Goal: Task Accomplishment & Management: Use online tool/utility

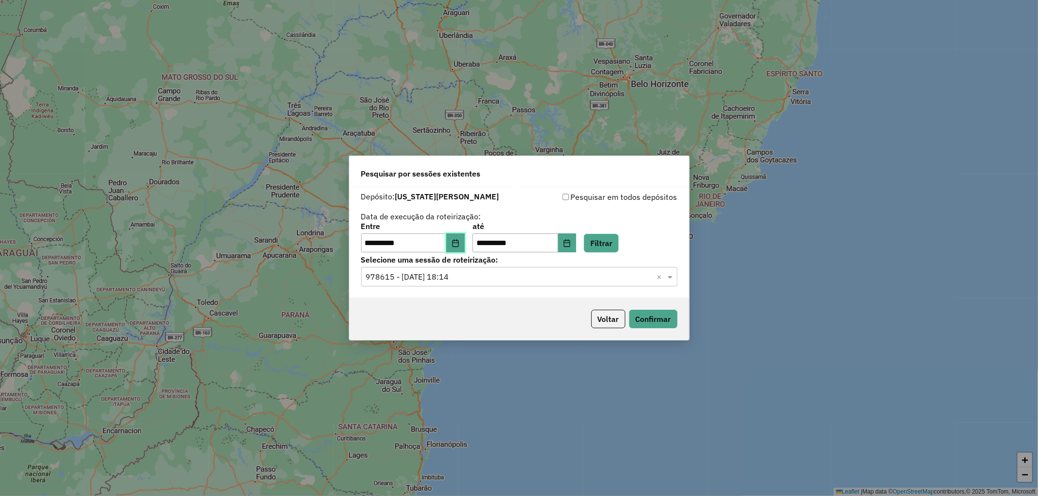
click at [464, 248] on button "Choose Date" at bounding box center [455, 243] width 18 height 19
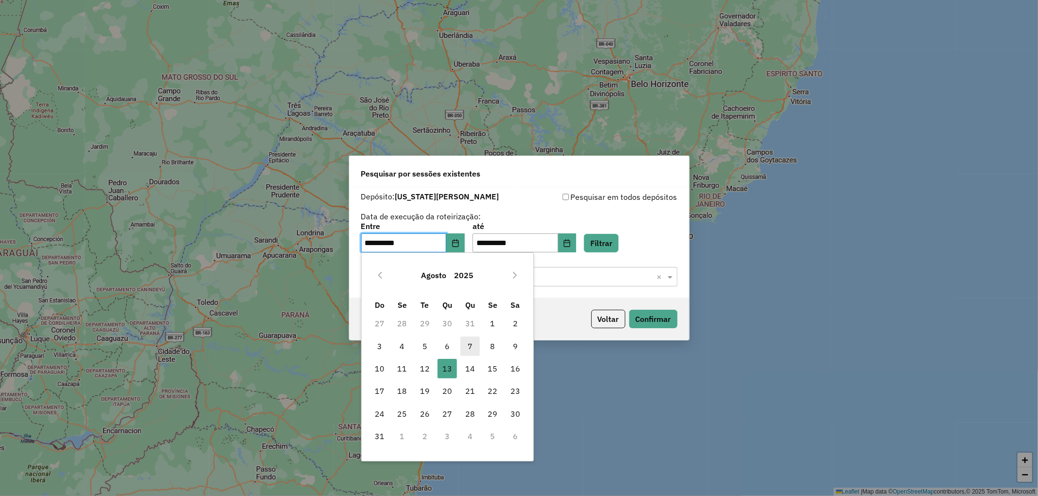
click at [468, 344] on span "7" at bounding box center [469, 346] width 19 height 19
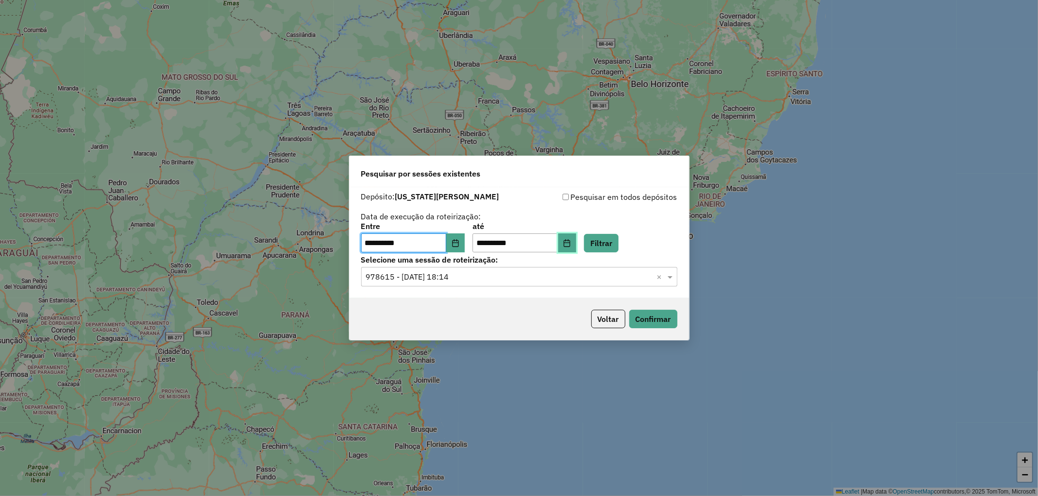
click at [570, 246] on icon "Choose Date" at bounding box center [567, 243] width 6 height 8
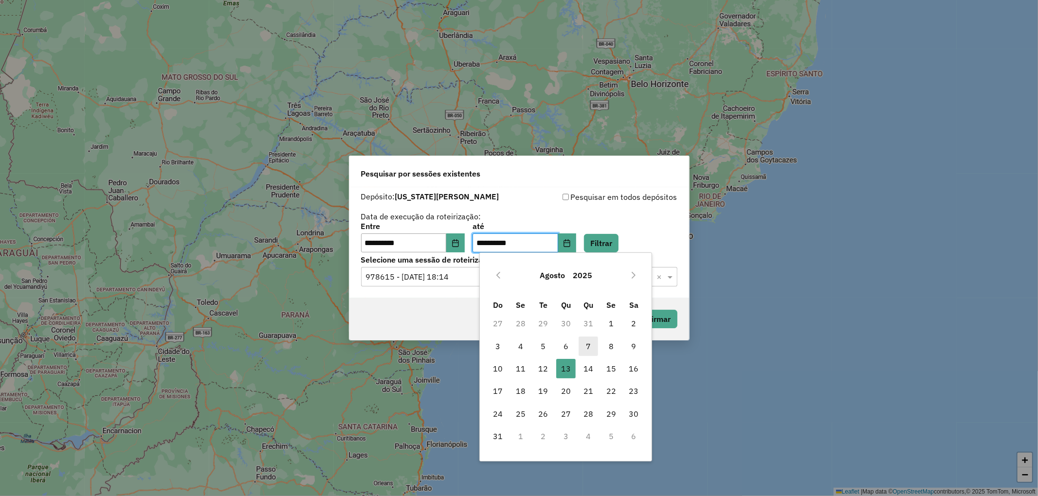
click at [592, 353] on span "7" at bounding box center [588, 346] width 19 height 19
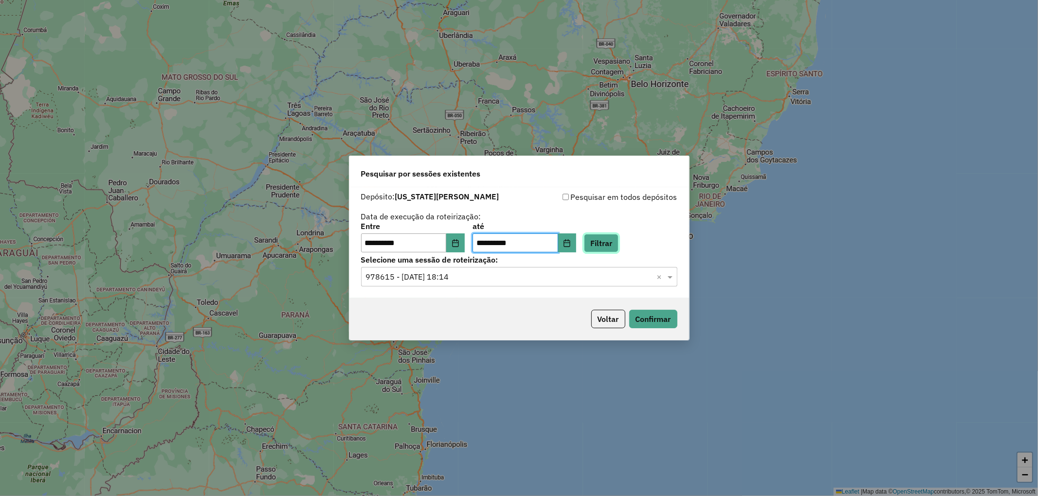
click at [605, 240] on button "Filtrar" at bounding box center [601, 243] width 35 height 18
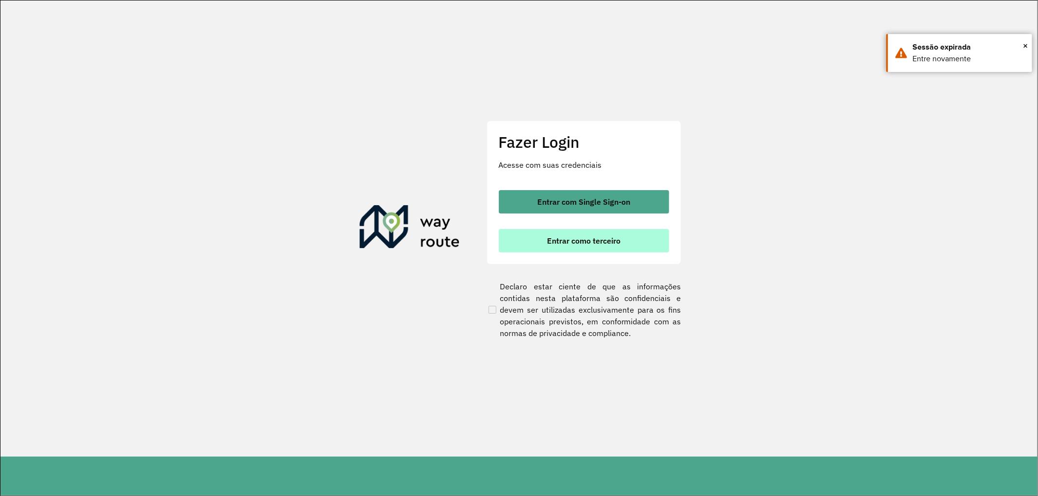
click at [561, 240] on span "Entrar como terceiro" at bounding box center [583, 241] width 73 height 8
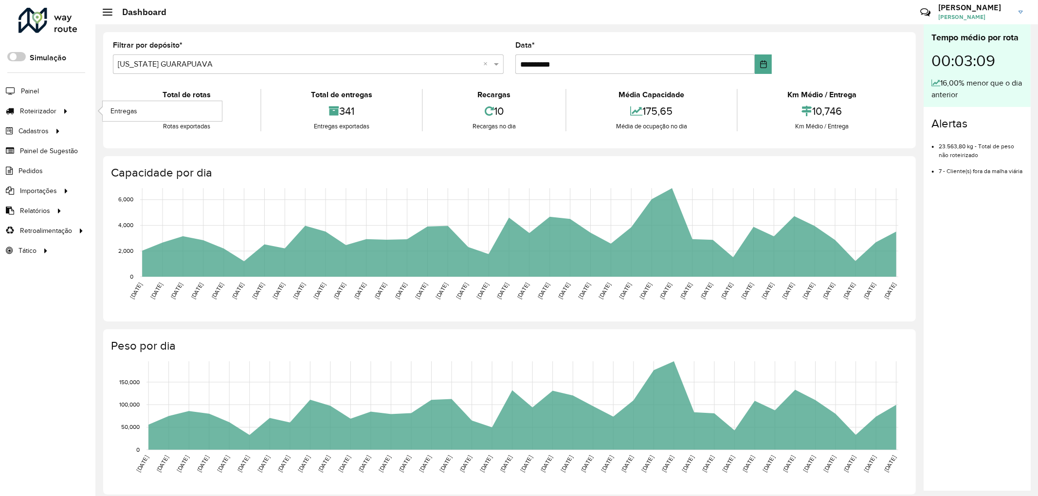
click at [97, 108] on ul "Entregas" at bounding box center [153, 111] width 122 height 20
click at [132, 109] on span "Entregas" at bounding box center [124, 111] width 28 height 10
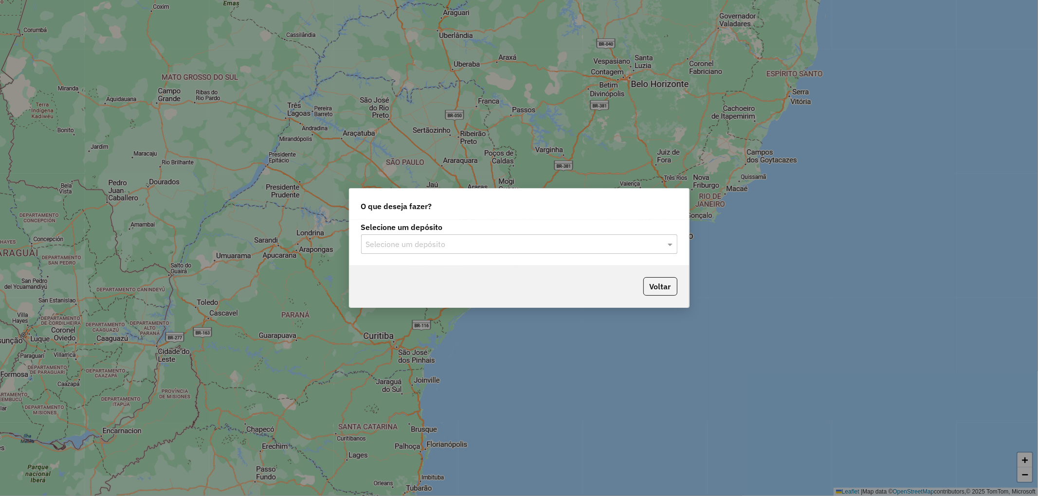
click at [446, 249] on input "text" at bounding box center [509, 245] width 287 height 12
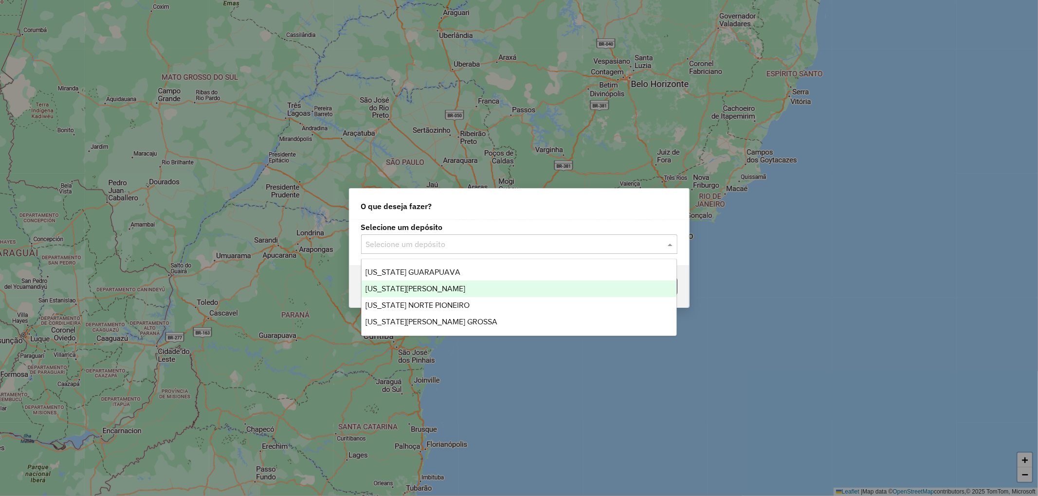
click at [392, 283] on div "[US_STATE][PERSON_NAME]" at bounding box center [519, 289] width 315 height 17
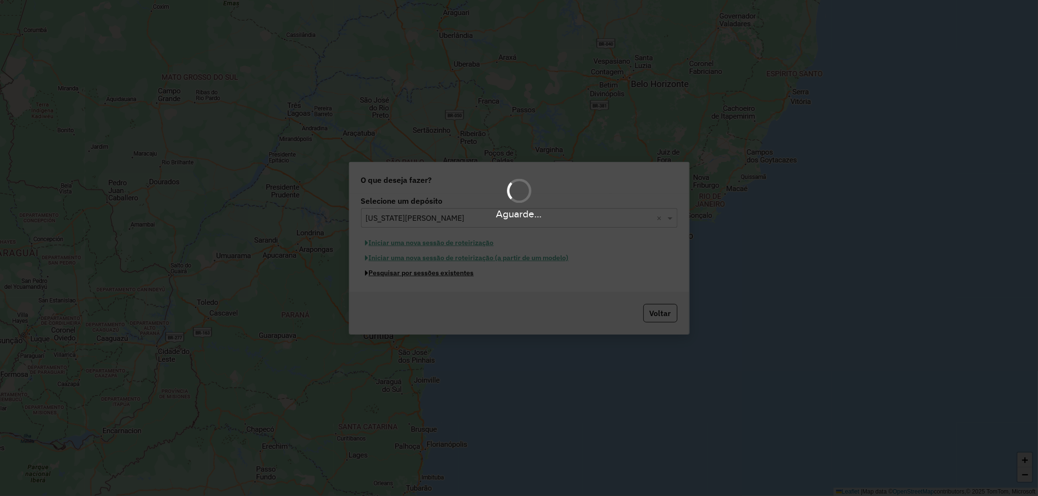
click at [429, 276] on button "Pesquisar por sessões existentes" at bounding box center [419, 273] width 117 height 15
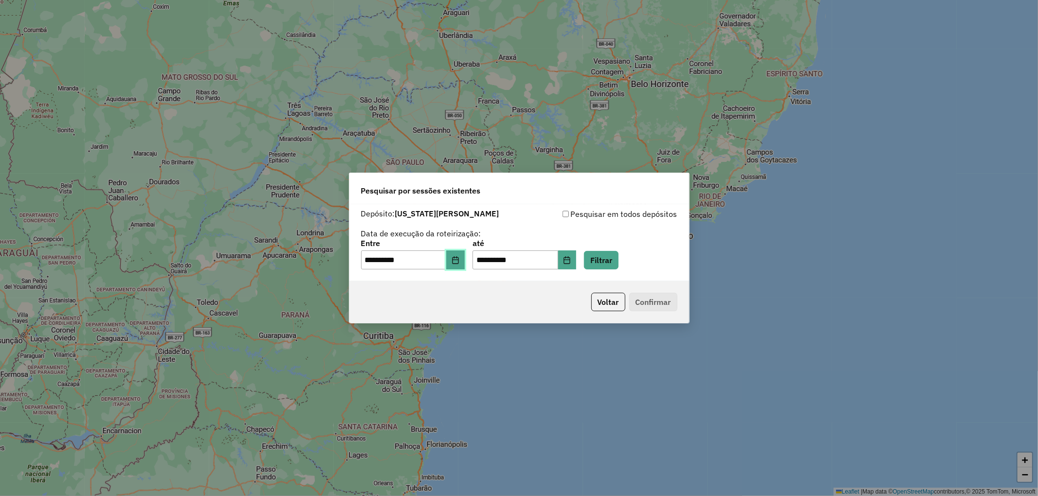
click at [465, 263] on button "Choose Date" at bounding box center [455, 260] width 18 height 19
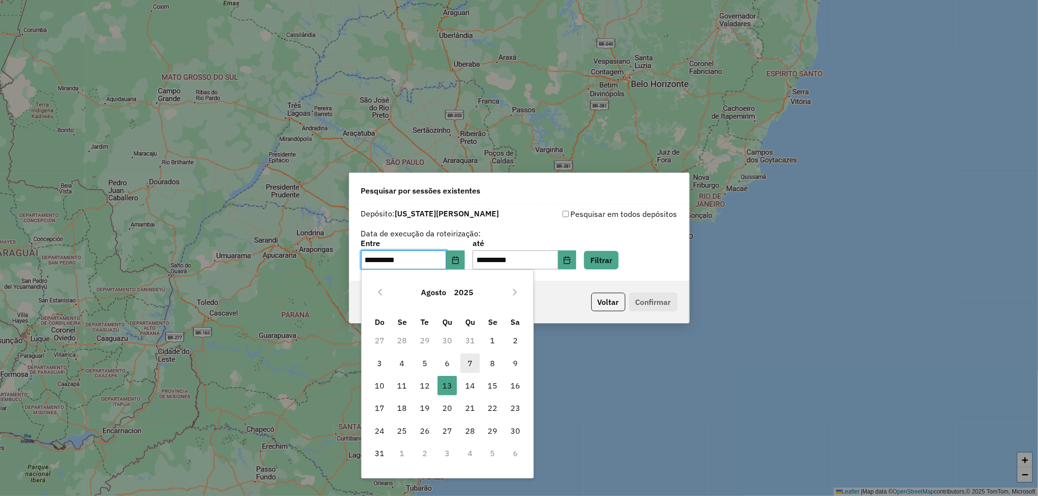
click at [479, 357] on span "7" at bounding box center [469, 363] width 19 height 19
type input "**********"
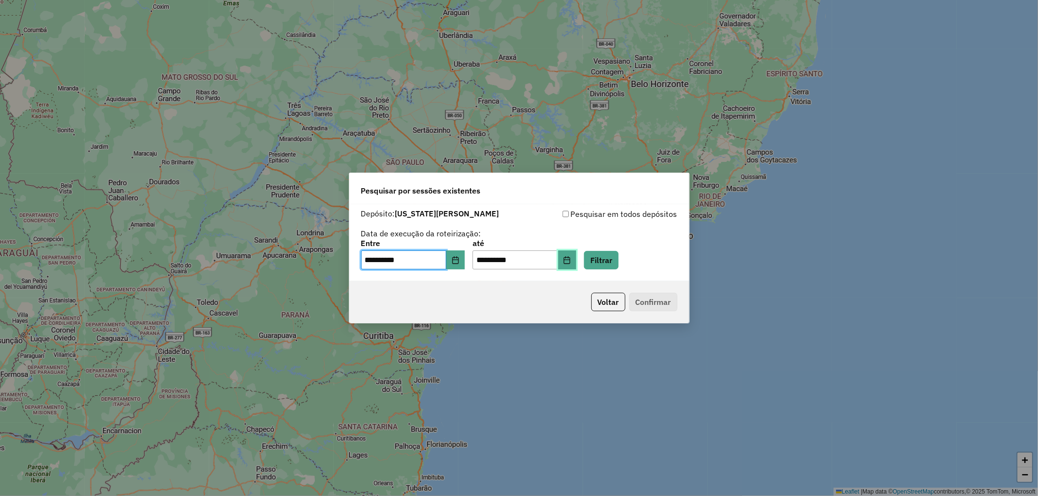
click at [577, 257] on button "Choose Date" at bounding box center [567, 260] width 18 height 19
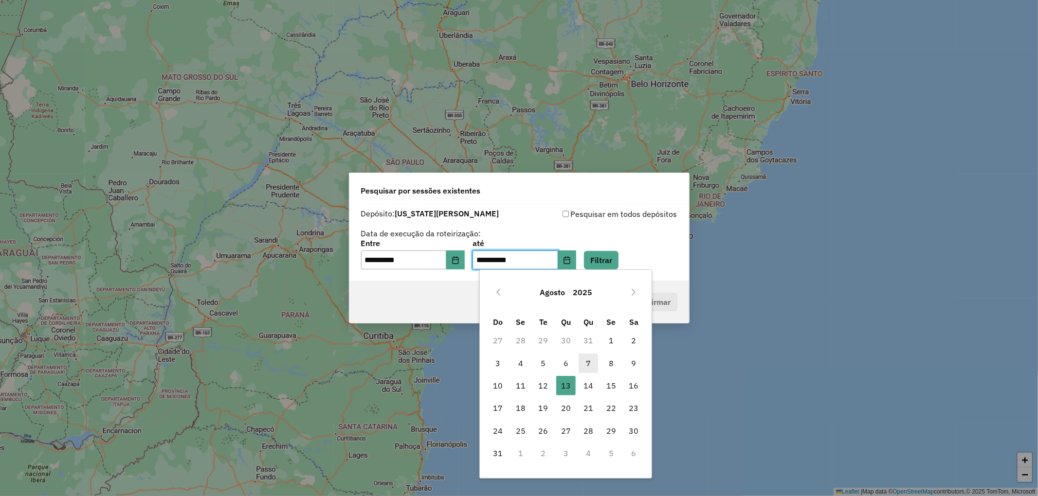
click at [590, 366] on span "7" at bounding box center [588, 363] width 19 height 19
type input "**********"
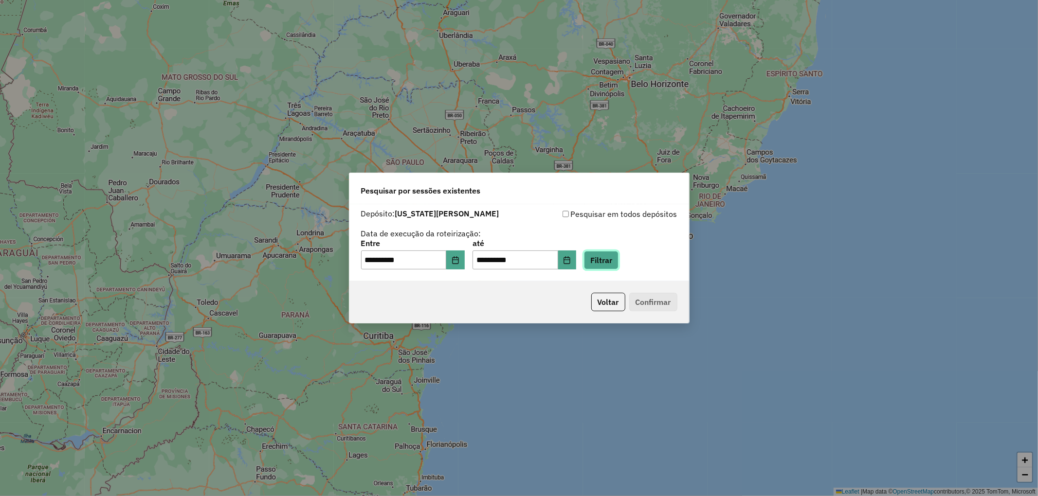
click at [619, 263] on button "Filtrar" at bounding box center [601, 260] width 35 height 18
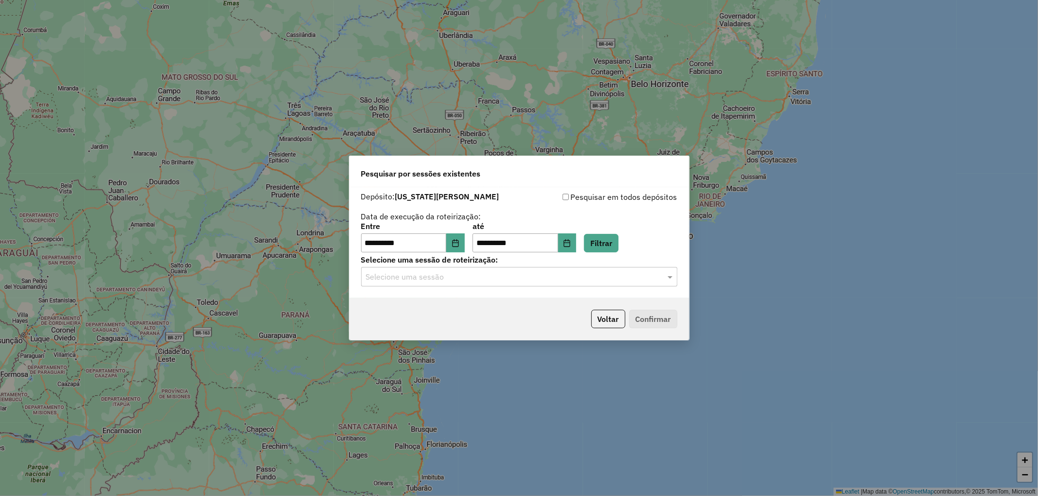
click at [440, 278] on input "text" at bounding box center [509, 278] width 287 height 12
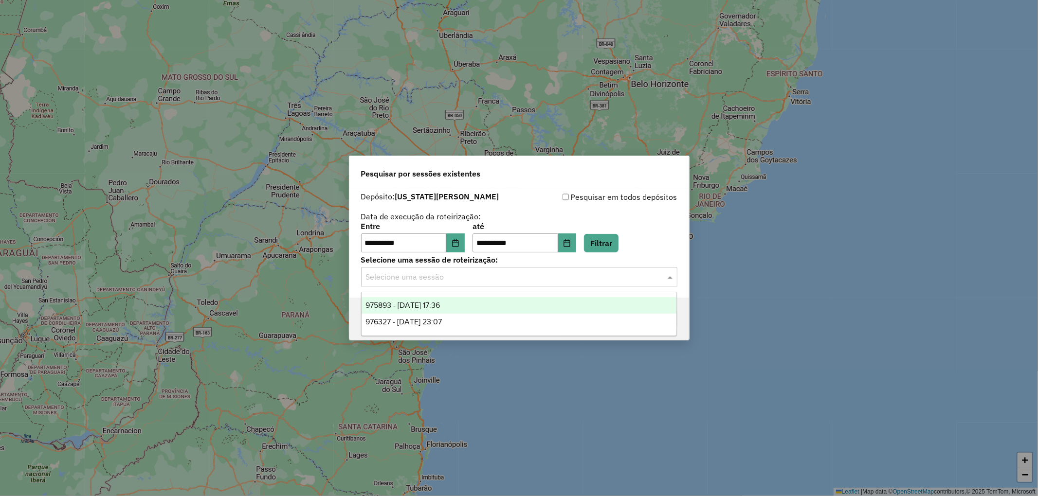
click at [440, 310] on span "975893 - 07/08/2025 17:36" at bounding box center [402, 305] width 74 height 8
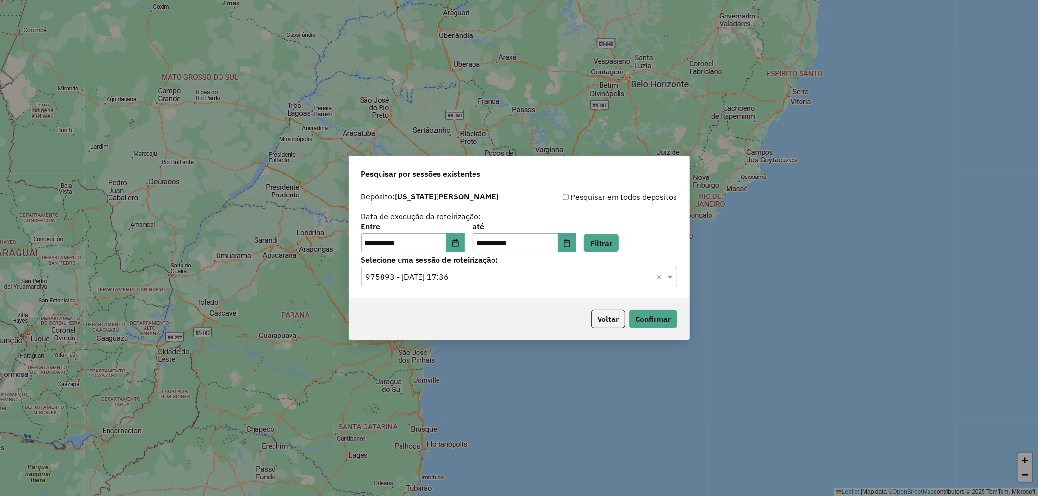
click at [680, 326] on div "Voltar Confirmar" at bounding box center [519, 319] width 340 height 42
click at [666, 324] on button "Confirmar" at bounding box center [653, 319] width 48 height 18
click at [465, 243] on button "Choose Date" at bounding box center [455, 243] width 18 height 19
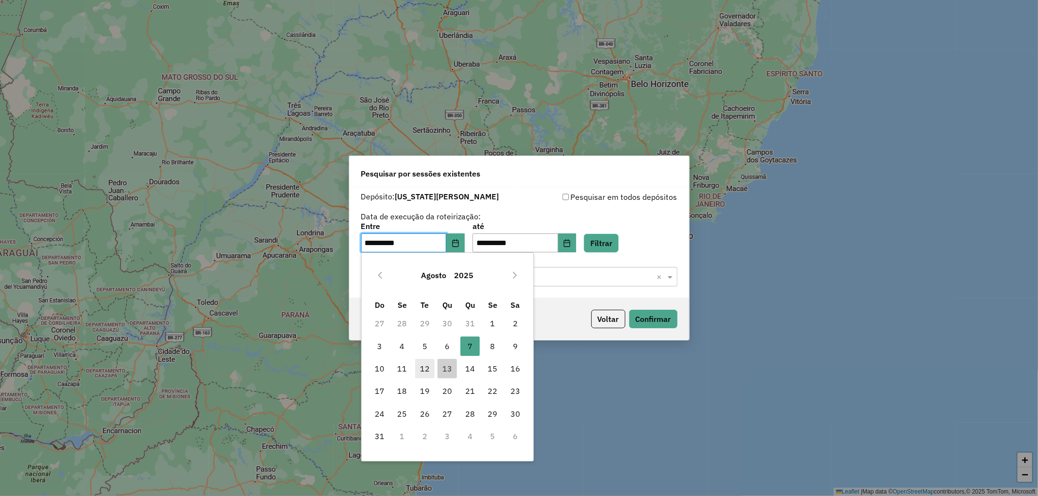
click at [420, 366] on span "12" at bounding box center [424, 368] width 19 height 19
type input "**********"
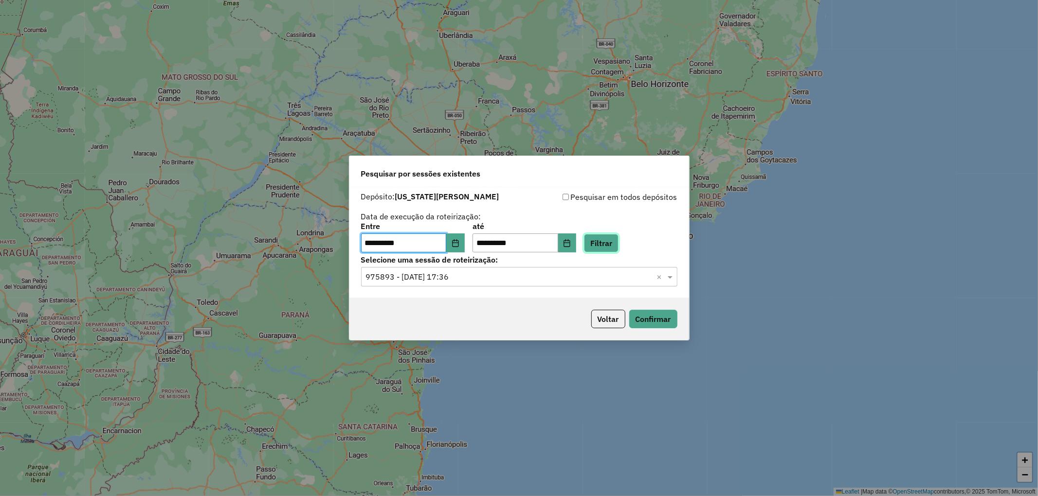
click at [619, 238] on button "Filtrar" at bounding box center [601, 243] width 35 height 18
click at [413, 274] on input "text" at bounding box center [509, 278] width 287 height 12
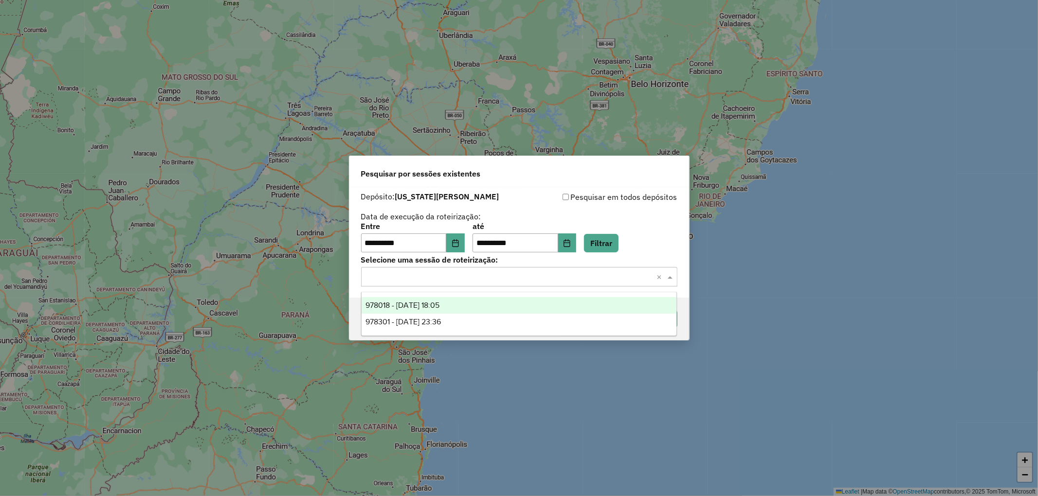
click at [414, 304] on span "978018 - 12/08/2025 18:05" at bounding box center [402, 305] width 74 height 8
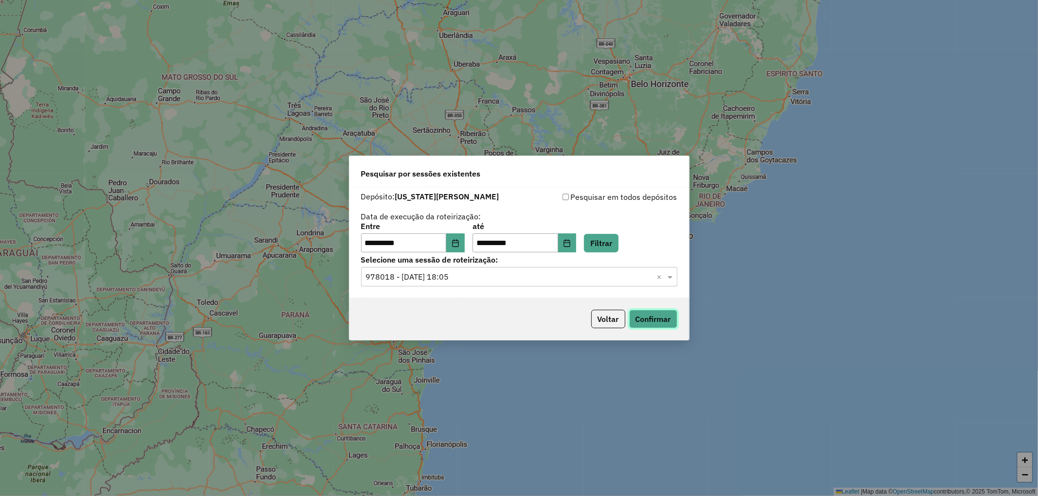
click at [657, 325] on button "Confirmar" at bounding box center [653, 319] width 48 height 18
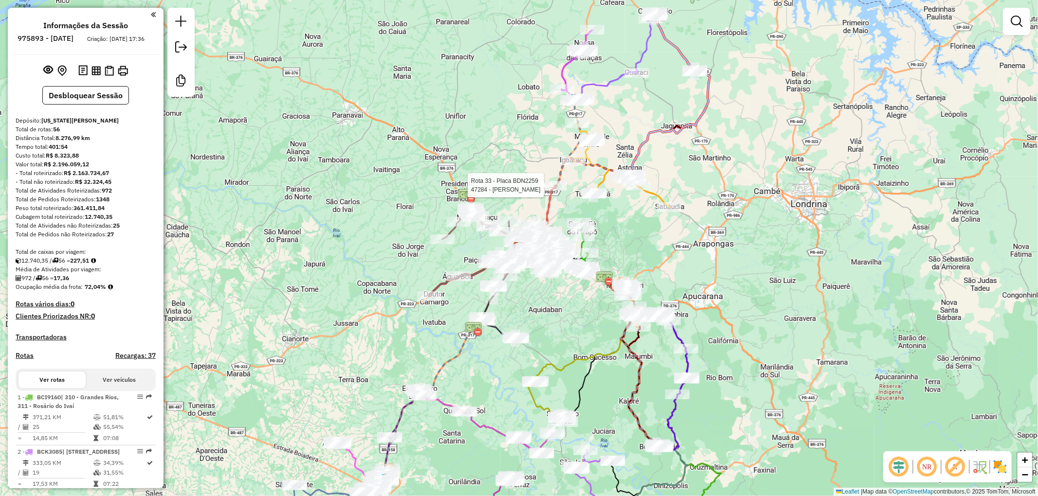
click at [552, 191] on div at bounding box center [555, 186] width 24 height 10
select select "**********"
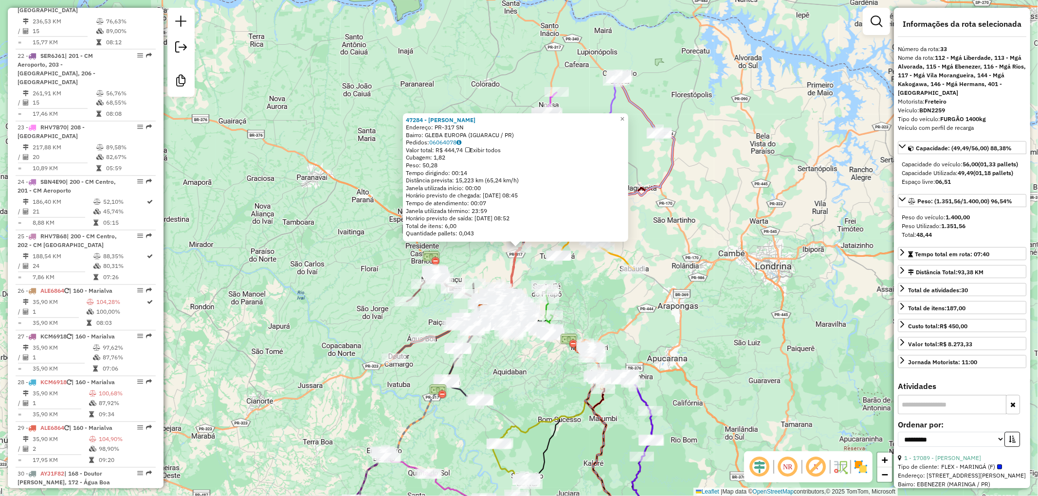
scroll to position [2098, 0]
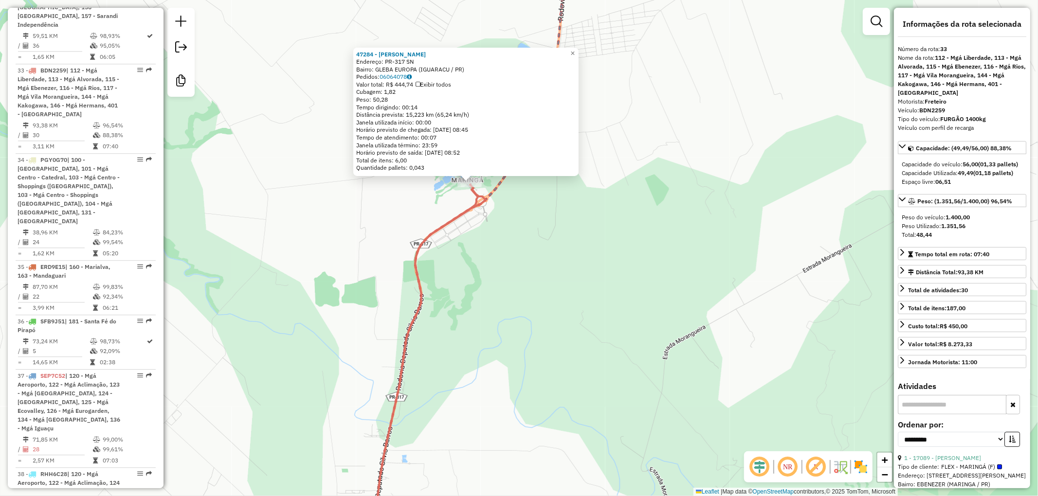
click at [486, 197] on icon at bounding box center [429, 365] width 114 height 362
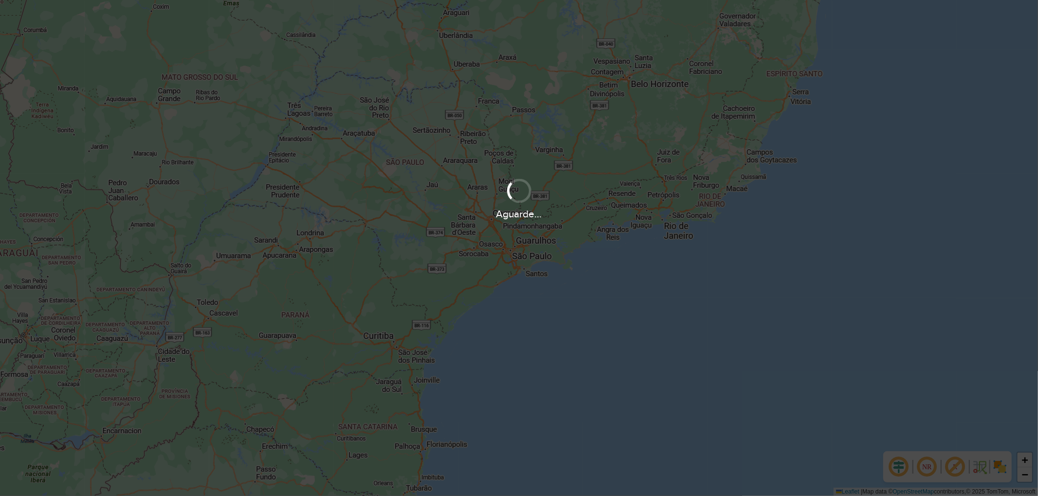
click at [490, 382] on div "Aguarde..." at bounding box center [519, 248] width 1038 height 496
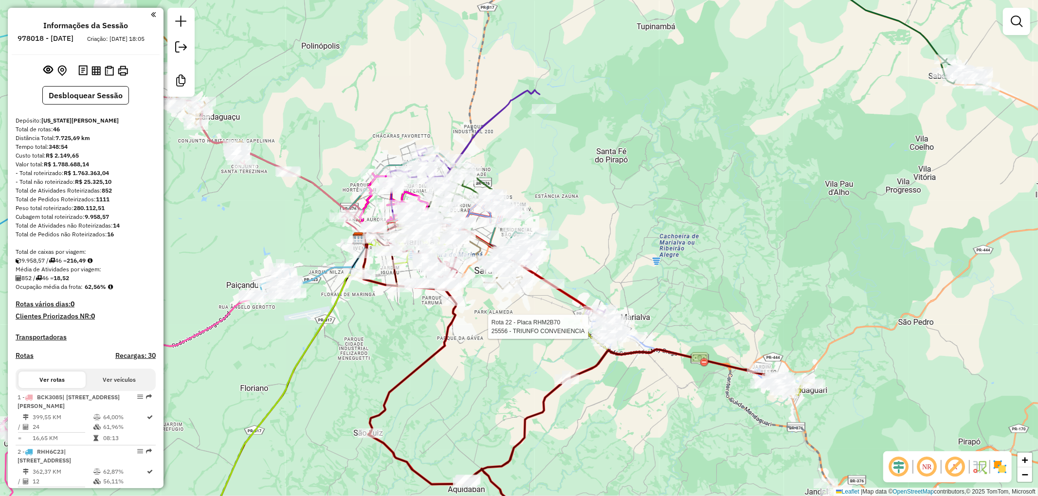
select select "**********"
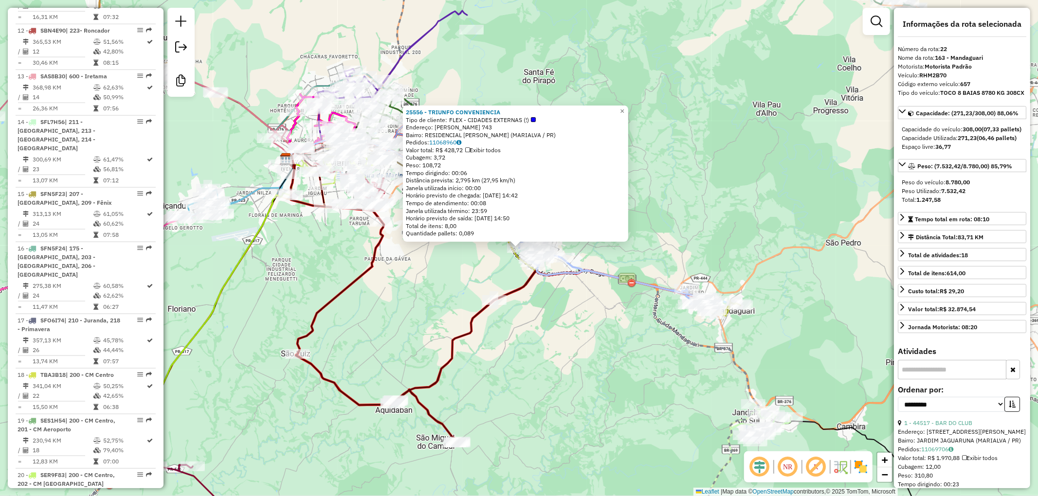
scroll to position [1540, 0]
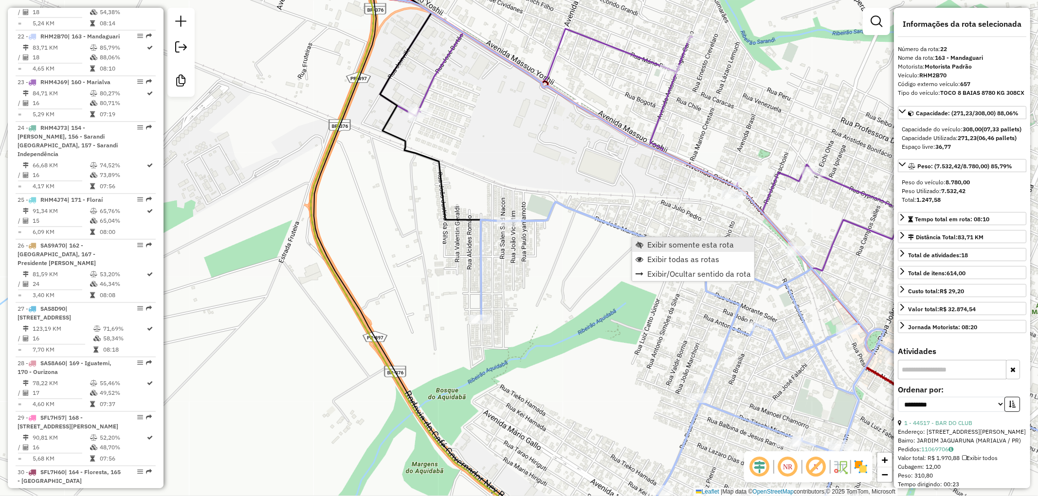
click at [679, 250] on link "Exibir somente esta rota" at bounding box center [693, 245] width 122 height 15
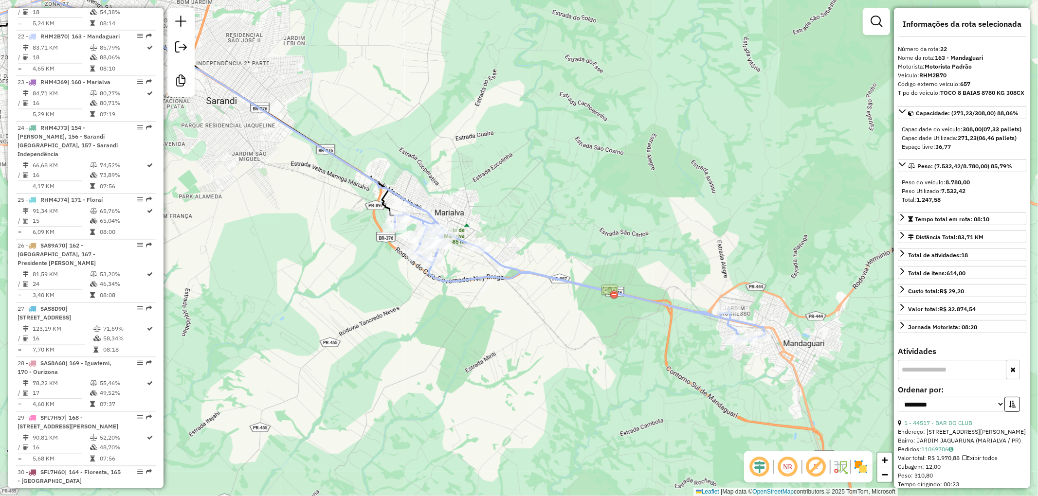
drag, startPoint x: 662, startPoint y: 379, endPoint x: 490, endPoint y: 300, distance: 189.3
click at [490, 300] on div "Janela de atendimento Grade de atendimento Capacidade Transportadoras Veículos …" at bounding box center [519, 248] width 1038 height 496
click at [787, 328] on div "Janela de atendimento Grade de atendimento Capacidade Transportadoras Veículos …" at bounding box center [519, 248] width 1038 height 496
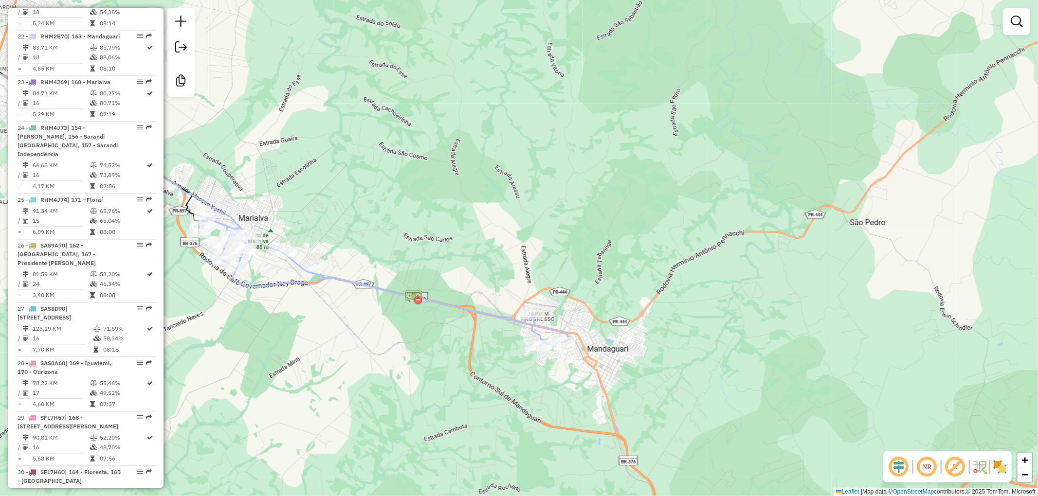
drag, startPoint x: 801, startPoint y: 319, endPoint x: 683, endPoint y: 333, distance: 118.1
click at [673, 344] on div "Janela de atendimento Grade de atendimento Capacidade Transportadoras Veículos …" at bounding box center [519, 248] width 1038 height 496
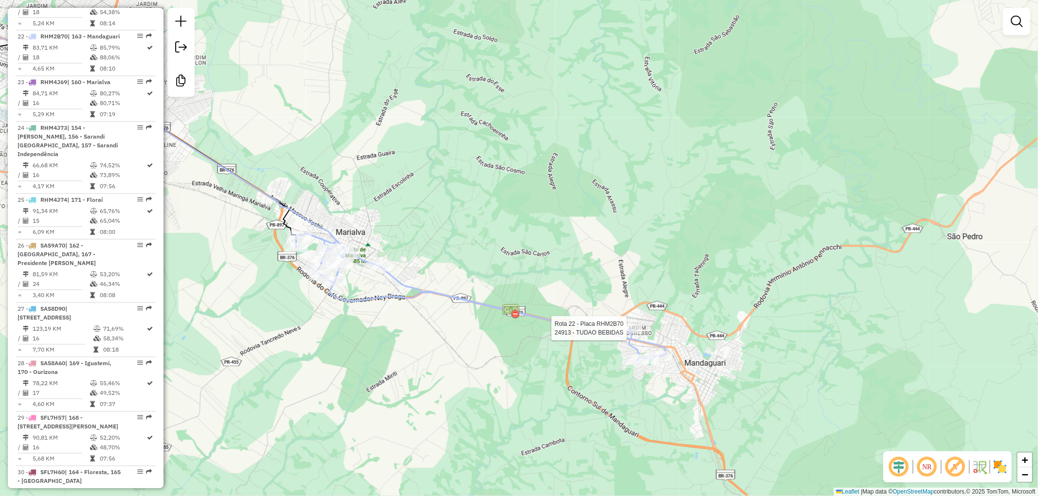
select select "**********"
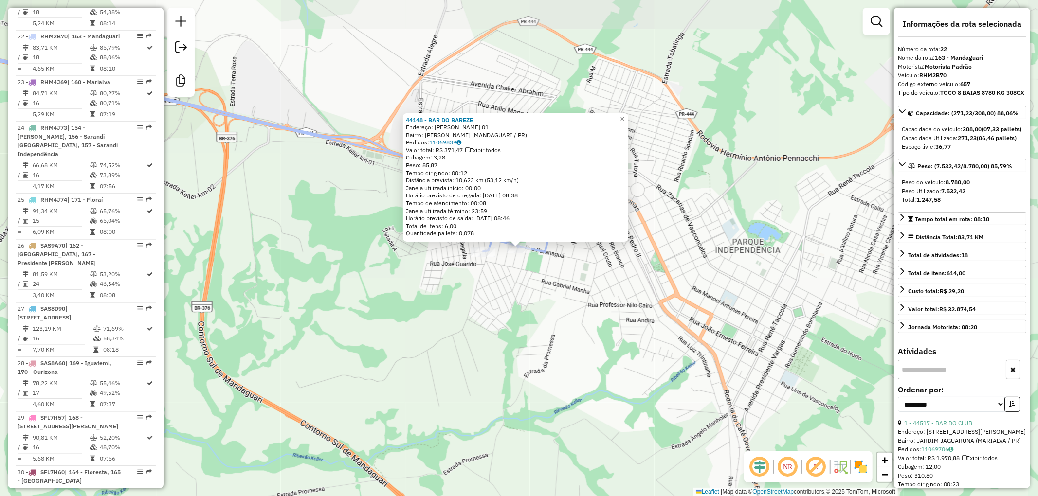
click at [588, 306] on div "44148 - BAR DO BAREZE Endereço: BARBARA PEREIRA DE SOUZA 01 Bairro: TANCREDO NE…" at bounding box center [519, 248] width 1038 height 496
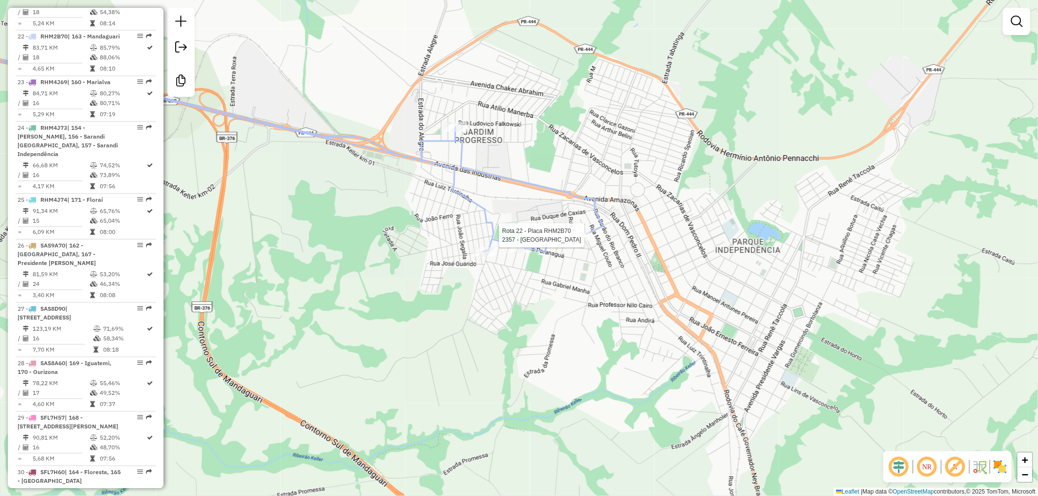
select select "**********"
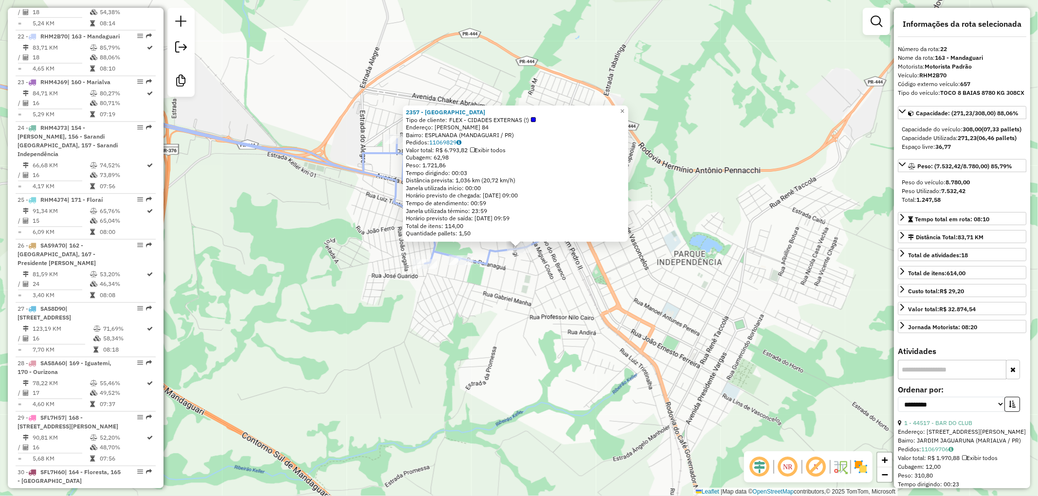
click at [557, 305] on div "2357 - BAR DO BAHIANO Tipo de cliente: FLEX - CIDADES EXTERNAS (!) Endereço: SA…" at bounding box center [519, 248] width 1038 height 496
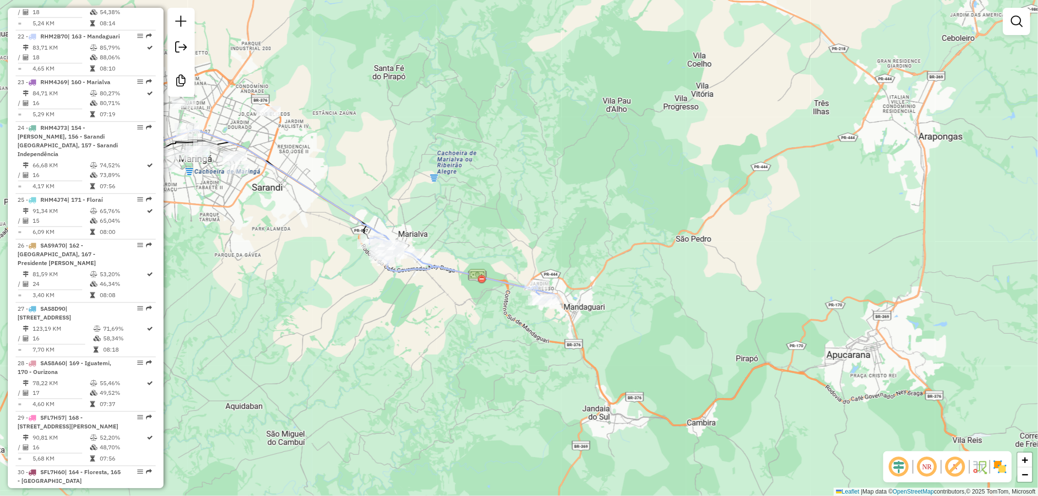
click at [442, 273] on icon at bounding box center [462, 269] width 186 height 64
select select "**********"
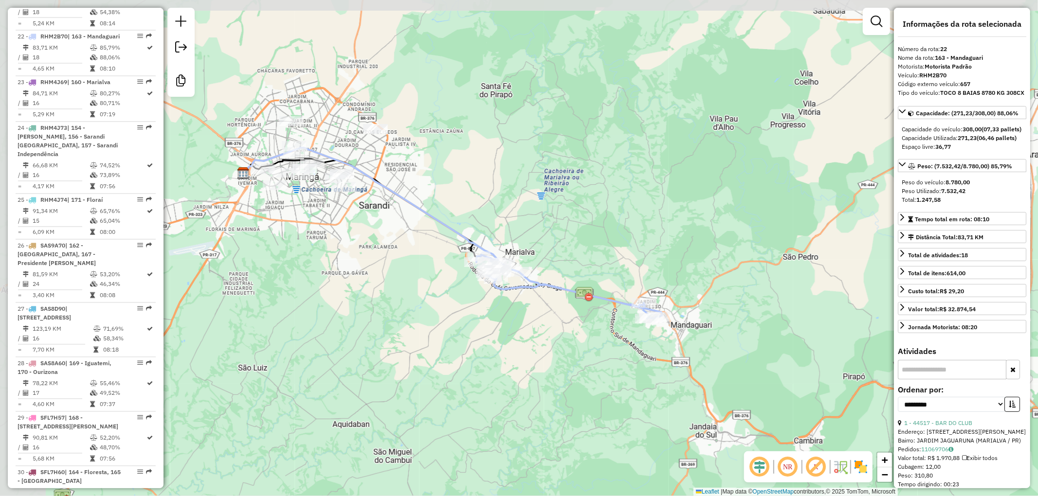
drag, startPoint x: 460, startPoint y: 356, endPoint x: 568, endPoint y: 373, distance: 109.8
click at [567, 374] on div "Janela de atendimento Grade de atendimento Capacidade Transportadoras Veículos …" at bounding box center [519, 248] width 1038 height 496
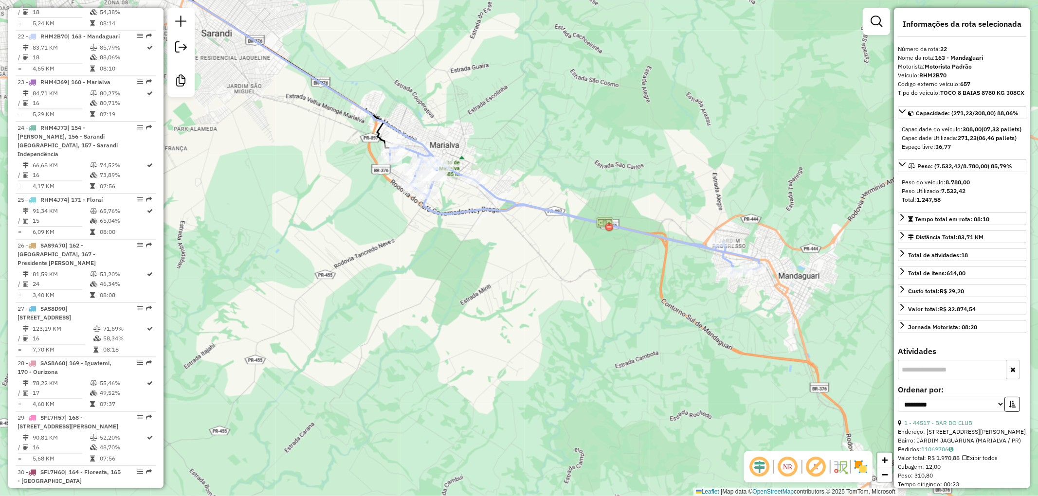
drag, startPoint x: 657, startPoint y: 272, endPoint x: 548, endPoint y: 279, distance: 109.3
click at [548, 279] on div "Janela de atendimento Grade de atendimento Capacidade Transportadoras Veículos …" at bounding box center [519, 248] width 1038 height 496
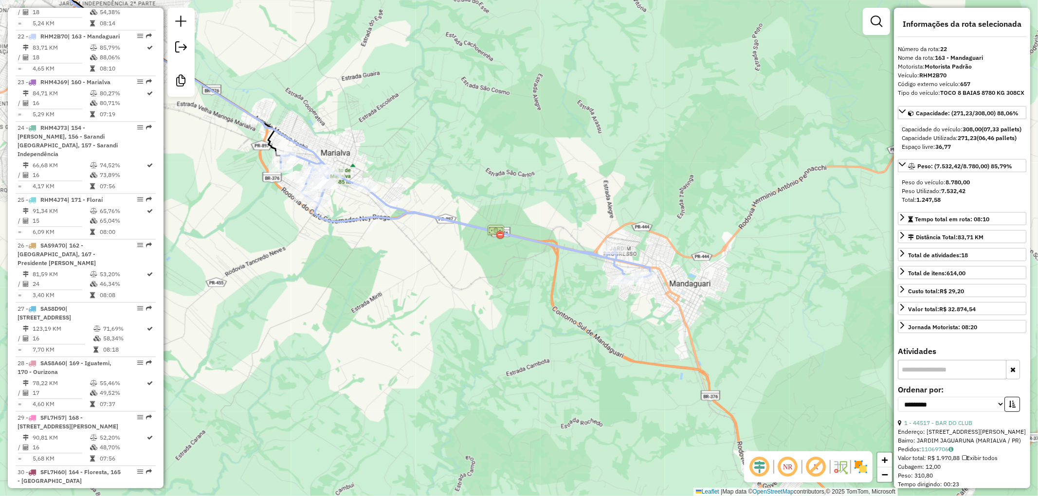
click at [984, 77] on div "Veículo: RHM2B70" at bounding box center [962, 75] width 128 height 9
click at [607, 255] on div at bounding box center [615, 250] width 24 height 10
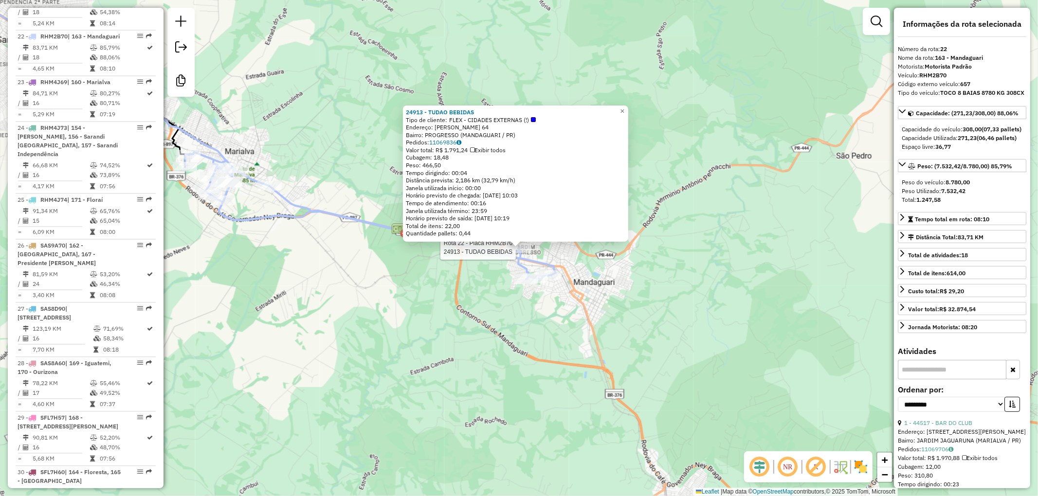
click at [501, 318] on div "Rota 22 - Placa RHM2B70 24913 - TUDAO BEBIDAS 24913 - TUDAO BEBIDAS Tipo de cli…" at bounding box center [519, 248] width 1038 height 496
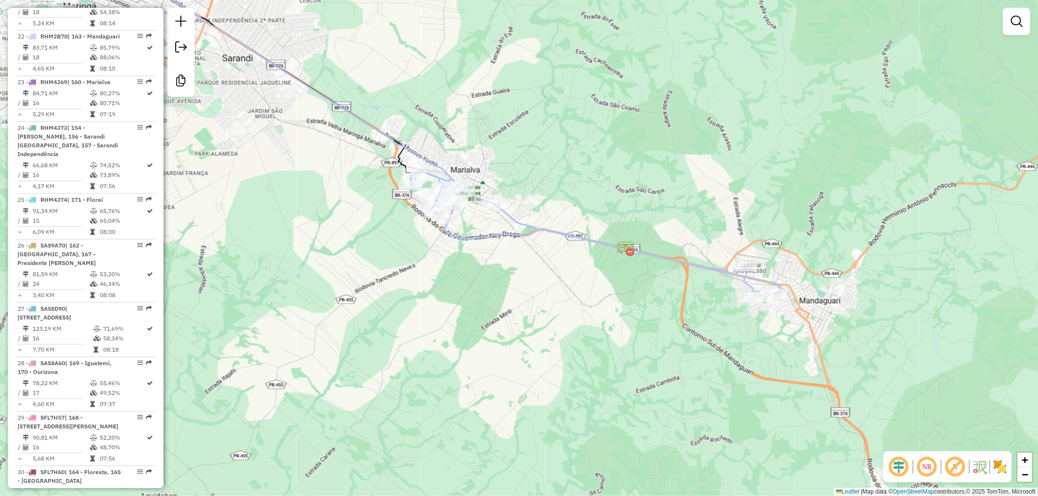
drag, startPoint x: 569, startPoint y: 257, endPoint x: 685, endPoint y: 264, distance: 116.0
click at [685, 264] on icon at bounding box center [596, 235] width 371 height 128
click at [695, 265] on icon at bounding box center [596, 235] width 371 height 128
select select "**********"
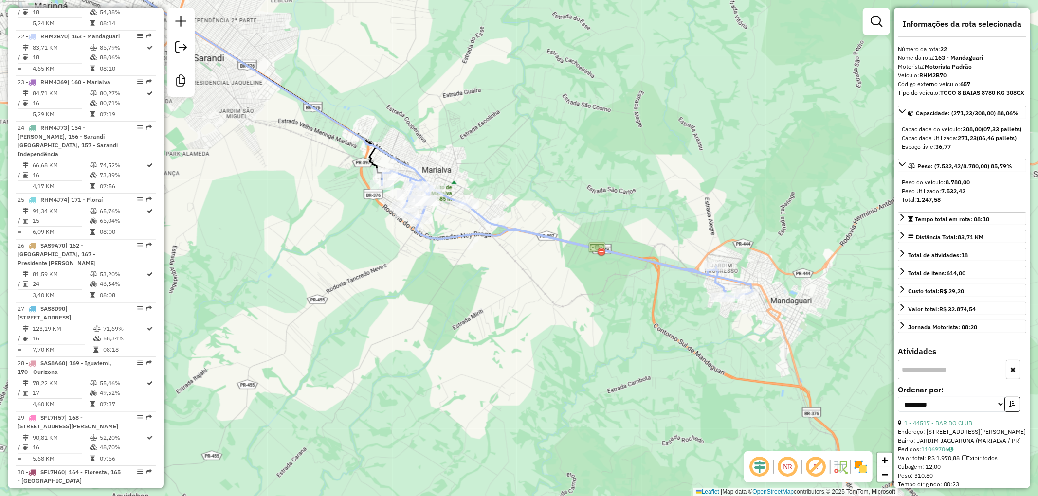
click at [647, 315] on div "Janela de atendimento Grade de atendimento Capacidade Transportadoras Veículos …" at bounding box center [519, 248] width 1038 height 496
click at [248, 142] on div "Janela de atendimento Grade de atendimento Capacidade Transportadoras Veículos …" at bounding box center [519, 248] width 1038 height 496
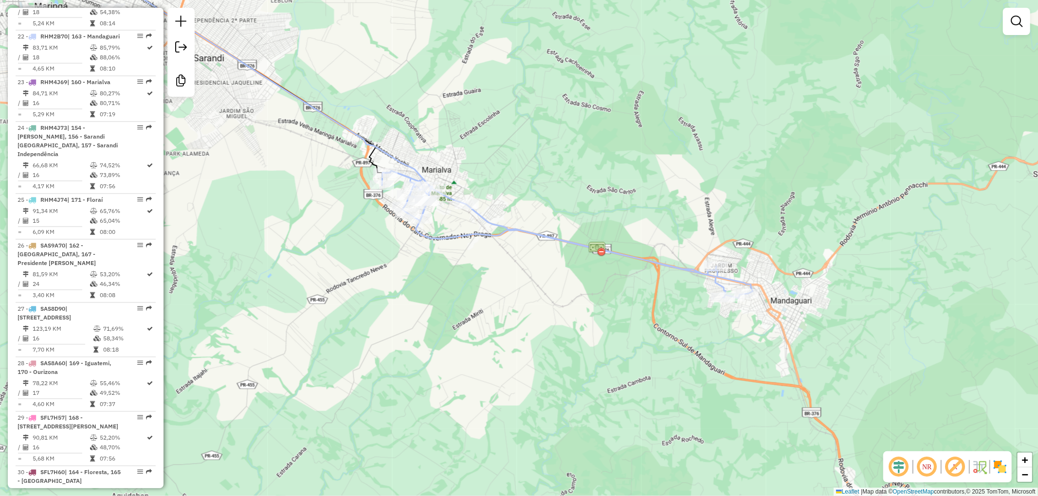
click at [452, 240] on icon at bounding box center [567, 235] width 371 height 128
select select "**********"
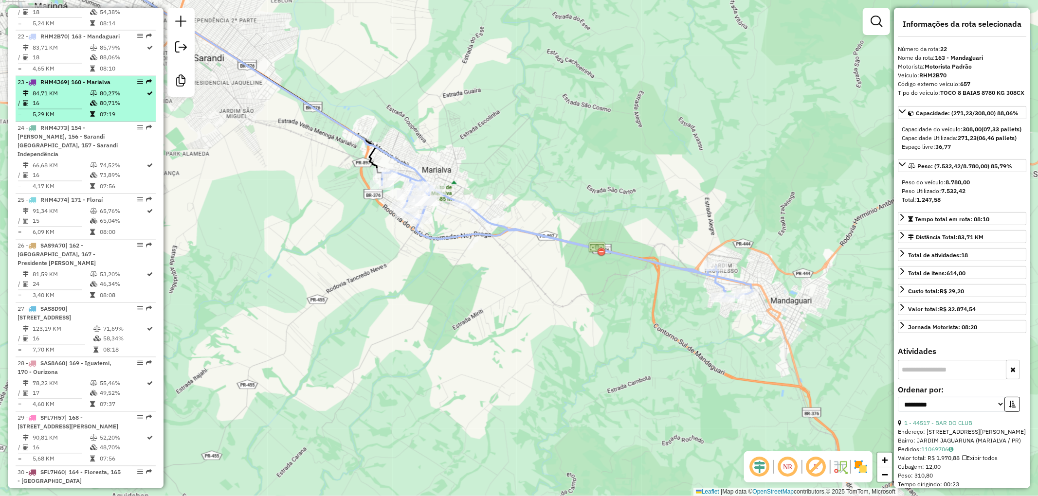
click at [106, 110] on td "07:19" at bounding box center [122, 115] width 47 height 10
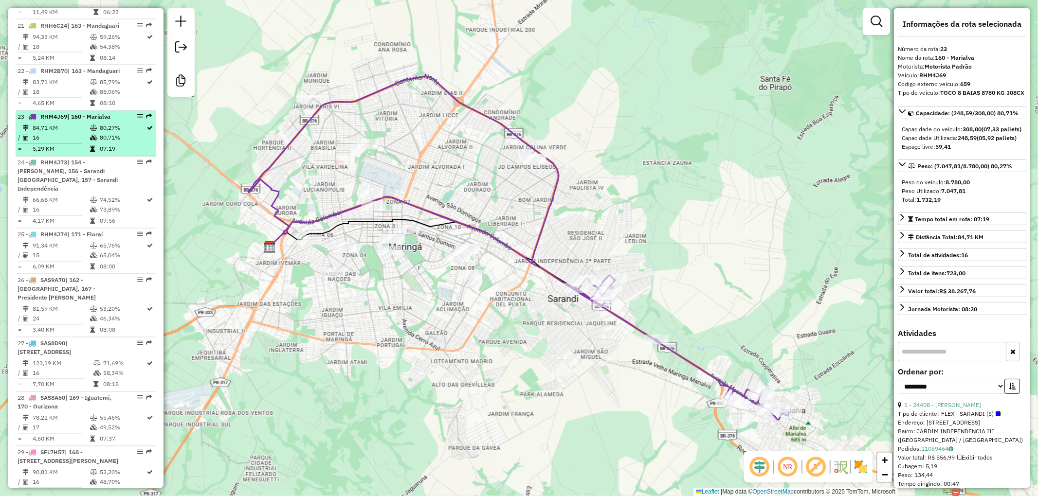
scroll to position [1476, 0]
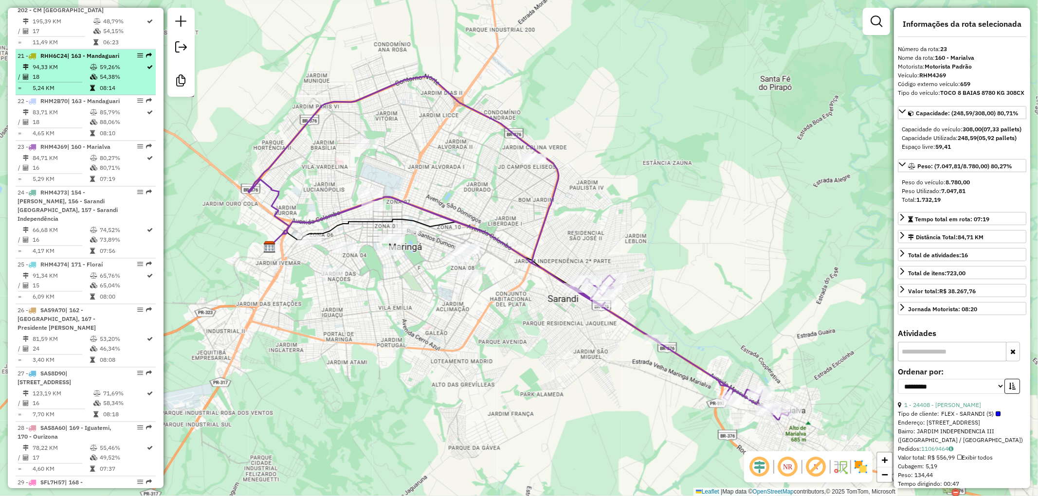
click at [102, 72] on td "54,38%" at bounding box center [122, 77] width 47 height 10
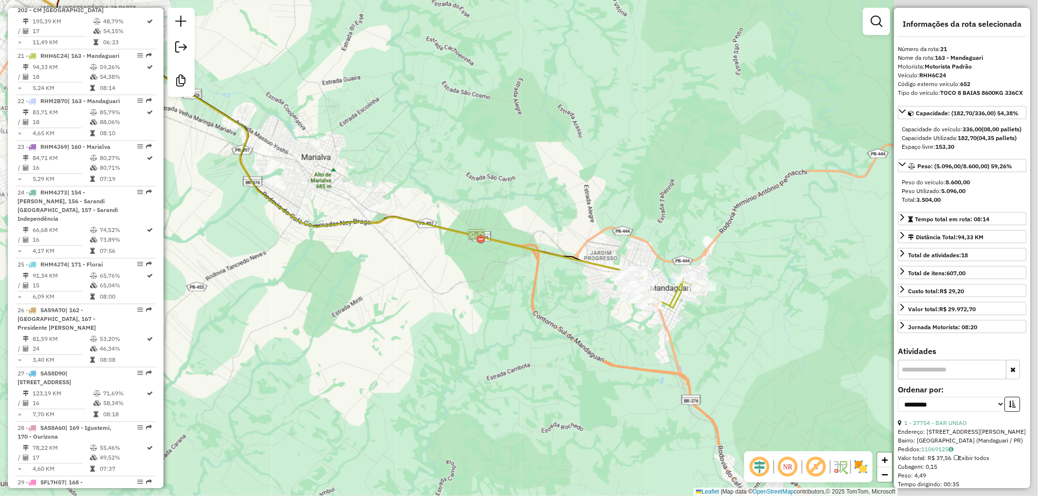
drag, startPoint x: 643, startPoint y: 316, endPoint x: 345, endPoint y: 148, distance: 343.0
click at [345, 148] on div "Janela de atendimento Grade de atendimento Capacidade Transportadoras Veículos …" at bounding box center [519, 248] width 1038 height 496
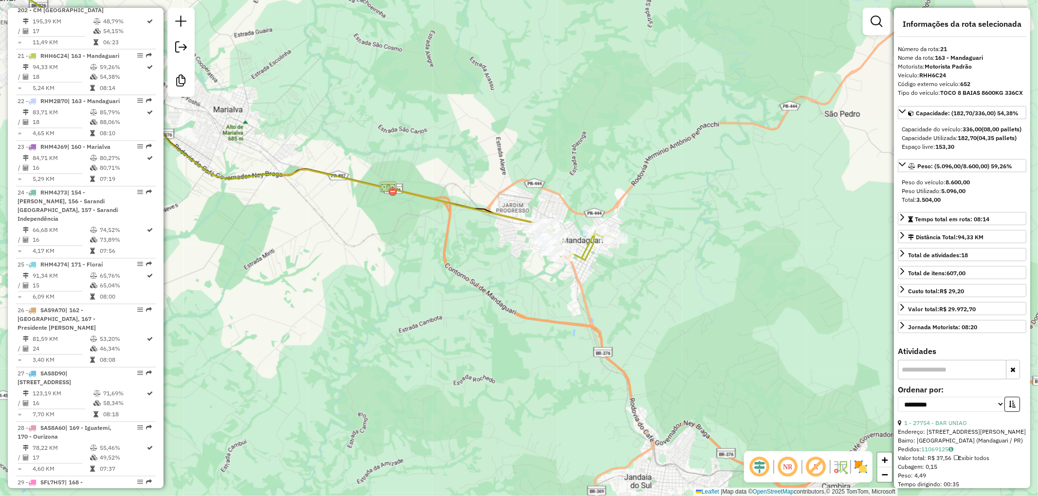
click at [582, 247] on icon at bounding box center [577, 242] width 78 height 37
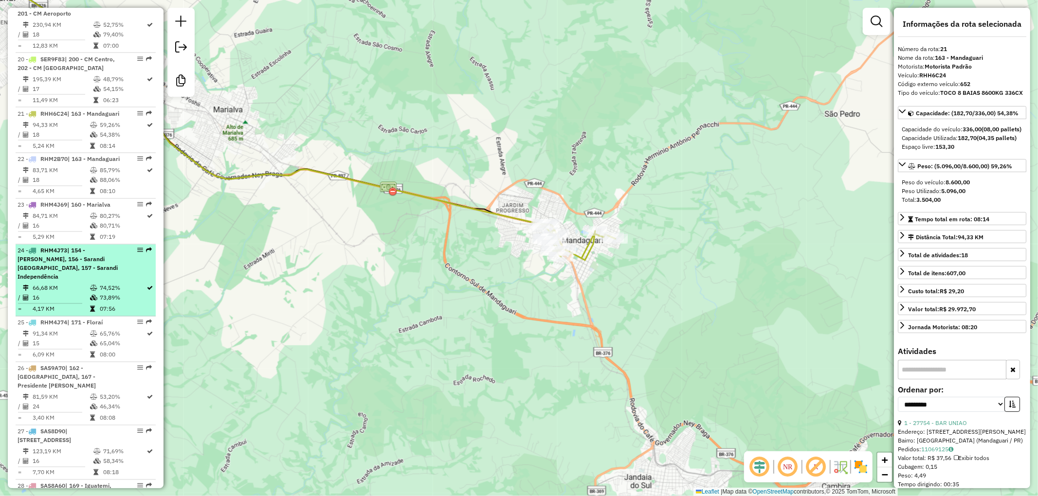
scroll to position [1356, 0]
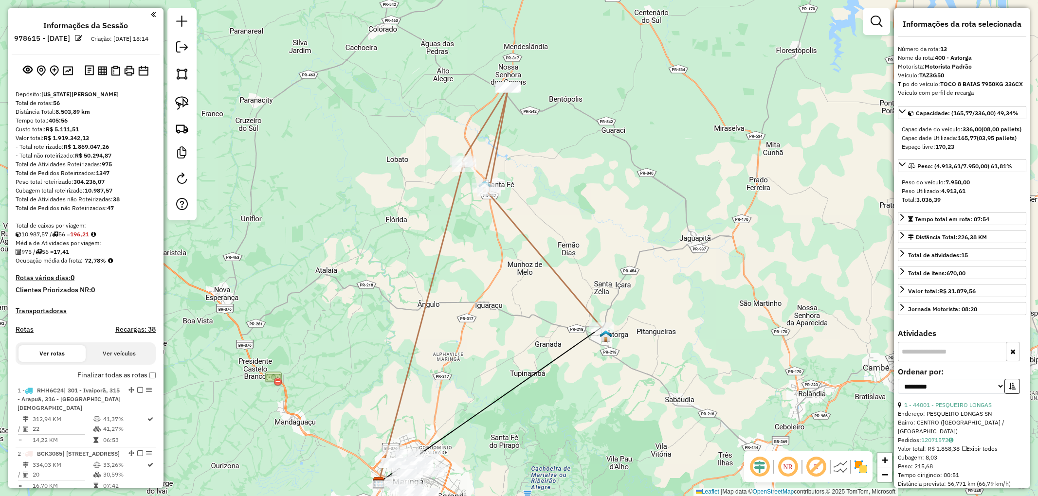
select select "**********"
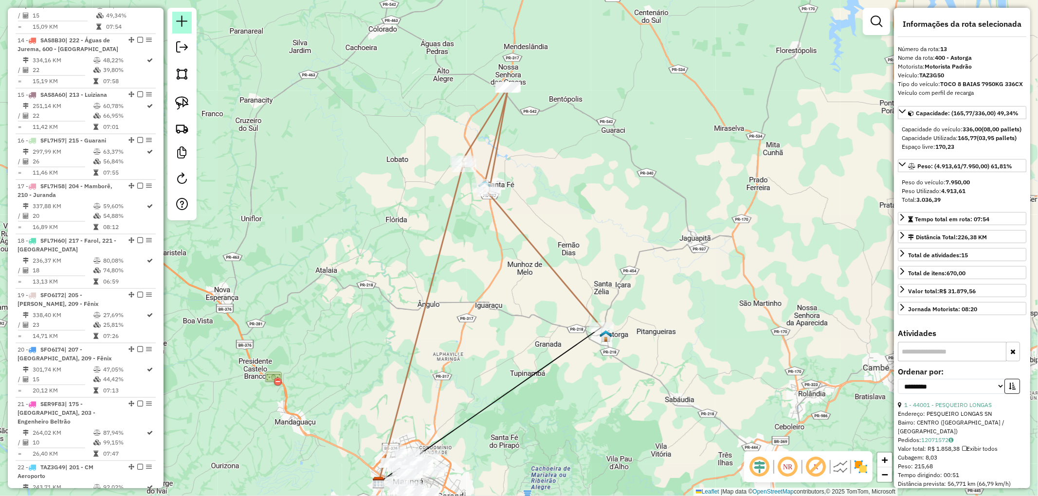
click at [176, 20] on em at bounding box center [182, 22] width 12 height 12
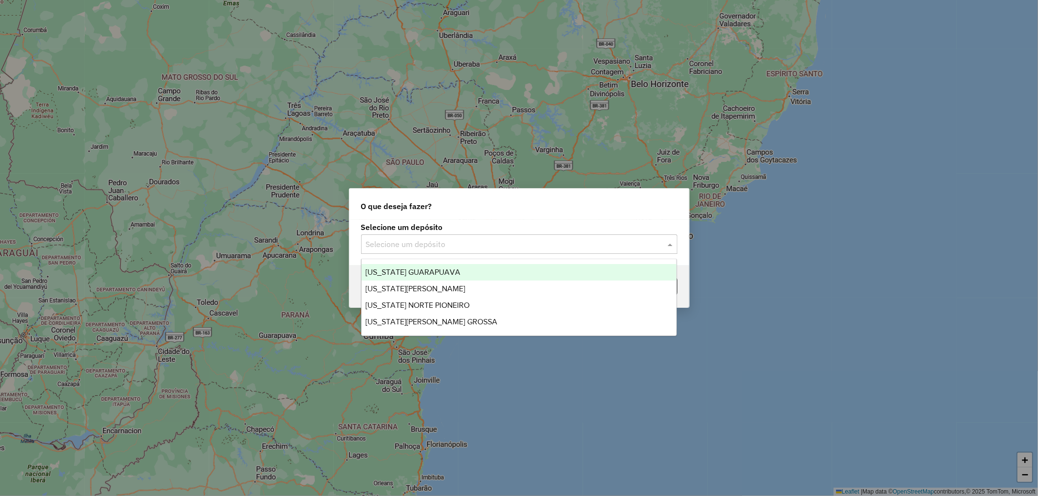
click at [382, 244] on input "text" at bounding box center [509, 245] width 287 height 12
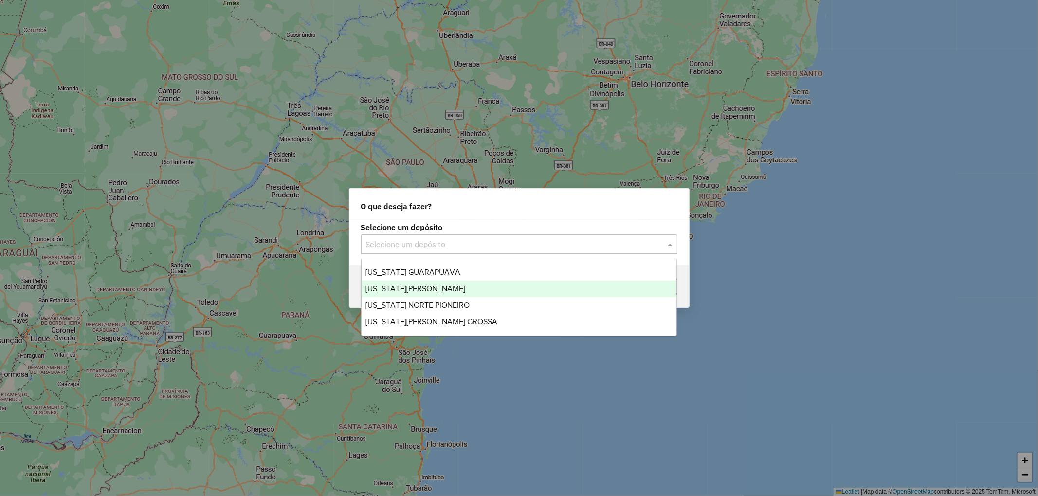
click at [415, 293] on div "[US_STATE][PERSON_NAME]" at bounding box center [519, 289] width 315 height 17
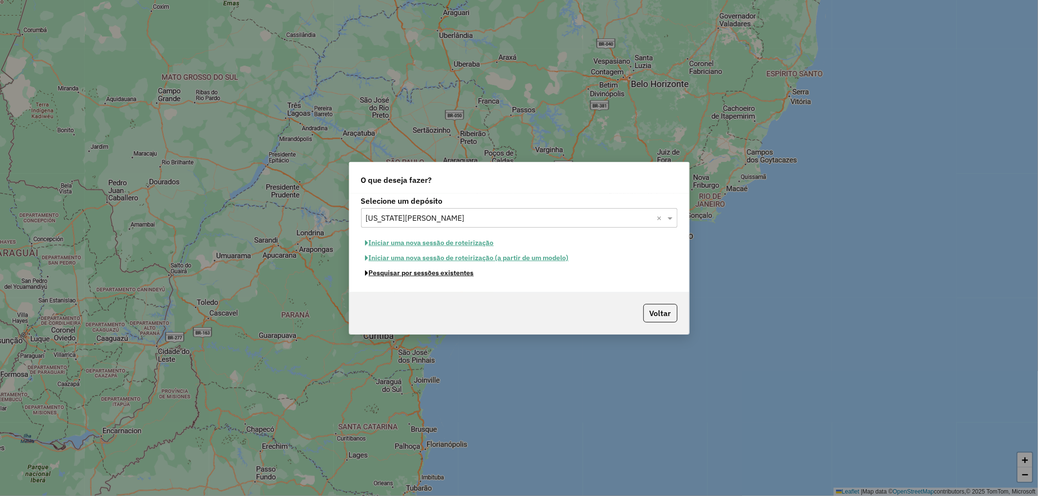
click at [413, 278] on button "Pesquisar por sessões existentes" at bounding box center [419, 273] width 117 height 15
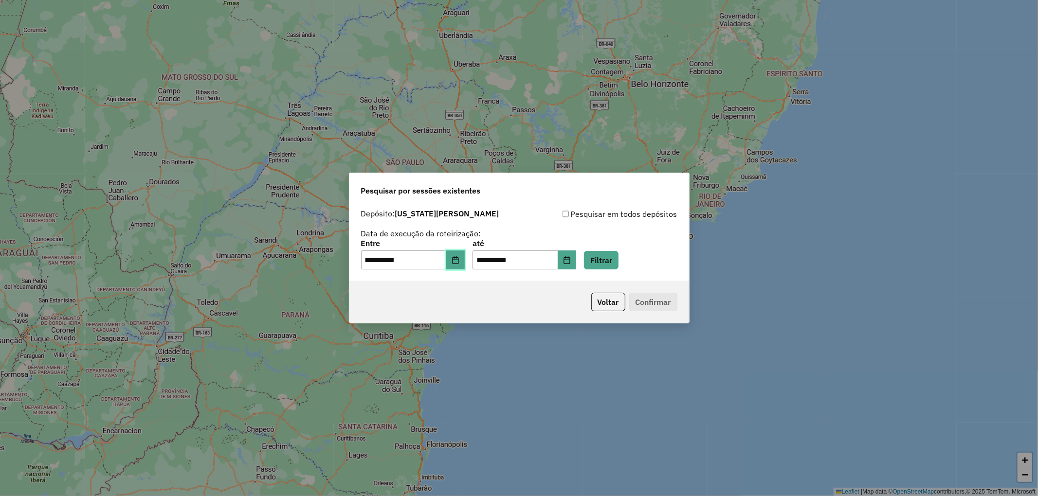
click at [460, 267] on button "Choose Date" at bounding box center [455, 260] width 18 height 19
click at [575, 255] on button "Choose Date" at bounding box center [567, 260] width 18 height 19
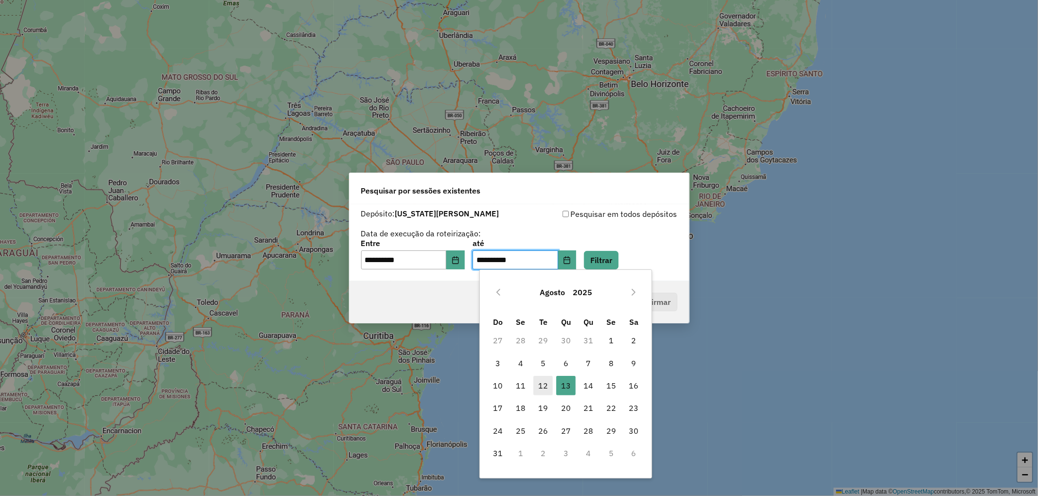
click at [551, 394] on span "12" at bounding box center [542, 385] width 19 height 19
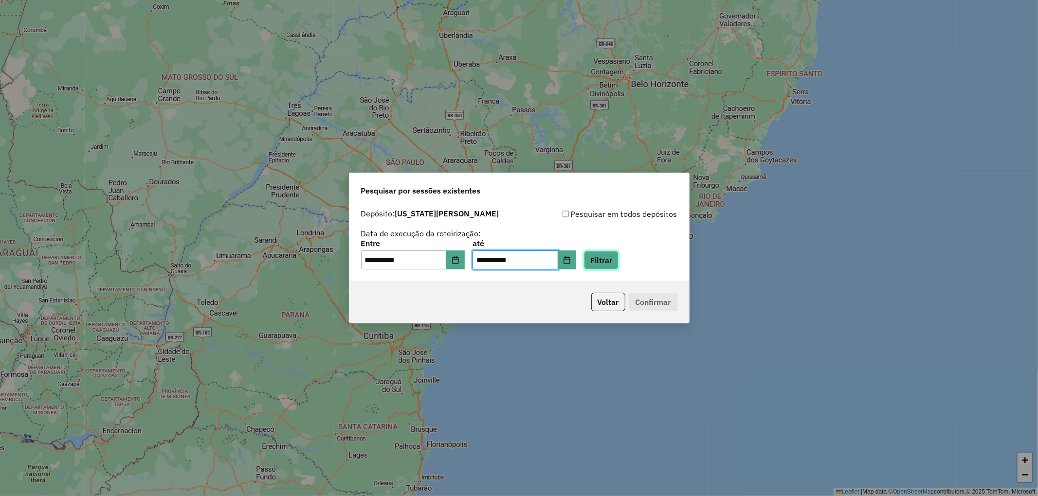
click at [619, 261] on button "Filtrar" at bounding box center [601, 260] width 35 height 18
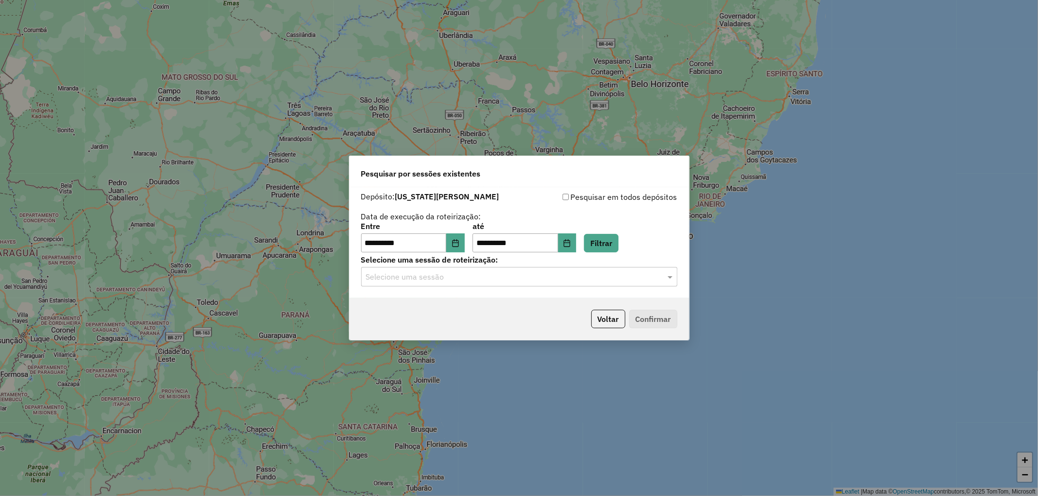
click at [495, 286] on div "Selecione uma sessão" at bounding box center [519, 276] width 316 height 19
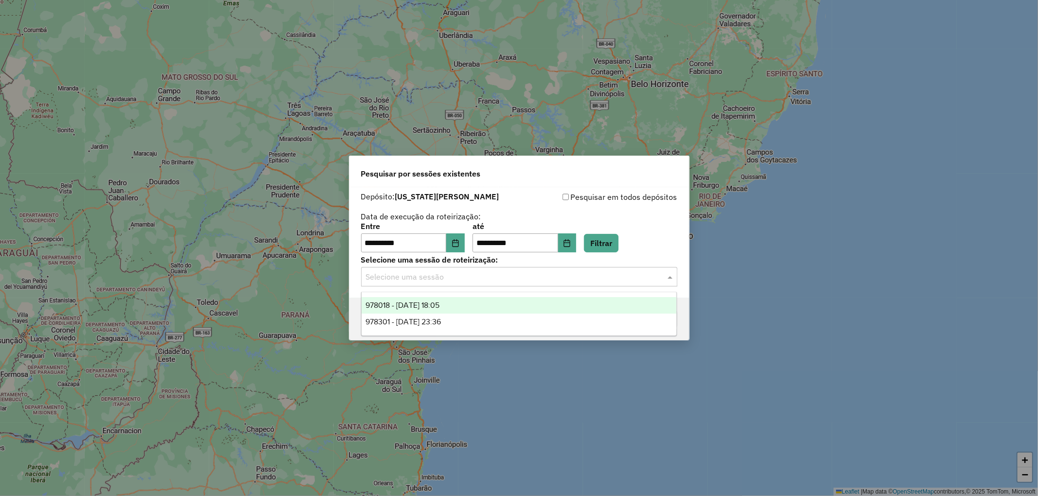
click at [470, 306] on div "978018 - 12/08/2025 18:05" at bounding box center [519, 305] width 315 height 17
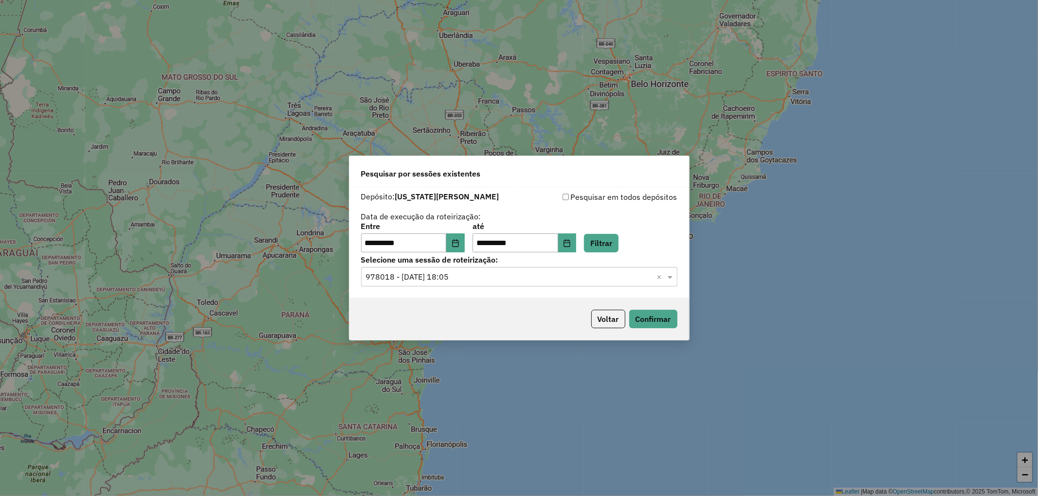
click at [674, 309] on div "Voltar Confirmar" at bounding box center [519, 319] width 340 height 42
click at [667, 320] on button "Confirmar" at bounding box center [653, 319] width 48 height 18
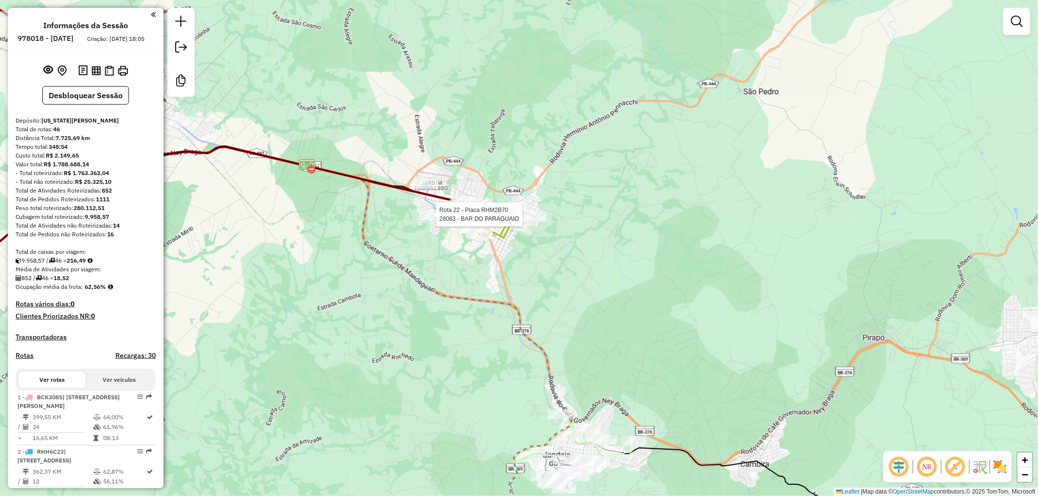
select select "**********"
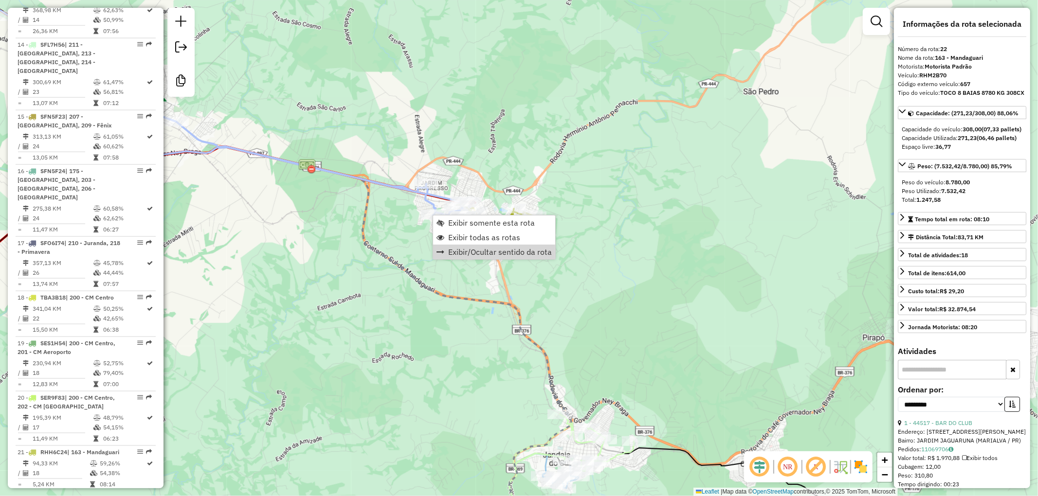
scroll to position [1540, 0]
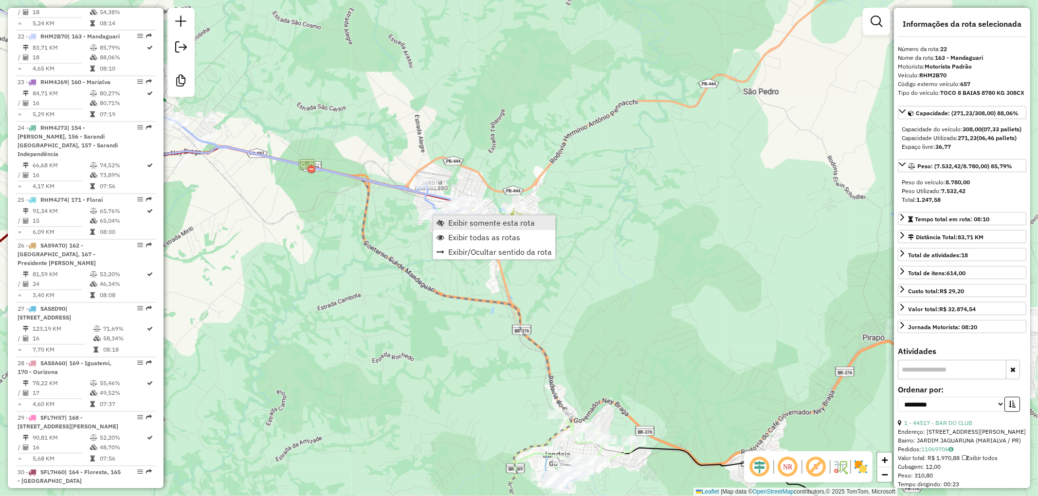
click at [479, 223] on span "Exibir somente esta rota" at bounding box center [491, 223] width 87 height 8
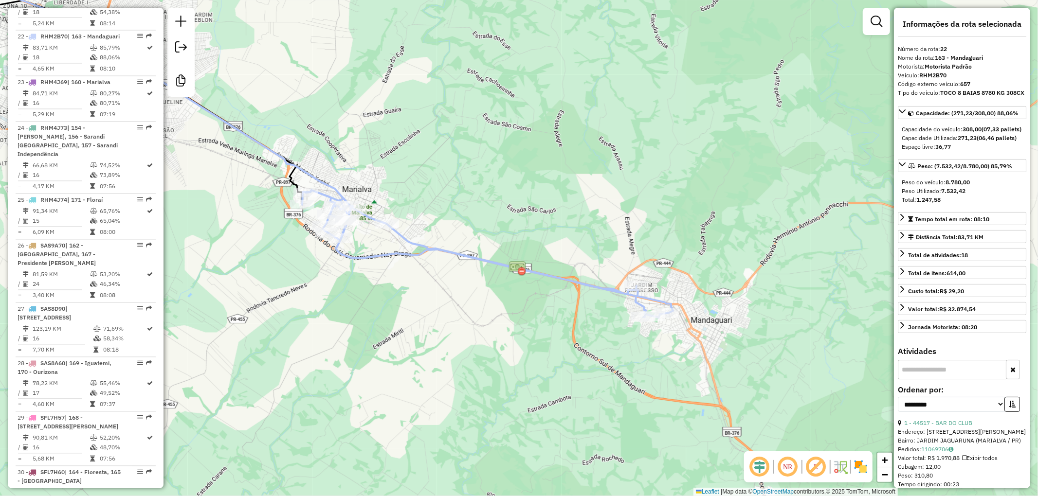
drag, startPoint x: 392, startPoint y: 254, endPoint x: 377, endPoint y: 252, distance: 15.3
click at [377, 252] on icon at bounding box center [487, 254] width 371 height 128
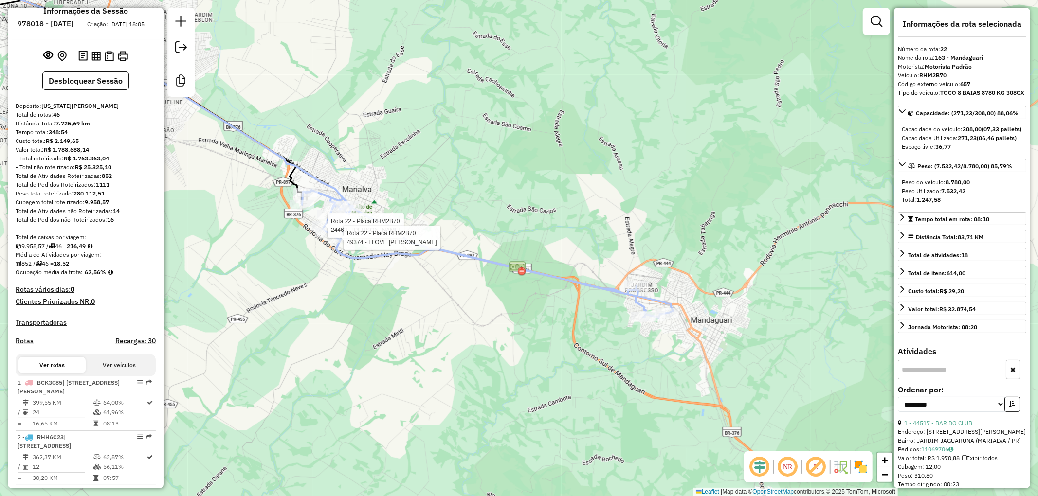
scroll to position [0, 0]
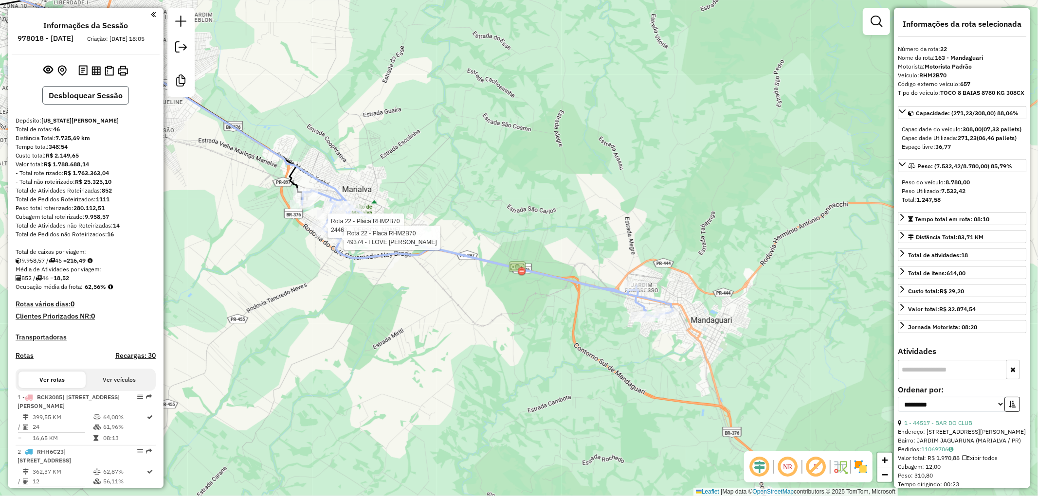
click at [89, 104] on button "Desbloquear Sessão" at bounding box center [85, 95] width 87 height 18
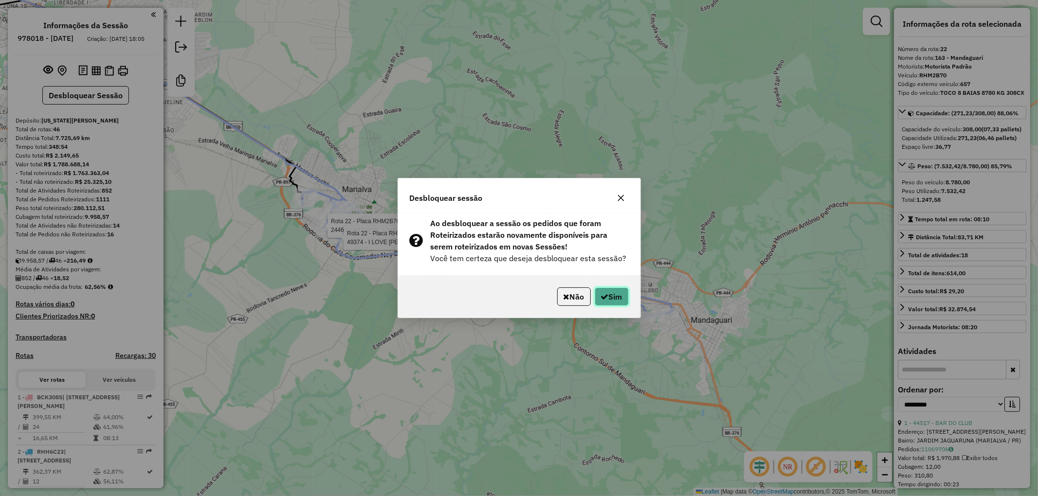
click at [612, 298] on button "Sim" at bounding box center [612, 297] width 34 height 18
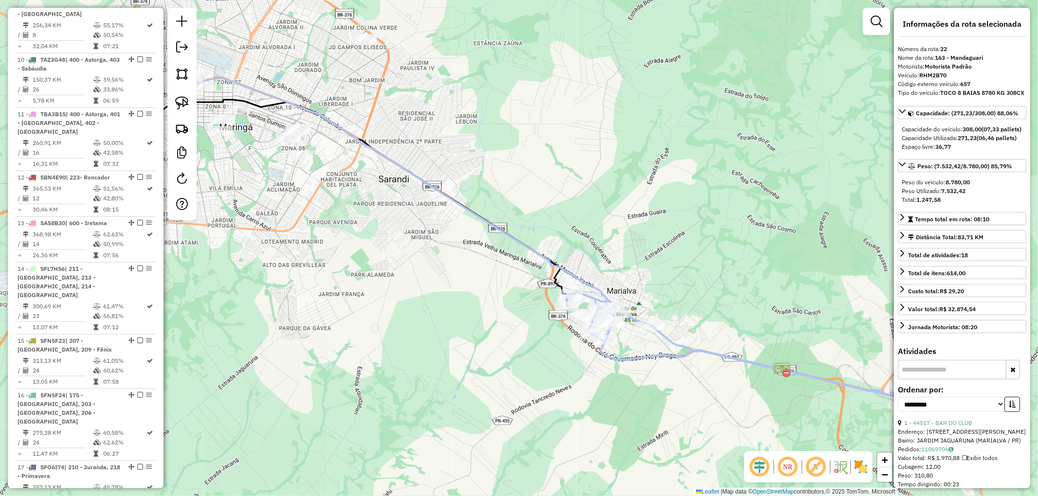
scroll to position [1540, 0]
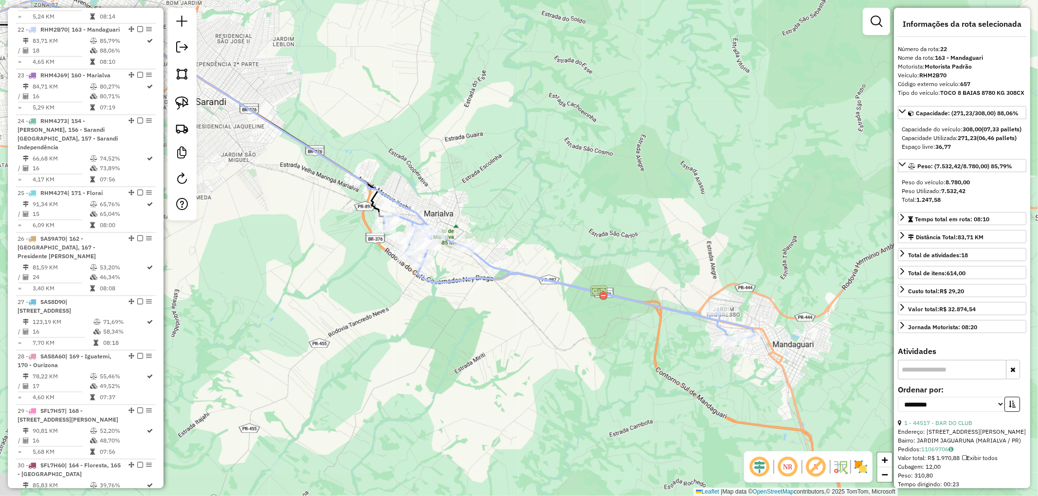
drag, startPoint x: 785, startPoint y: 376, endPoint x: 325, endPoint y: 223, distance: 484.3
click at [590, 284] on img at bounding box center [599, 293] width 18 height 18
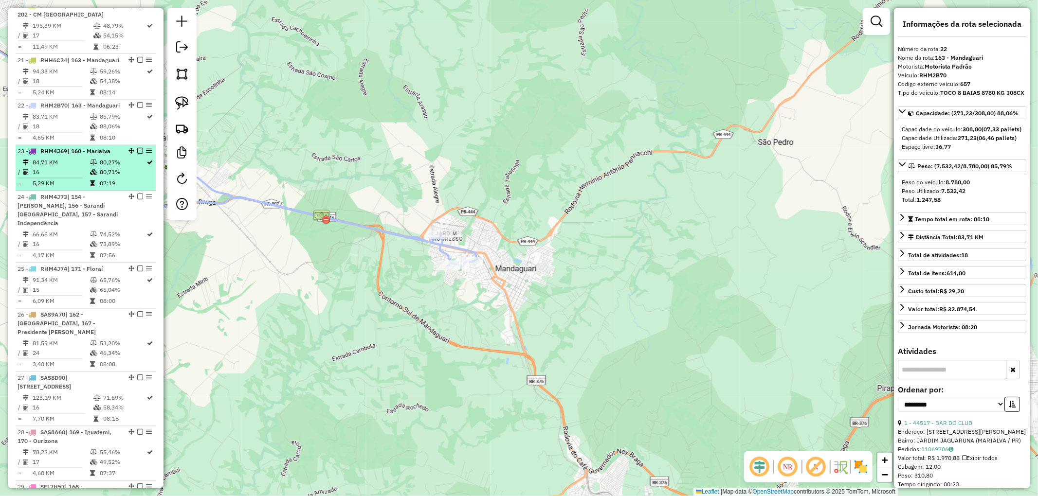
scroll to position [1410, 0]
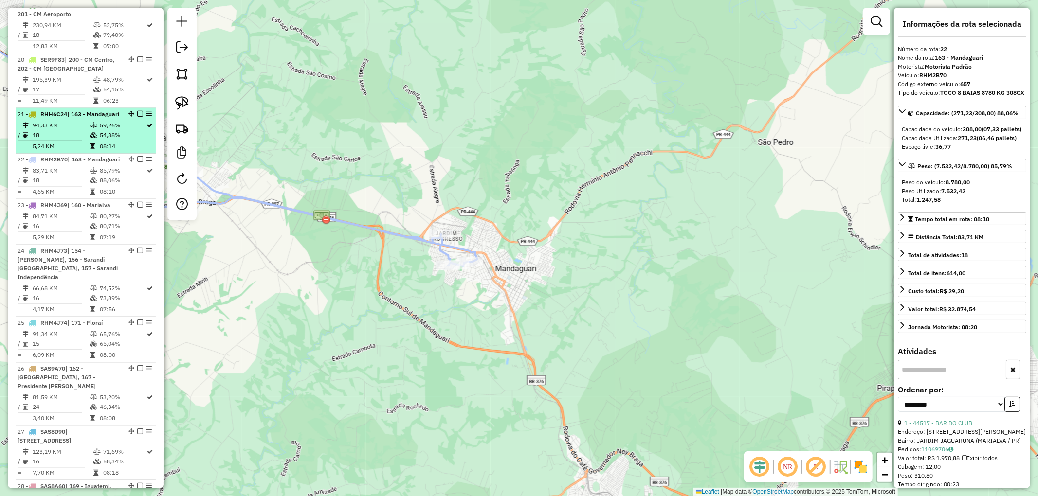
click at [76, 110] on span "| 163 - Mandaguari" at bounding box center [93, 113] width 52 height 7
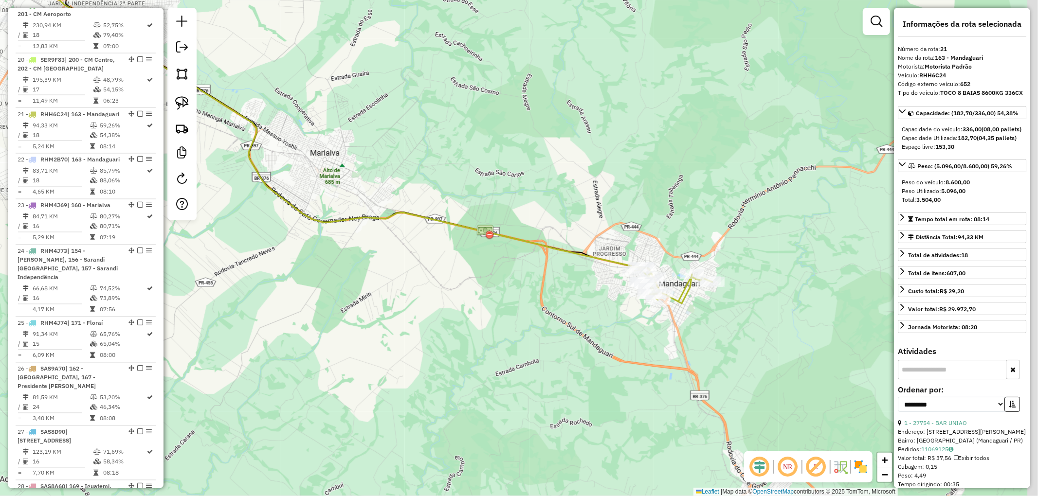
drag, startPoint x: 530, startPoint y: 184, endPoint x: 282, endPoint y: 78, distance: 268.8
click at [282, 78] on div "Janela de atendimento Grade de atendimento Capacidade Transportadoras Veículos …" at bounding box center [519, 248] width 1038 height 496
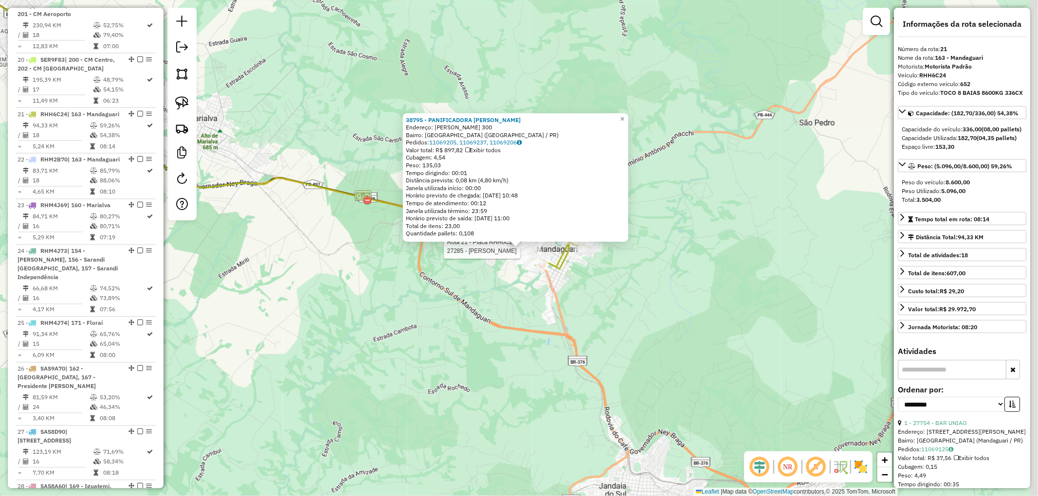
scroll to position [1479, 0]
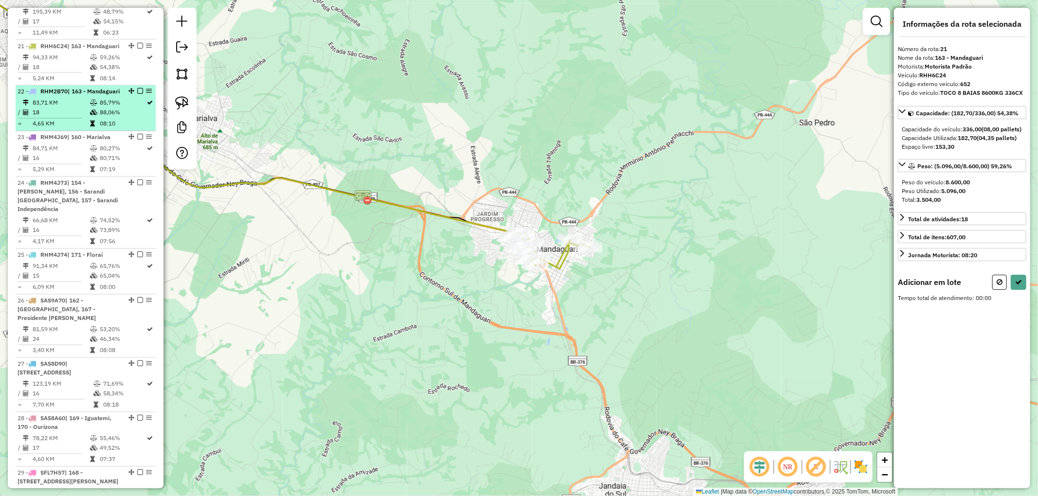
click at [76, 108] on td "18" at bounding box center [60, 113] width 57 height 10
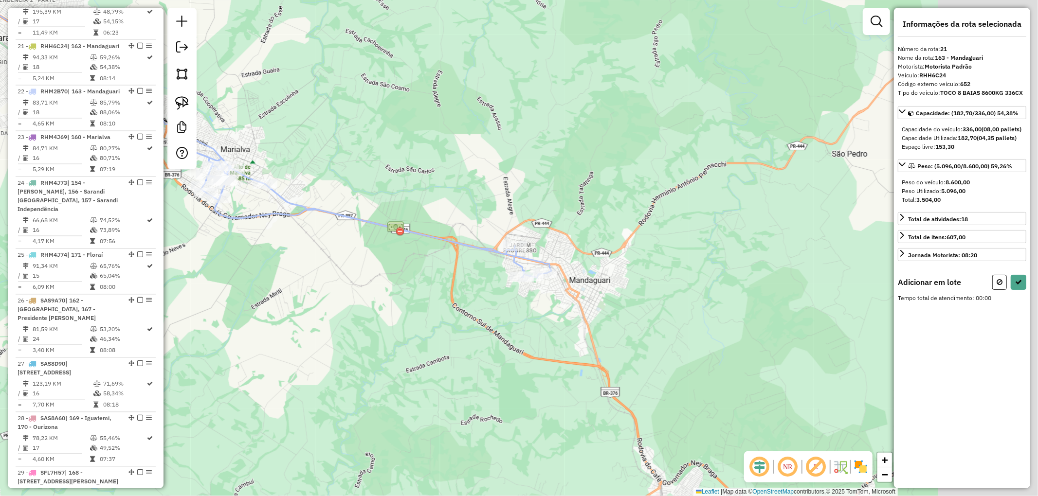
drag, startPoint x: 612, startPoint y: 238, endPoint x: 262, endPoint y: 124, distance: 368.6
click at [262, 124] on div "Janela de atendimento Grade de atendimento Capacidade Transportadoras Veículos …" at bounding box center [519, 248] width 1038 height 496
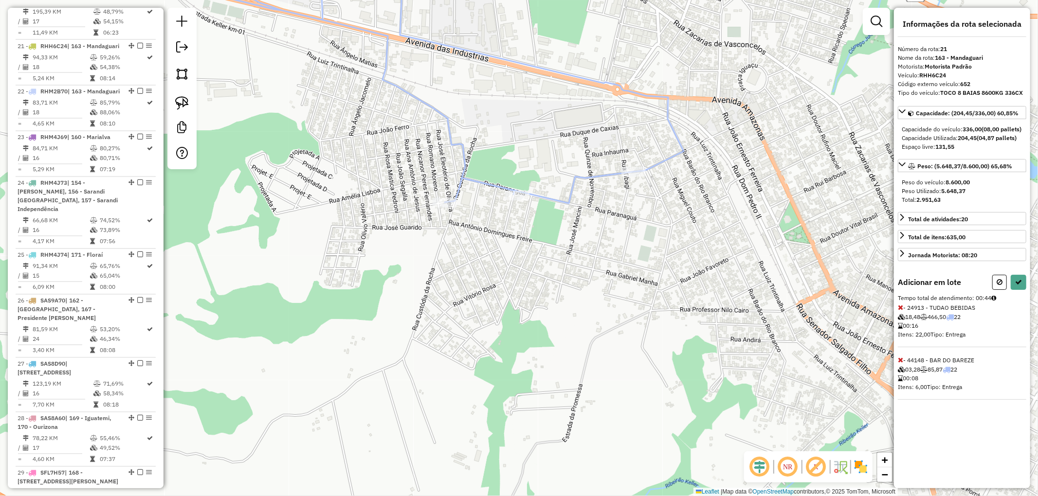
click at [898, 311] on icon at bounding box center [900, 307] width 5 height 7
click at [1015, 286] on icon at bounding box center [1018, 282] width 7 height 7
select select "**********"
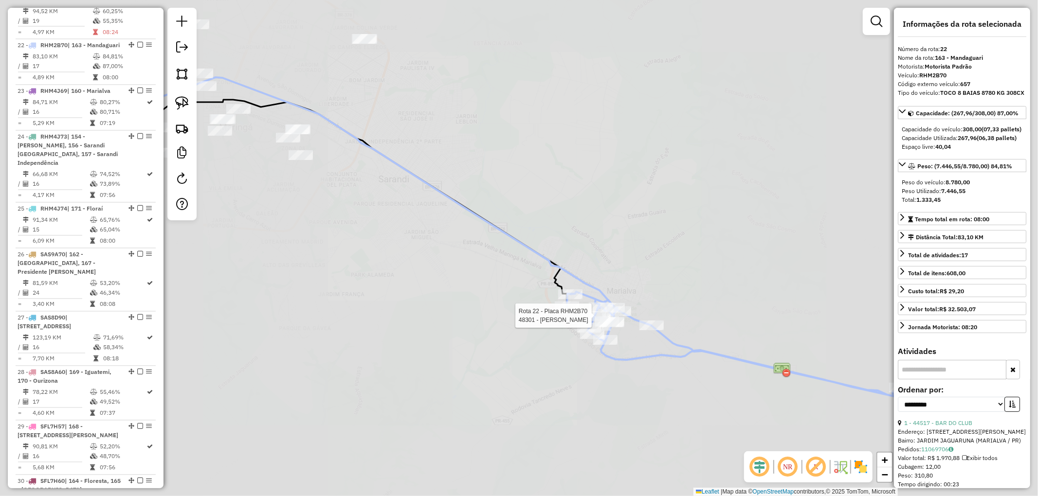
scroll to position [1533, 0]
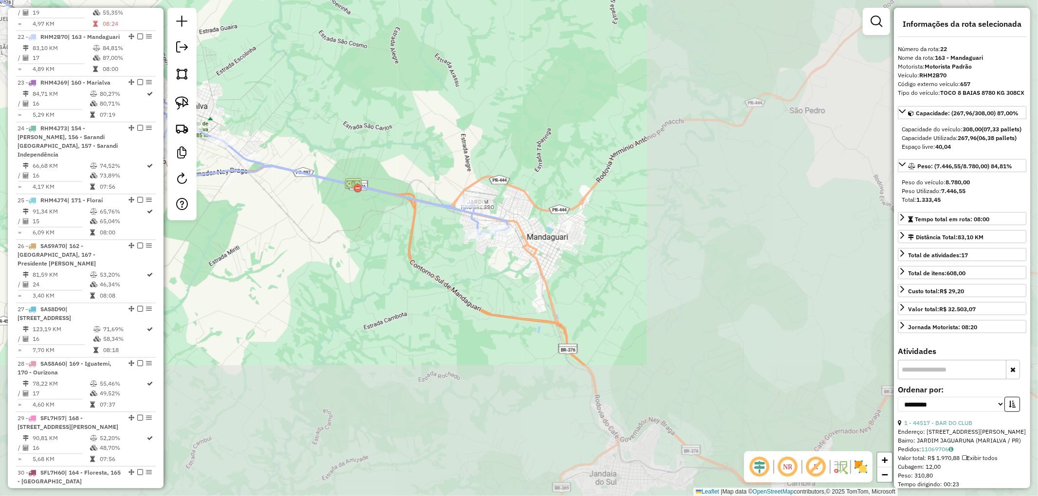
drag, startPoint x: 709, startPoint y: 400, endPoint x: 282, endPoint y: 215, distance: 465.2
click at [282, 215] on div "Janela de atendimento Grade de atendimento Capacidade Transportadoras Veículos …" at bounding box center [519, 248] width 1038 height 496
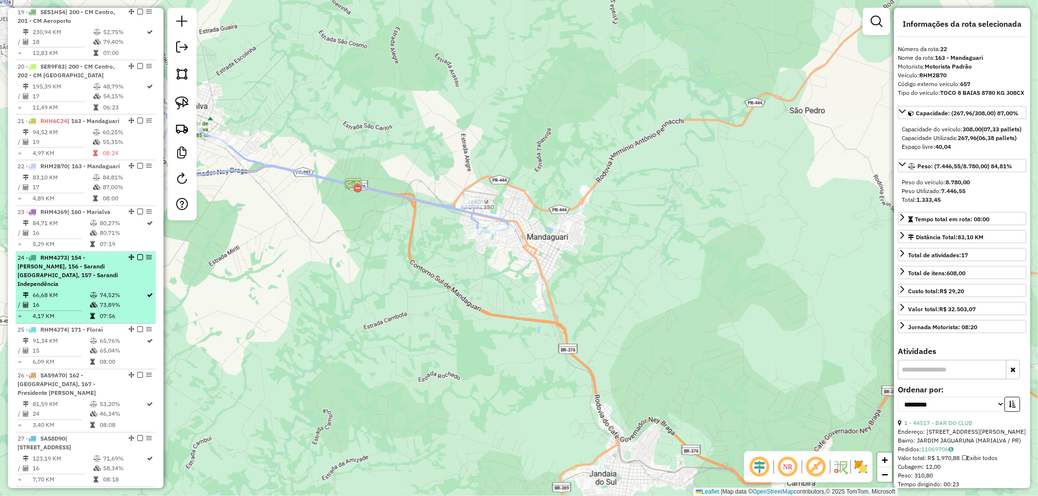
scroll to position [1338, 0]
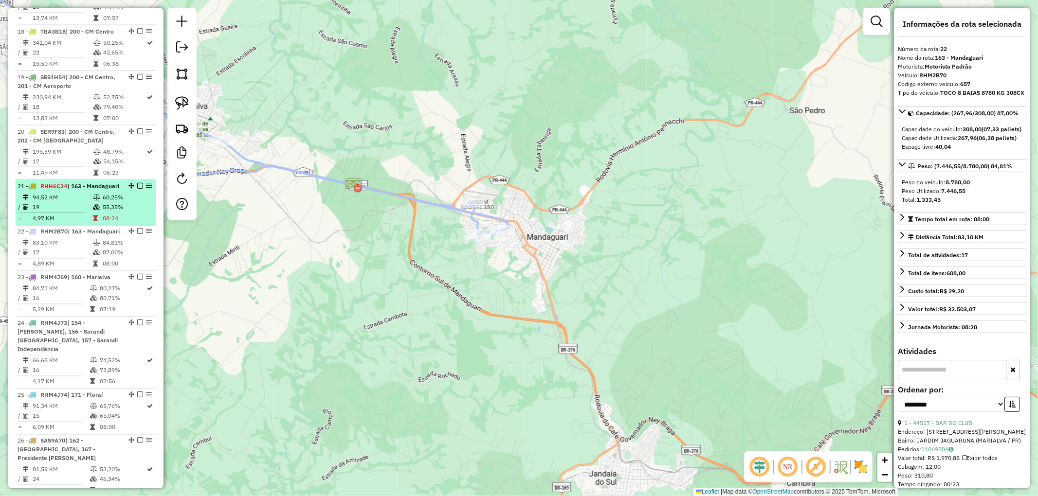
click at [100, 180] on li "21 - RHH6C24 | 163 - Mandaguari 94,52 KM 60,25% / 19 55,35% = 4,97 KM 08:24" at bounding box center [86, 203] width 140 height 46
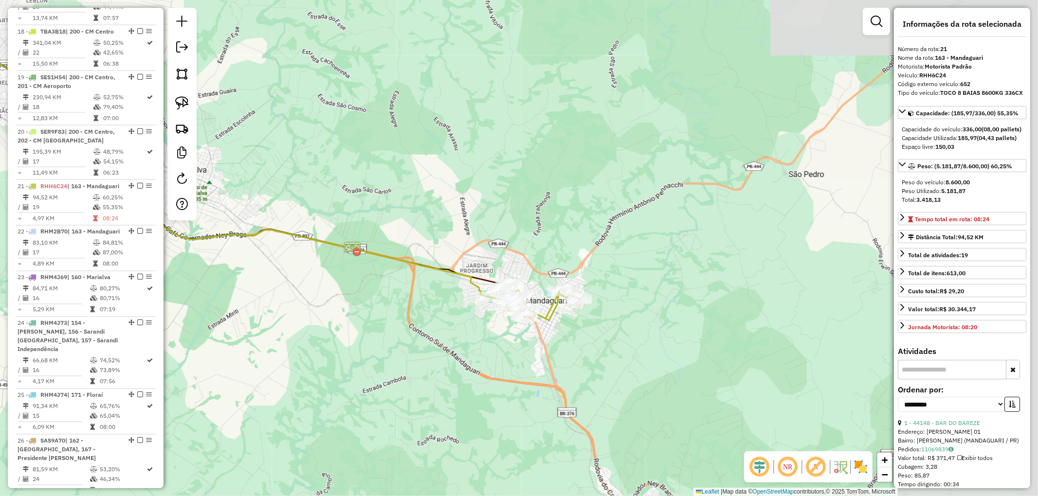
drag, startPoint x: 637, startPoint y: 408, endPoint x: 234, endPoint y: 238, distance: 437.9
click at [224, 234] on icon at bounding box center [78, 126] width 817 height 341
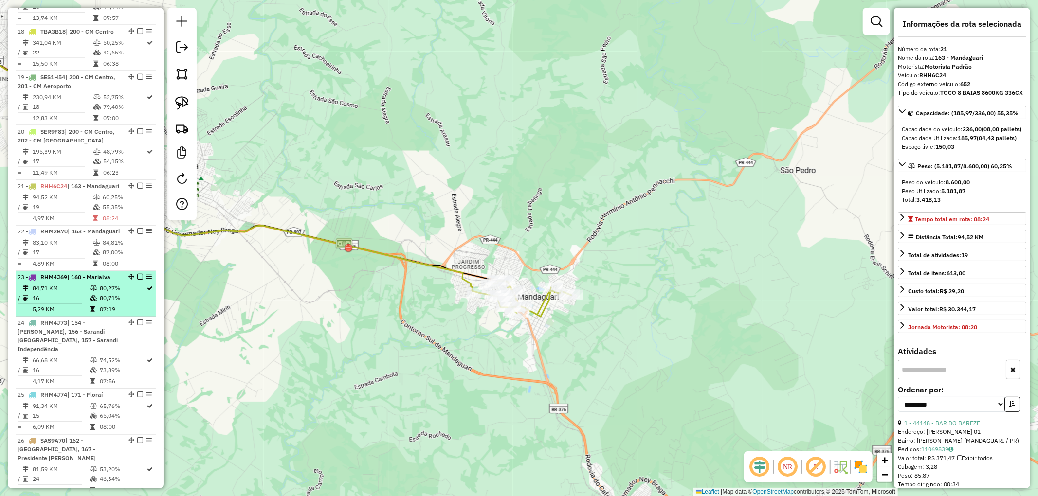
click at [59, 294] on td "16" at bounding box center [60, 299] width 57 height 10
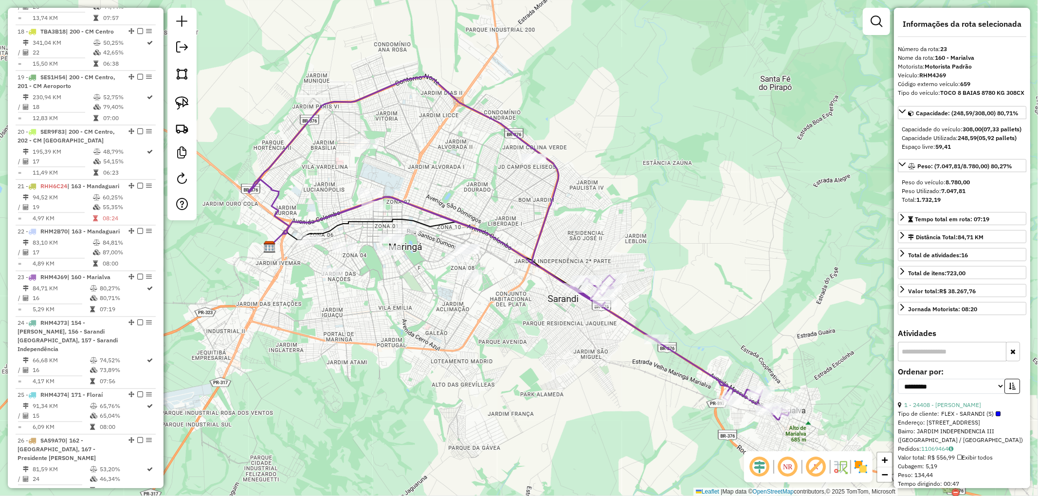
click at [634, 328] on icon at bounding box center [679, 347] width 219 height 145
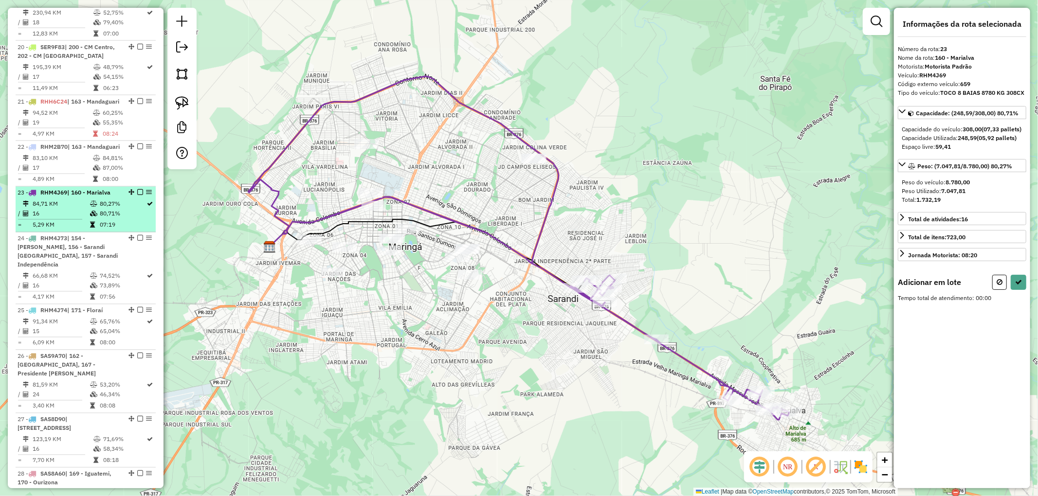
scroll to position [1393, 0]
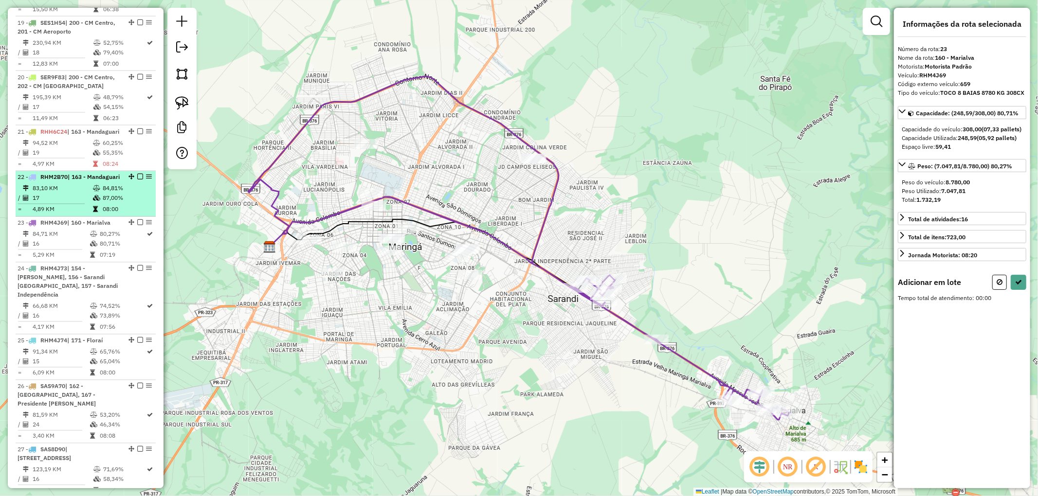
click at [80, 184] on td "83,10 KM" at bounding box center [62, 189] width 60 height 10
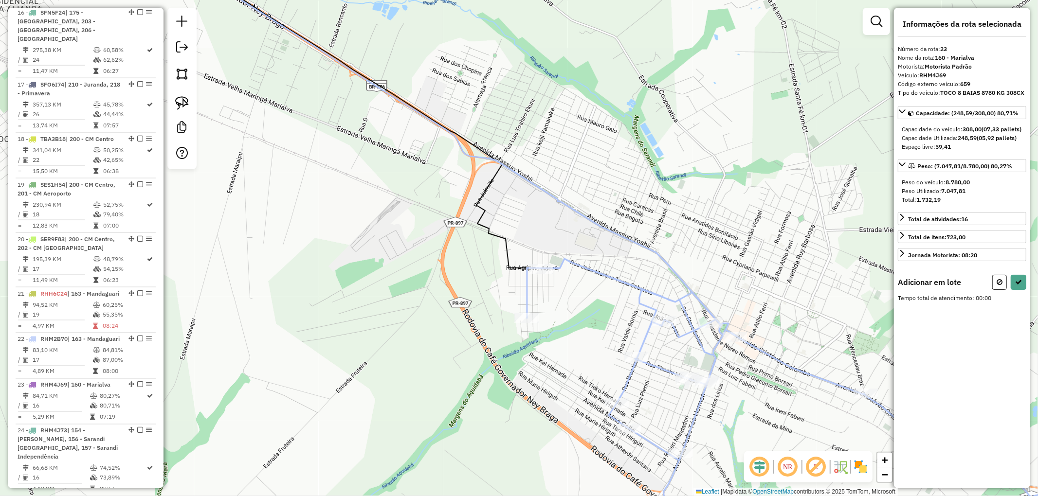
scroll to position [1133, 0]
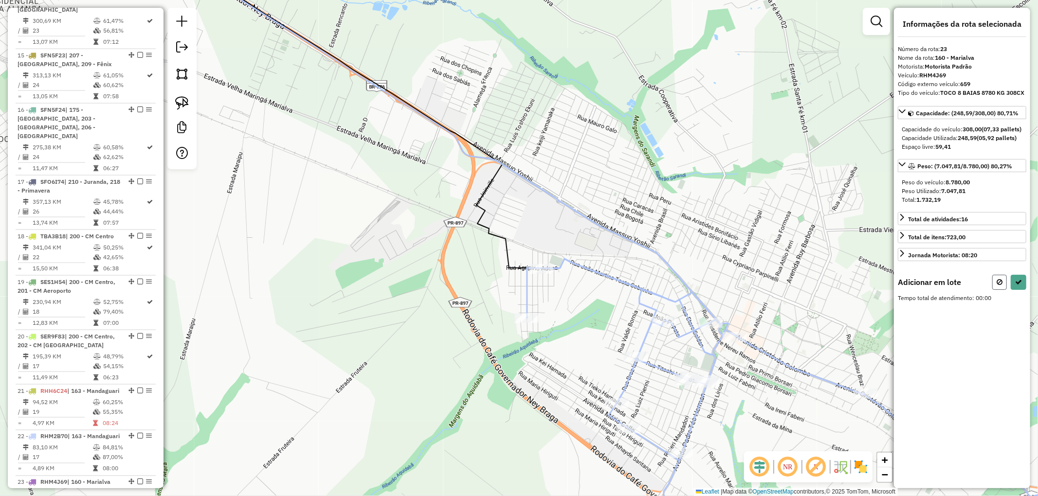
click at [995, 290] on button at bounding box center [999, 282] width 15 height 15
select select "**********"
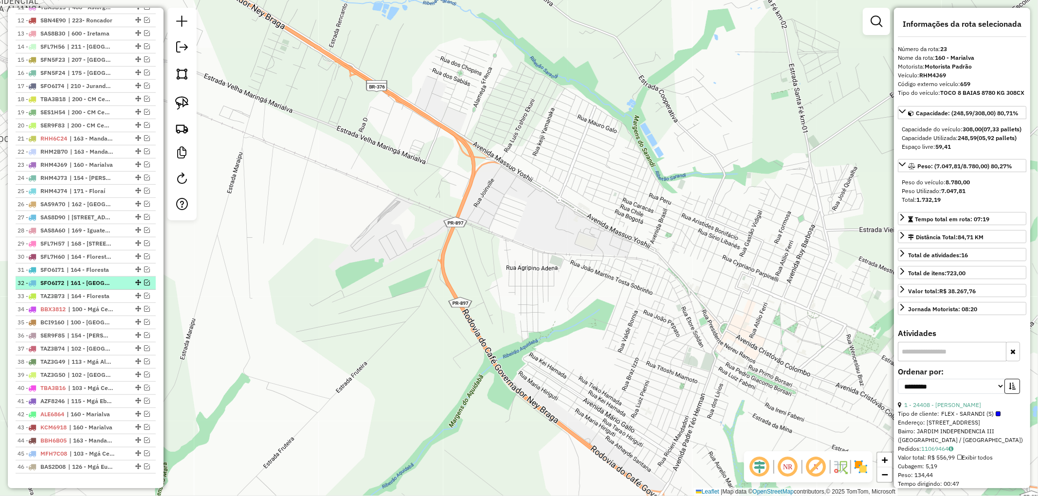
scroll to position [519, 0]
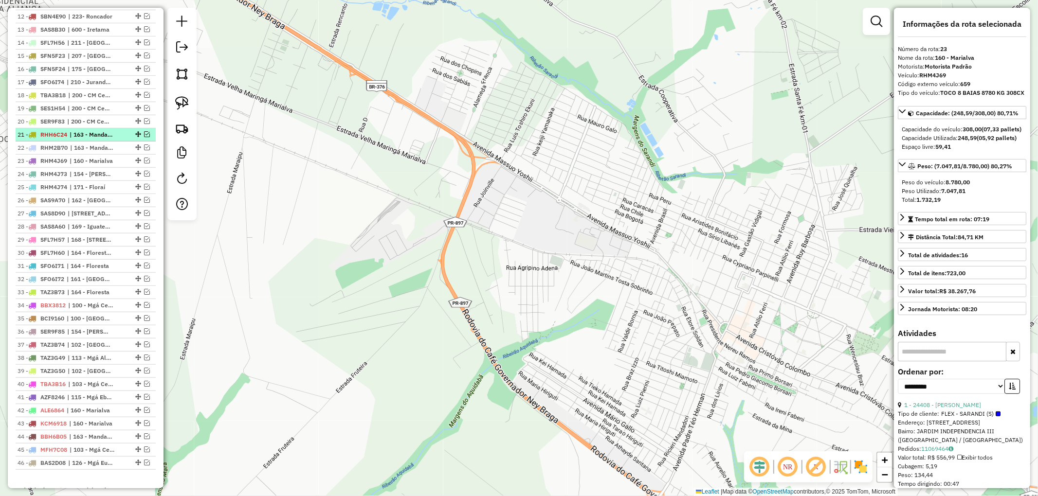
click at [144, 137] on em at bounding box center [147, 134] width 6 height 6
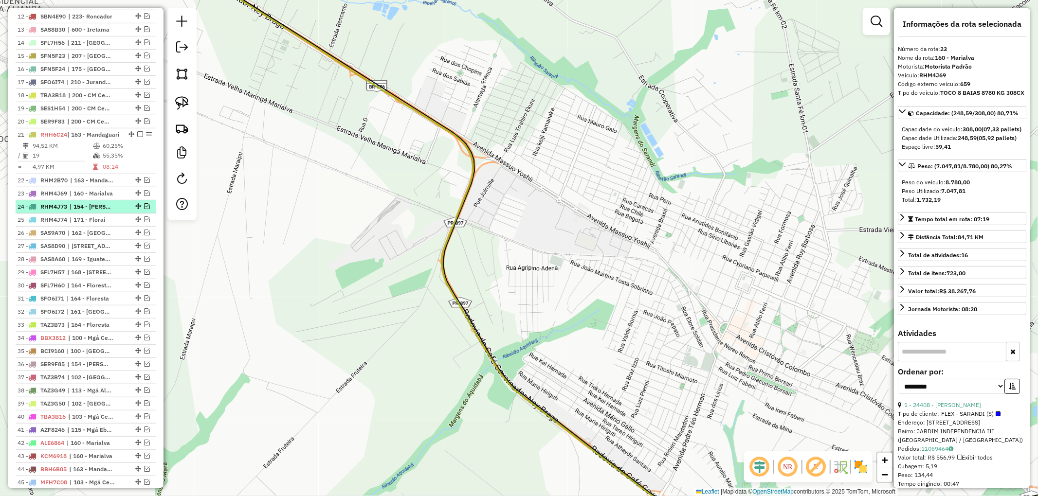
click at [144, 209] on em at bounding box center [147, 206] width 6 height 6
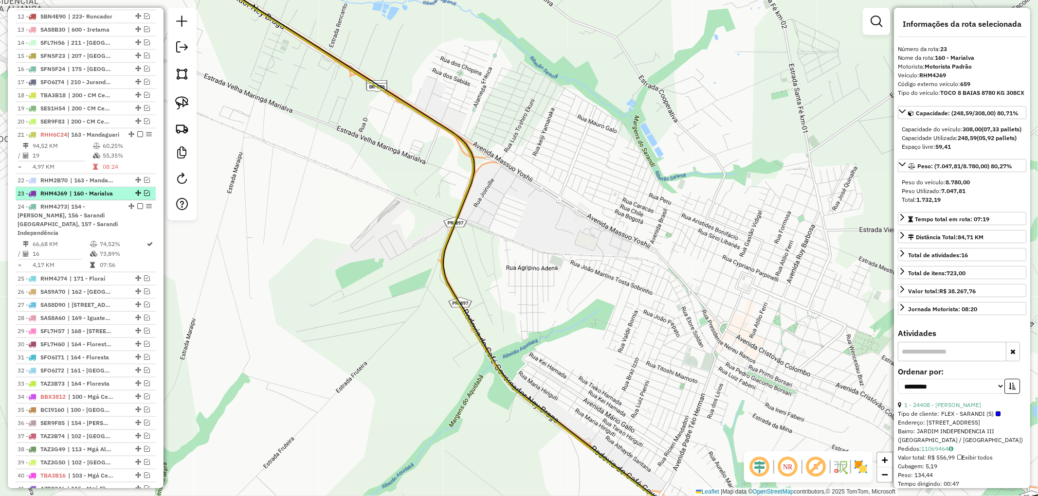
click at [144, 196] on em at bounding box center [147, 193] width 6 height 6
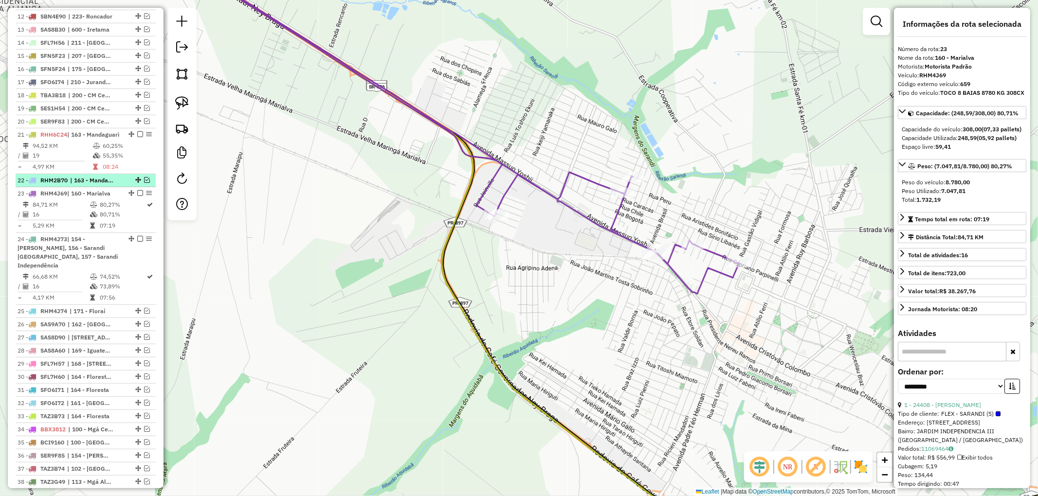
click at [144, 183] on em at bounding box center [147, 180] width 6 height 6
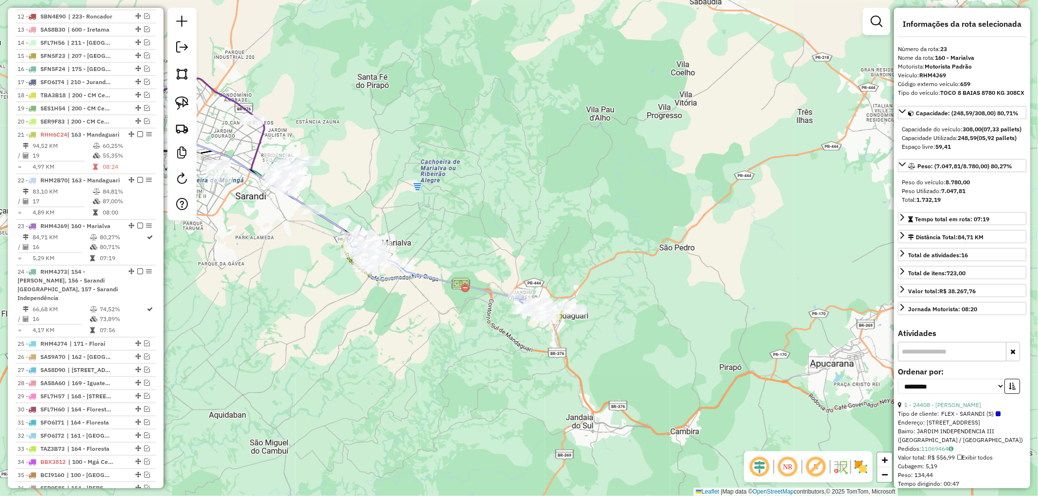
drag, startPoint x: 579, startPoint y: 397, endPoint x: 468, endPoint y: 345, distance: 123.2
click at [459, 351] on div "Janela de atendimento Grade de atendimento Capacidade Transportadoras Veículos …" at bounding box center [519, 248] width 1038 height 496
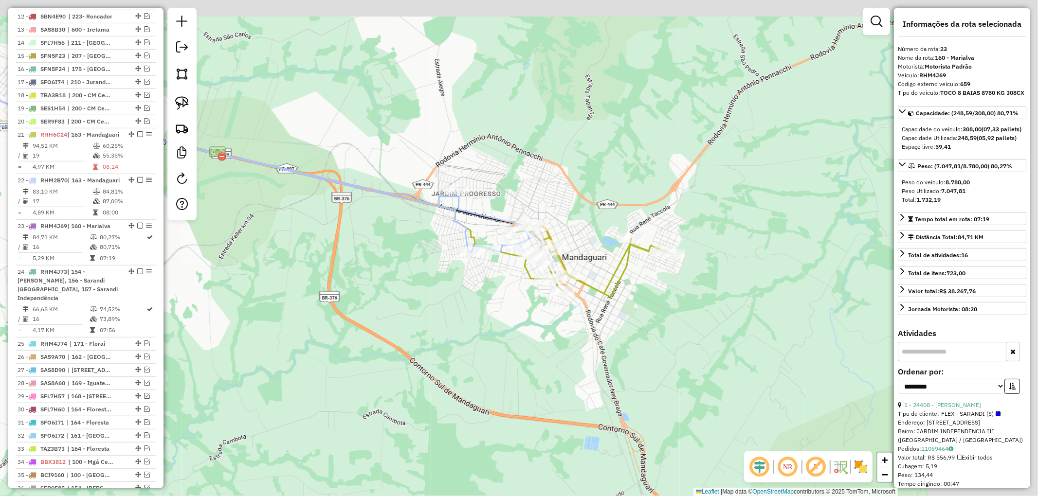
drag, startPoint x: 605, startPoint y: 308, endPoint x: 475, endPoint y: 339, distance: 134.2
click at [475, 339] on div "Janela de atendimento Grade de atendimento Capacidade Transportadoras Veículos …" at bounding box center [519, 248] width 1038 height 496
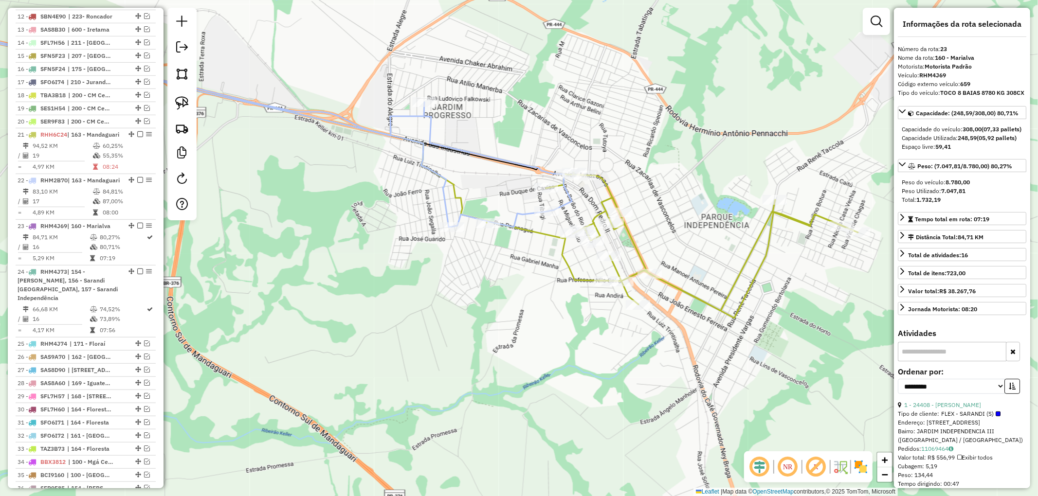
click at [523, 208] on div "Rota 22 - Placa RHM2B70 2357 - BAR DO BAHIANO Janela de atendimento Grade de at…" at bounding box center [519, 248] width 1038 height 496
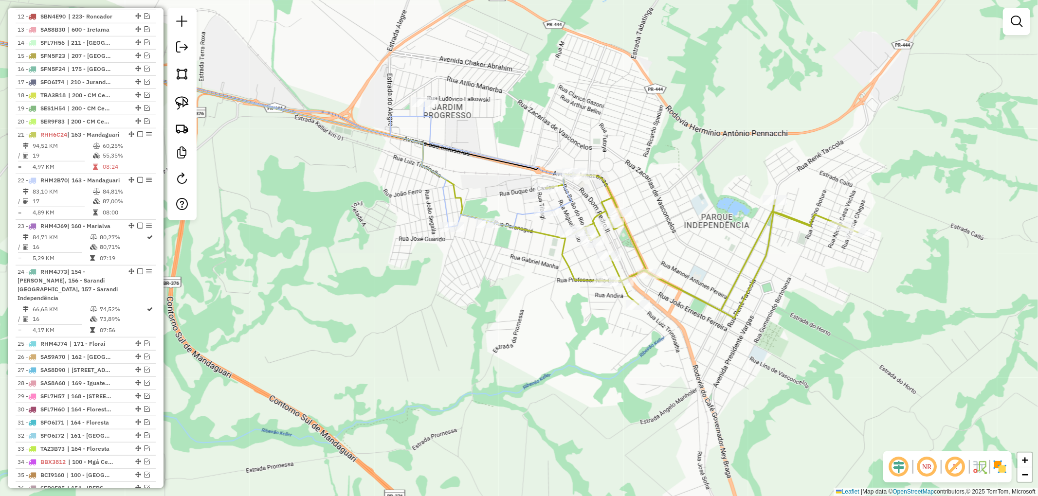
click at [523, 213] on icon at bounding box center [234, 123] width 676 height 210
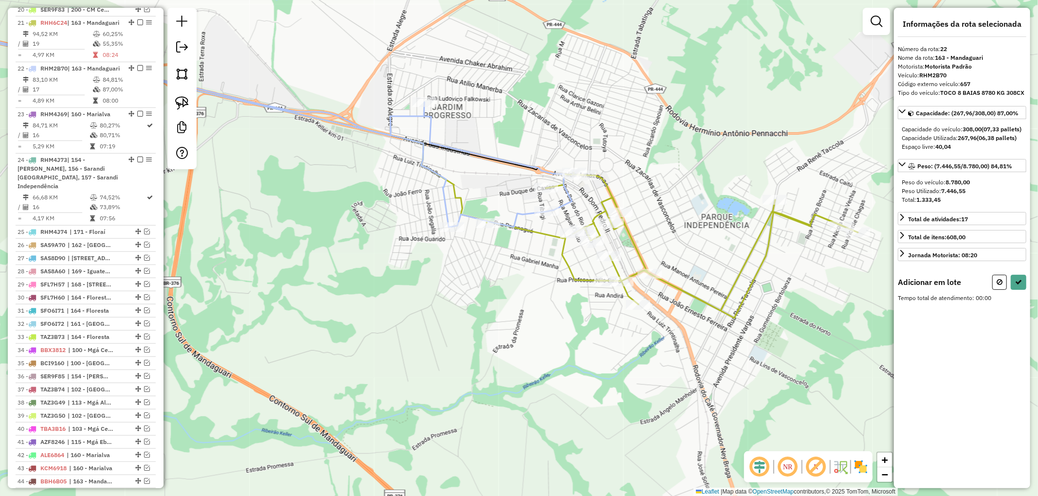
scroll to position [706, 0]
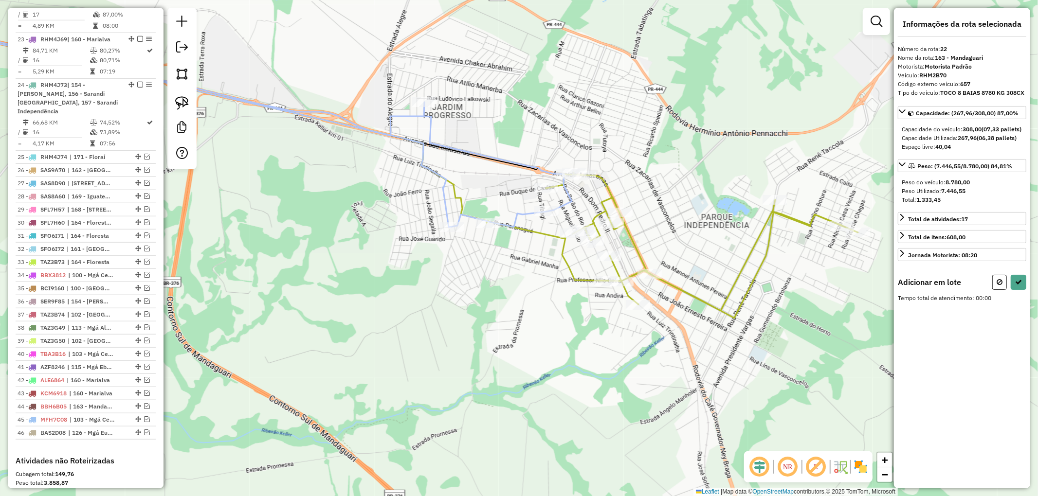
click at [474, 224] on div "Janela de atendimento Grade de atendimento Capacidade Transportadoras Veículos …" at bounding box center [519, 248] width 1038 height 496
select select "**********"
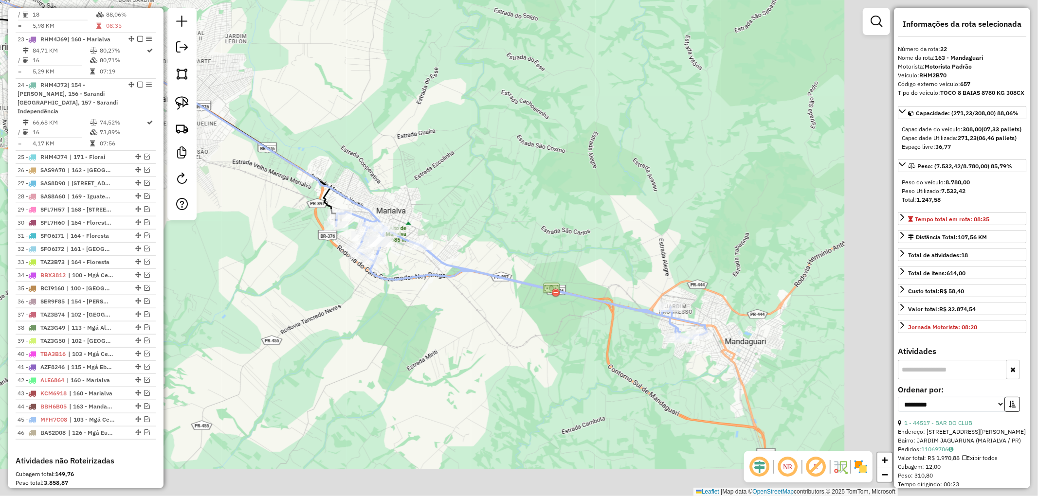
drag, startPoint x: 622, startPoint y: 393, endPoint x: 401, endPoint y: 318, distance: 233.5
click at [401, 318] on div "Janela de atendimento Grade de atendimento Capacidade Transportadoras Veículos …" at bounding box center [519, 248] width 1038 height 496
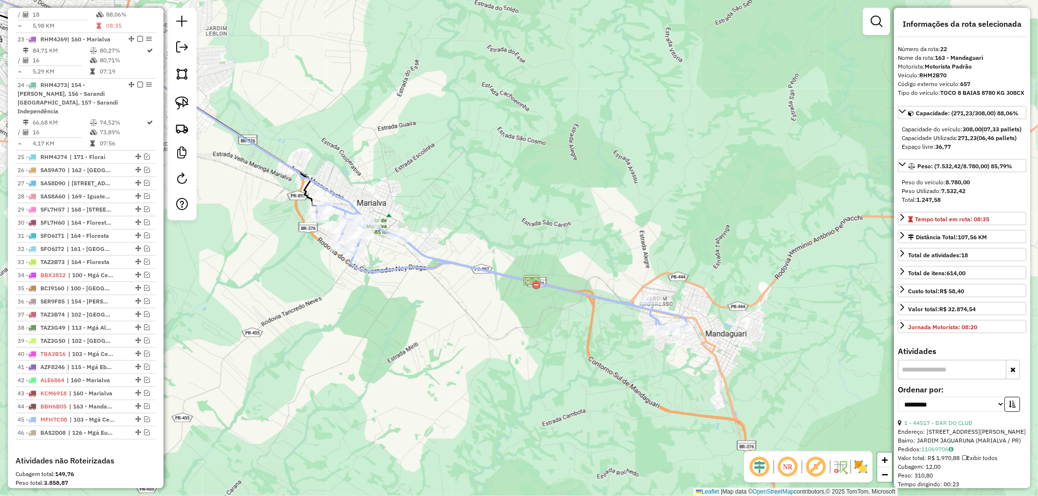
drag, startPoint x: 514, startPoint y: 353, endPoint x: 497, endPoint y: 346, distance: 18.5
click at [497, 346] on div "Janela de atendimento Grade de atendimento Capacidade Transportadoras Veículos …" at bounding box center [519, 248] width 1038 height 496
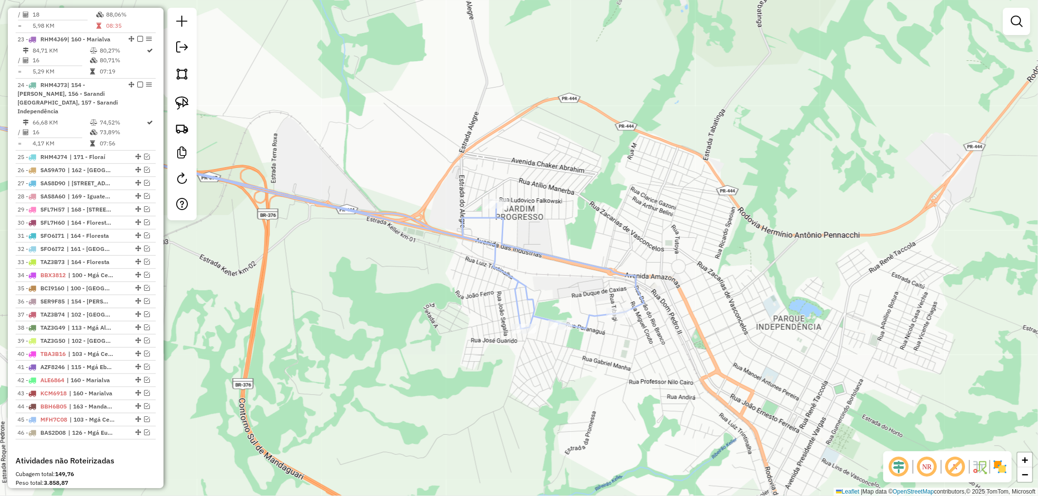
click at [612, 273] on icon at bounding box center [270, 216] width 748 height 226
select select "**********"
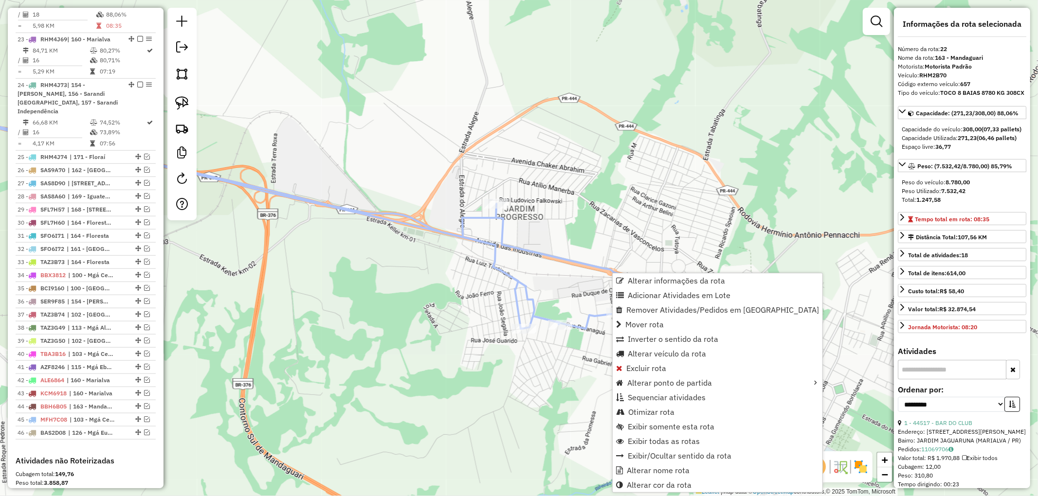
click at [645, 413] on span "Otimizar rota" at bounding box center [651, 412] width 46 height 8
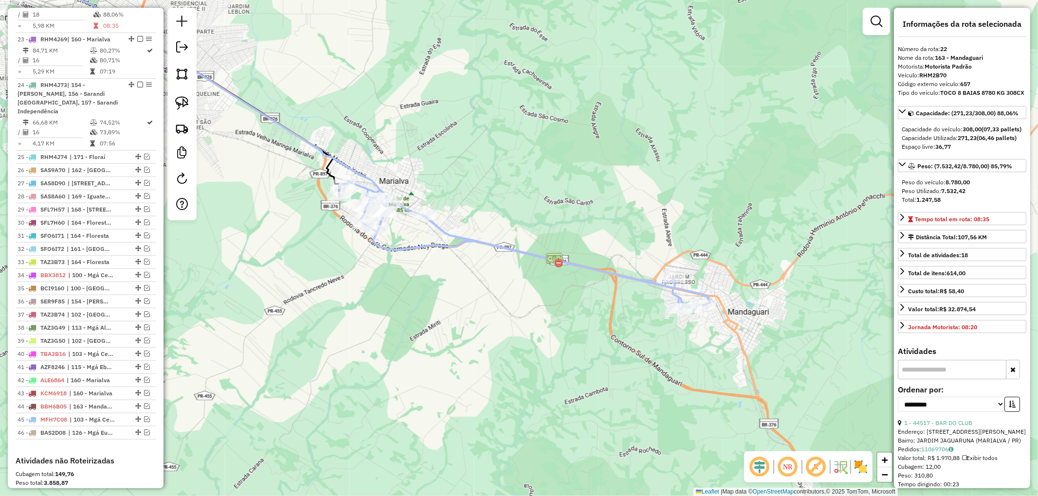
click at [523, 251] on icon at bounding box center [524, 246] width 371 height 128
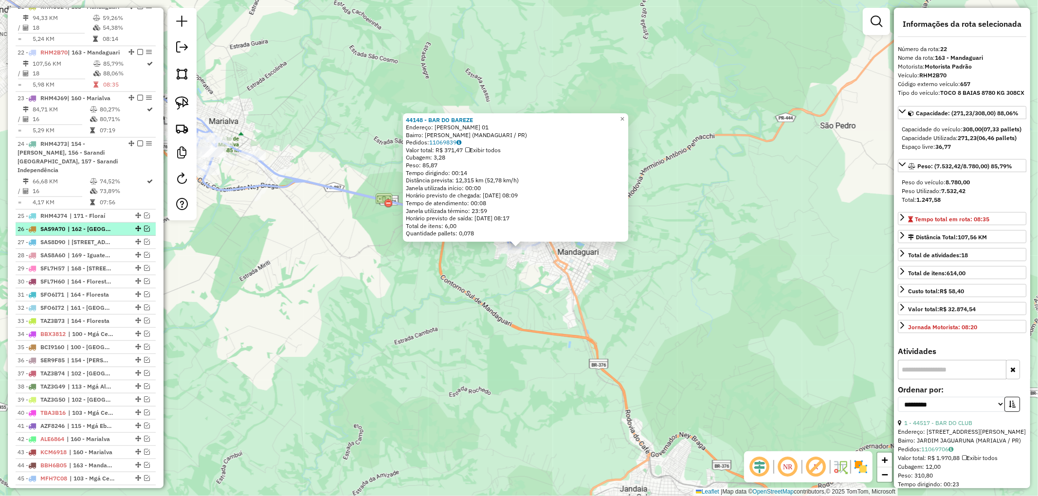
scroll to position [576, 0]
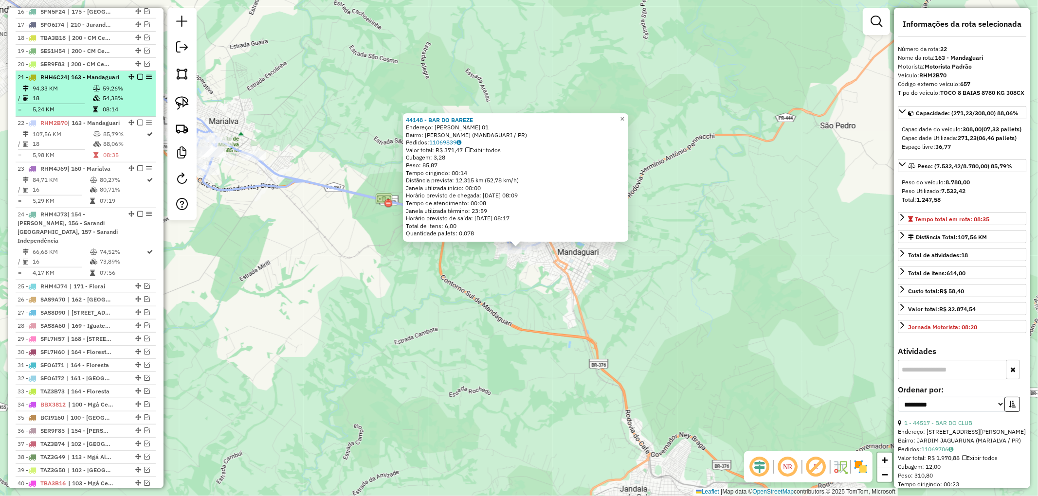
click at [106, 114] on table "94,33 KM 59,26% / 18 54,38% = 5,24 KM 08:14" at bounding box center [86, 99] width 136 height 31
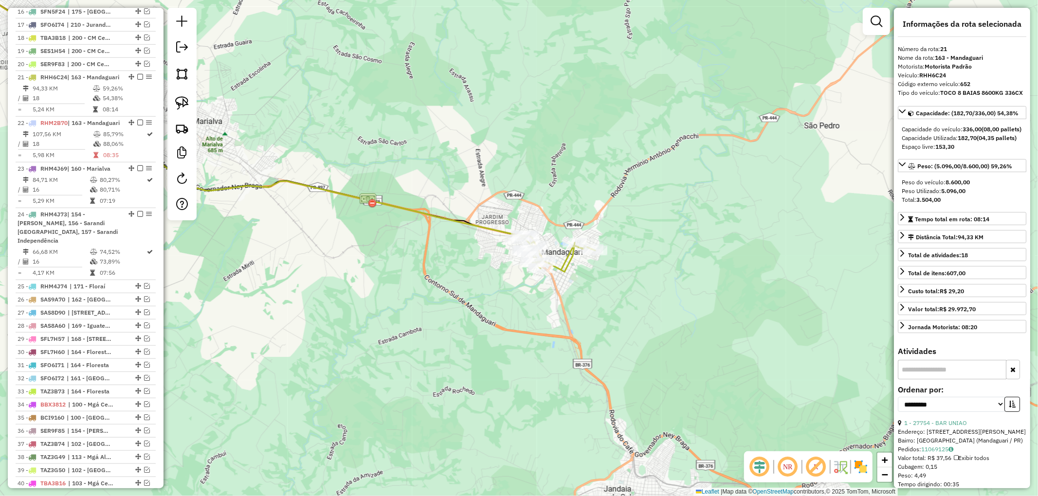
drag, startPoint x: 670, startPoint y: 362, endPoint x: 282, endPoint y: 146, distance: 444.0
click at [282, 145] on div "Janela de atendimento Grade de atendimento Capacidade Transportadoras Veículos …" at bounding box center [519, 248] width 1038 height 496
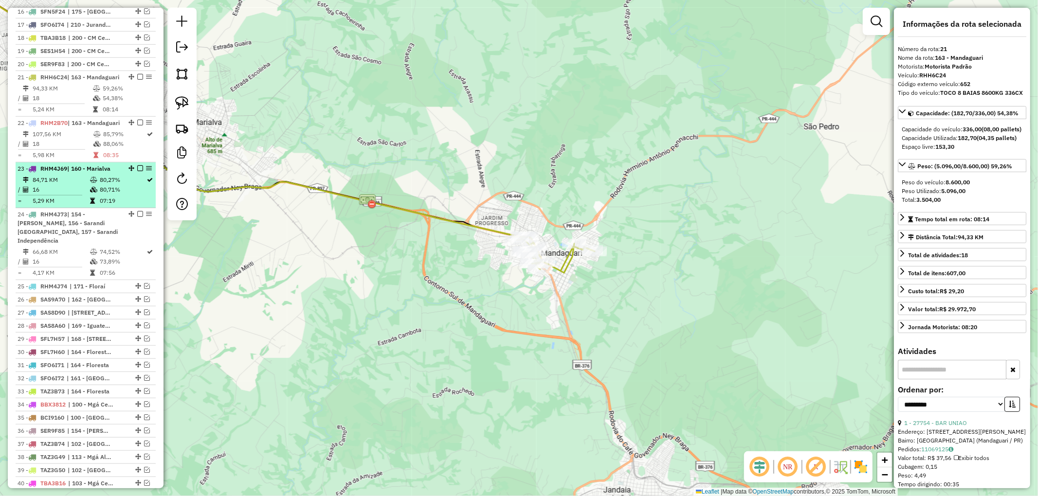
click at [74, 206] on td "5,29 KM" at bounding box center [60, 201] width 57 height 10
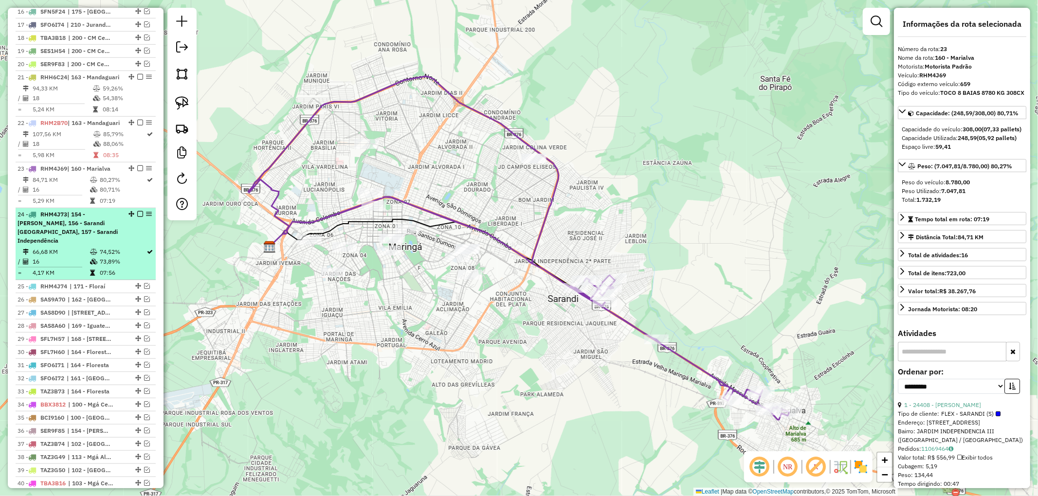
click at [94, 244] on span "| 154 - Sarandi Alvamar, 156 - Sarandi Ouro Verde, 157 - Sarandi Independência" at bounding box center [68, 228] width 100 height 34
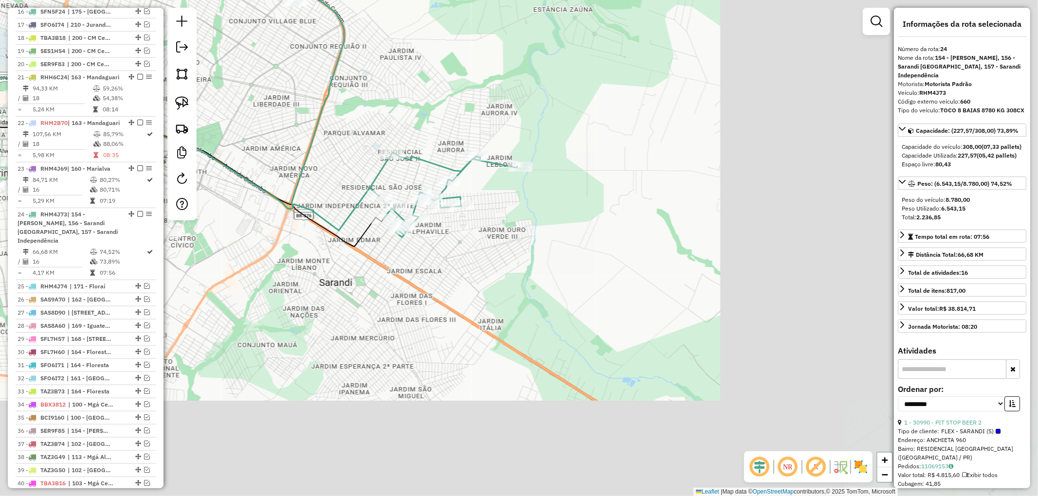
drag, startPoint x: 652, startPoint y: 361, endPoint x: 257, endPoint y: 158, distance: 443.8
click at [257, 158] on div "Janela de atendimento Grade de atendimento Capacidade Transportadoras Veículos …" at bounding box center [519, 248] width 1038 height 496
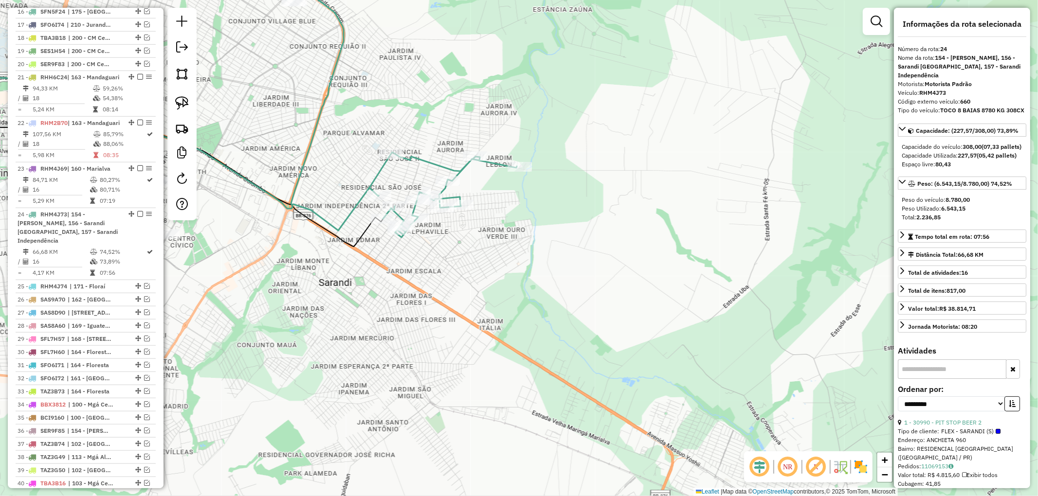
click at [445, 164] on icon at bounding box center [442, 194] width 147 height 85
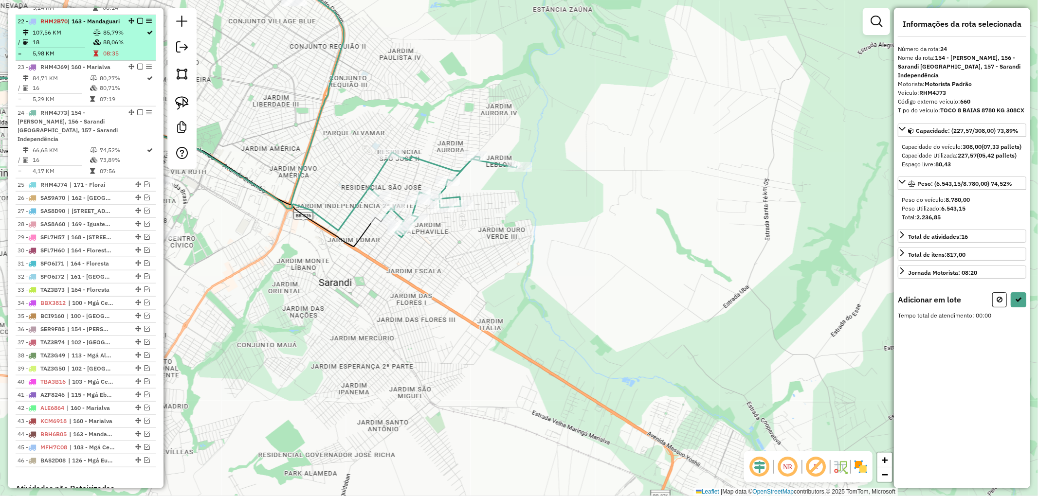
scroll to position [676, 0]
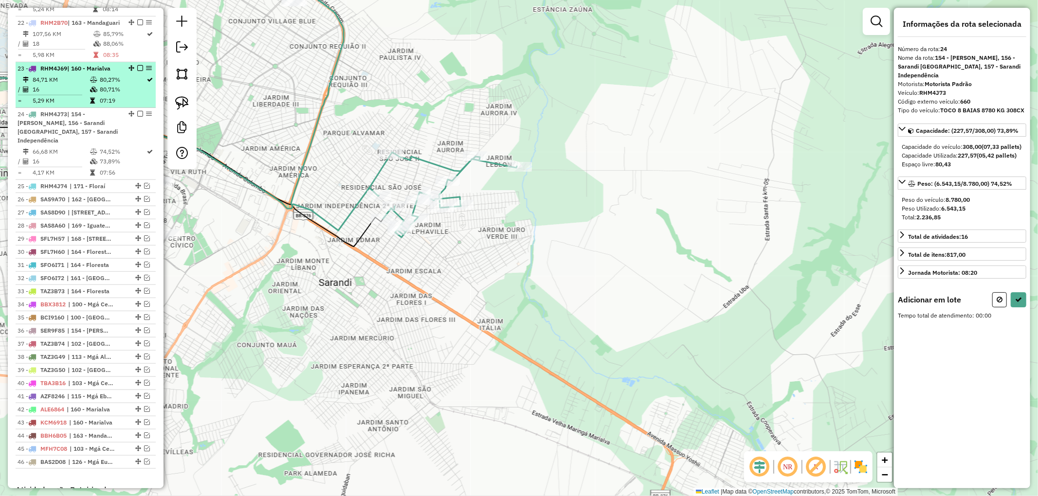
click at [90, 92] on icon at bounding box center [93, 90] width 7 height 6
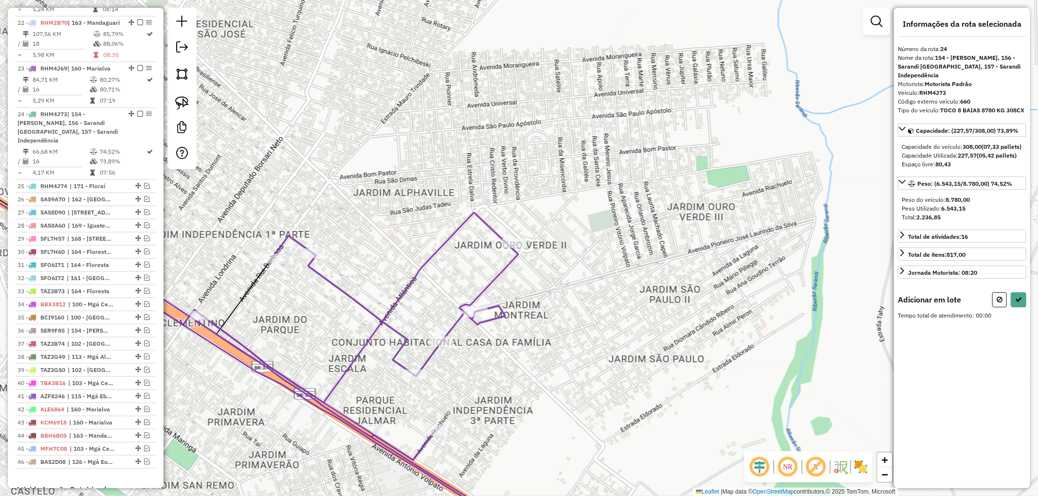
click at [749, 330] on div "Janela de atendimento Grade de atendimento Capacidade Transportadoras Veículos …" at bounding box center [519, 248] width 1038 height 496
click at [999, 303] on icon at bounding box center [1000, 299] width 6 height 7
select select "**********"
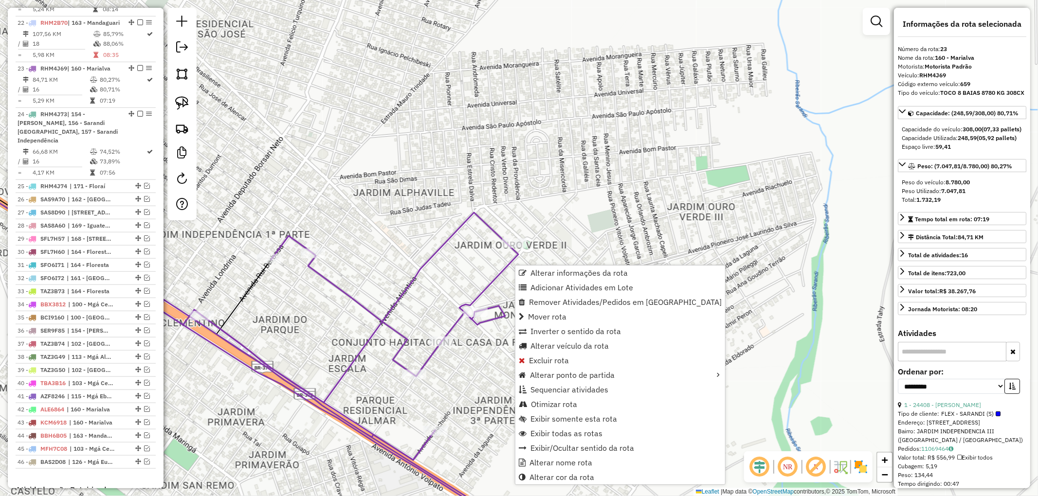
scroll to position [760, 0]
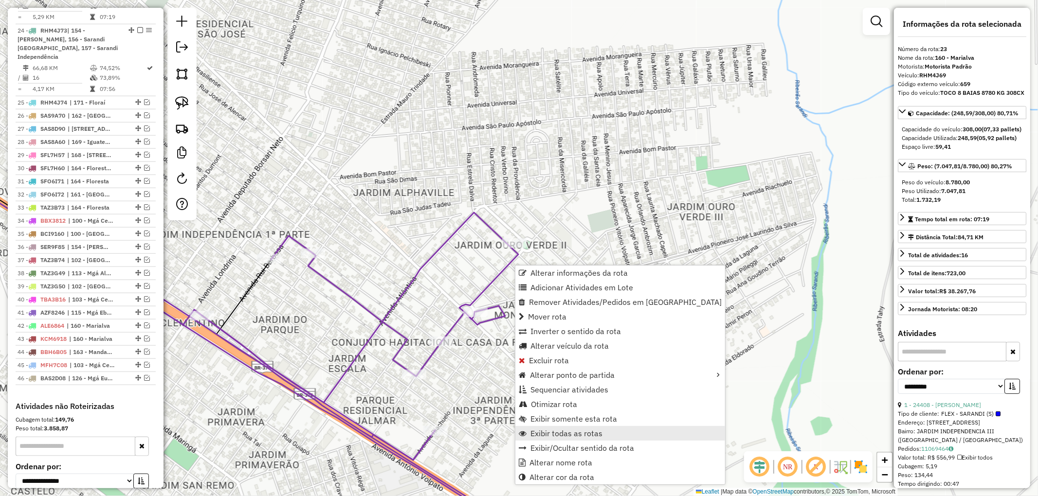
click at [576, 435] on span "Exibir todas as rotas" at bounding box center [566, 434] width 72 height 8
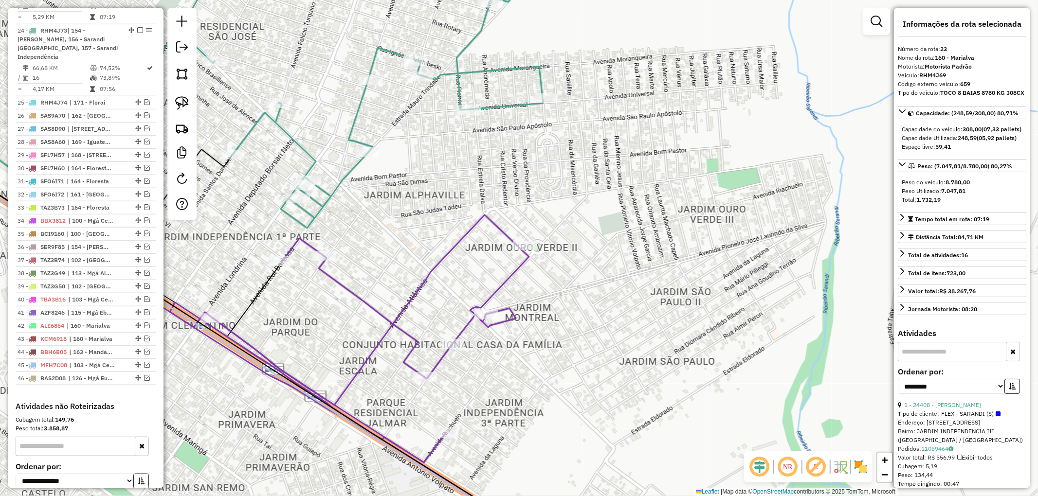
drag, startPoint x: 418, startPoint y: 217, endPoint x: 603, endPoint y: 269, distance: 192.1
click at [603, 269] on div "Janela de atendimento Grade de atendimento Capacidade Transportadoras Veículos …" at bounding box center [519, 248] width 1038 height 496
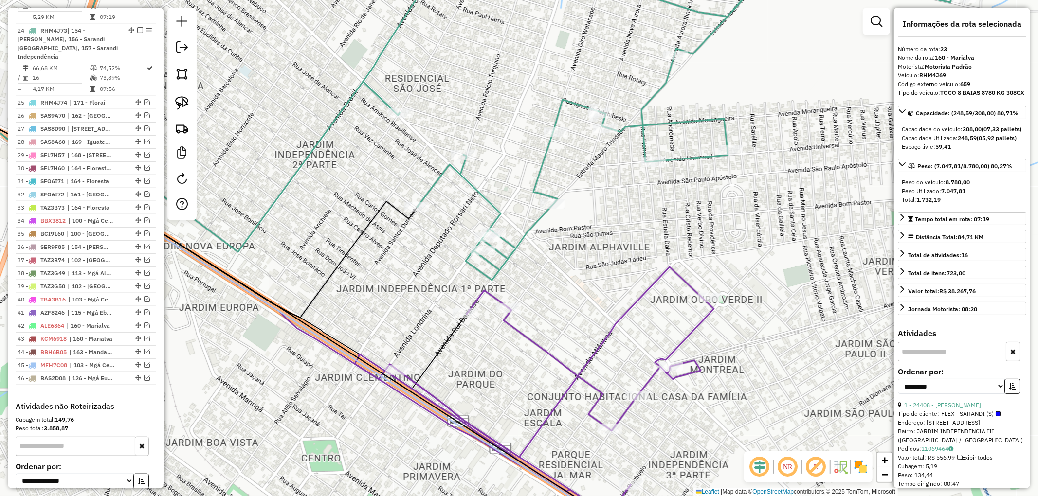
click at [503, 259] on icon at bounding box center [657, 115] width 589 height 330
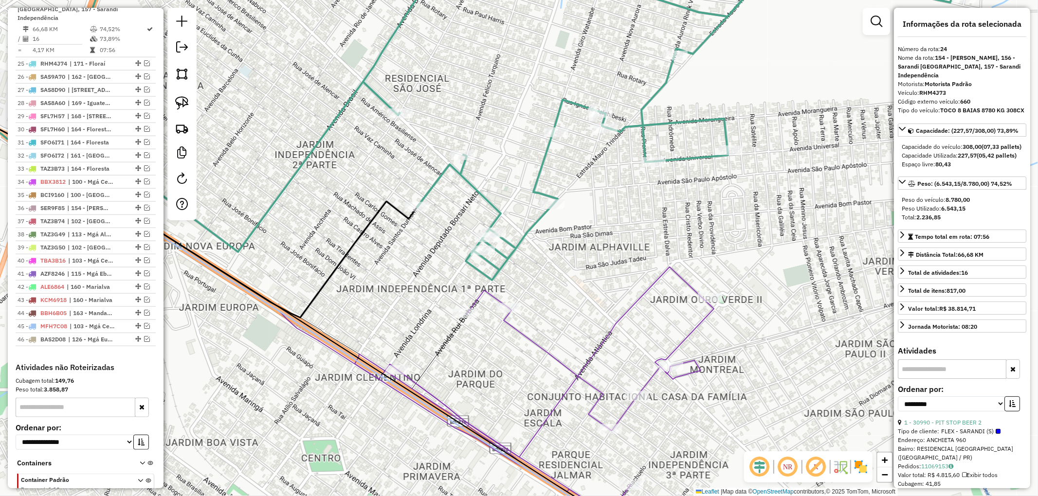
scroll to position [806, 0]
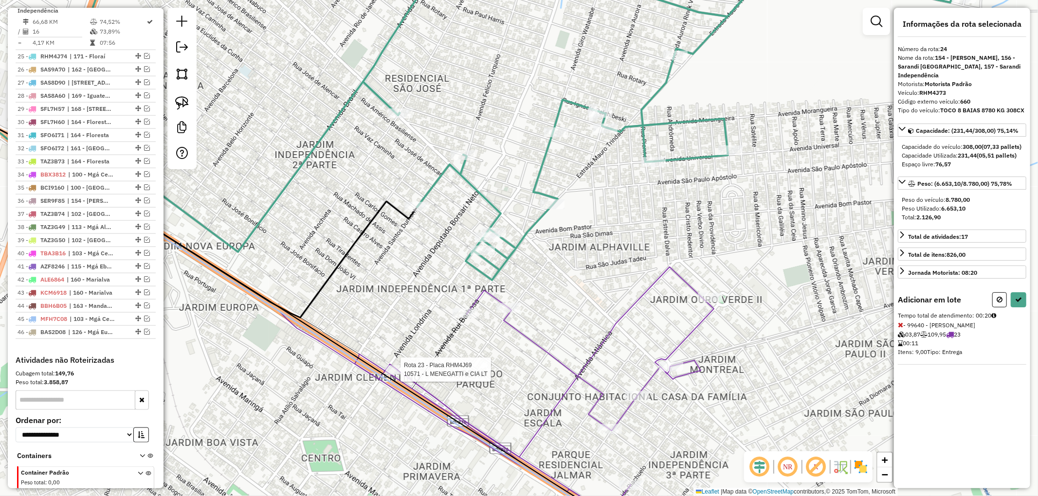
select select "**********"
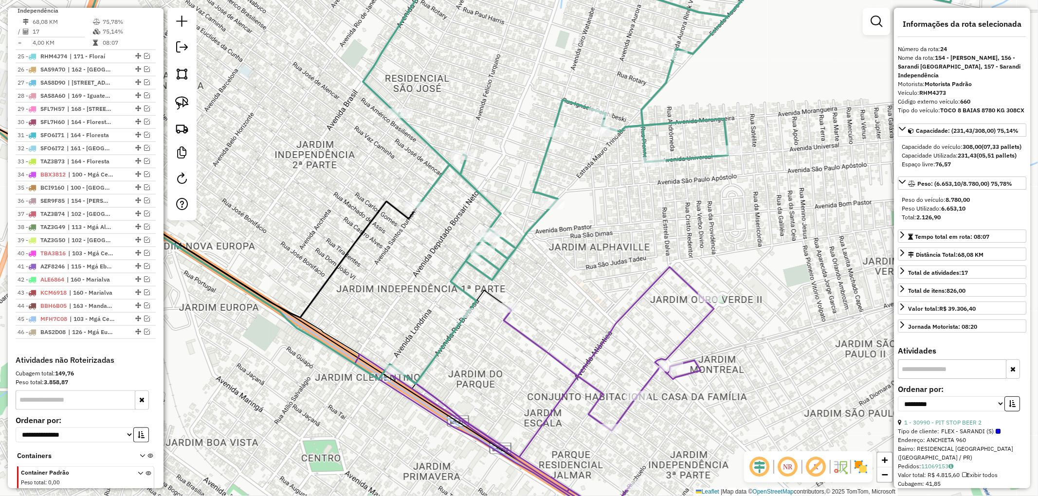
click at [525, 330] on icon at bounding box center [534, 406] width 359 height 279
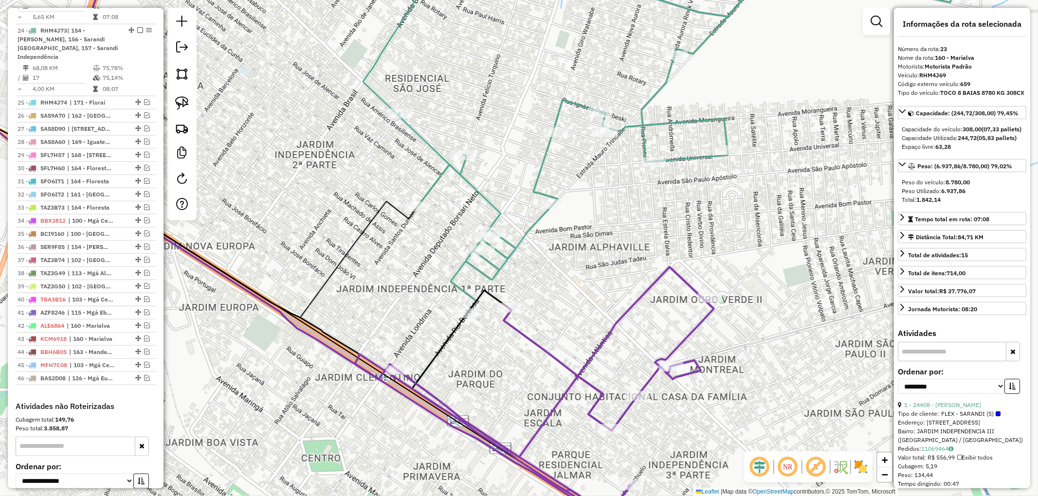
click at [499, 265] on icon at bounding box center [657, 132] width 589 height 364
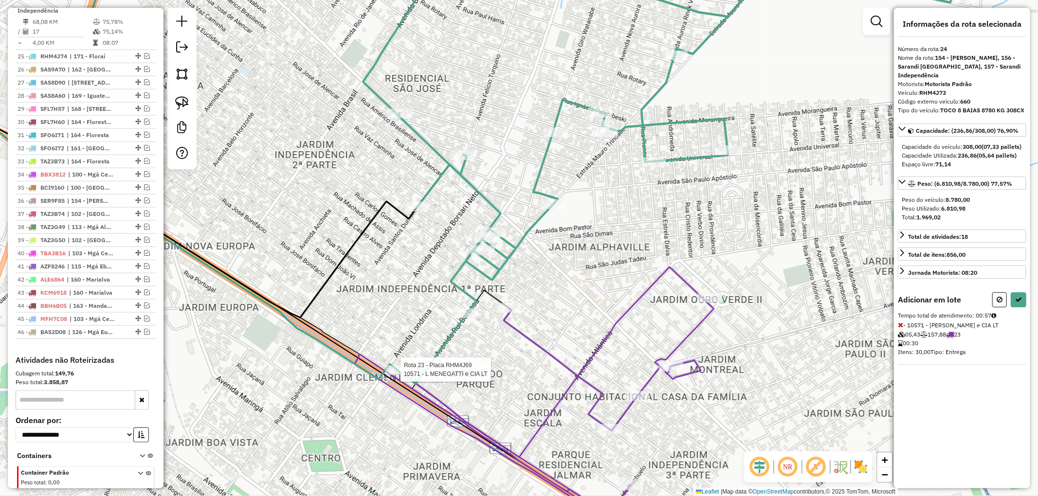
select select "**********"
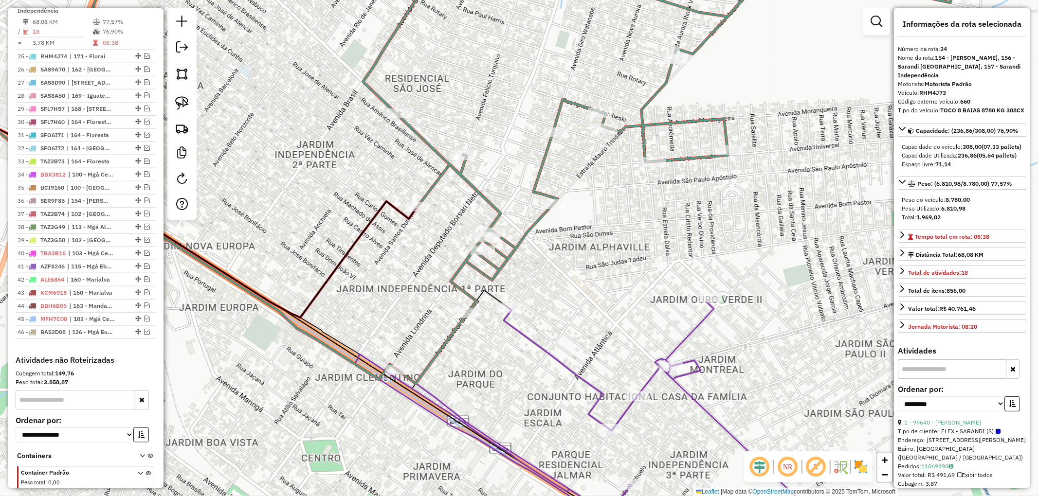
click at [516, 326] on icon at bounding box center [592, 424] width 475 height 244
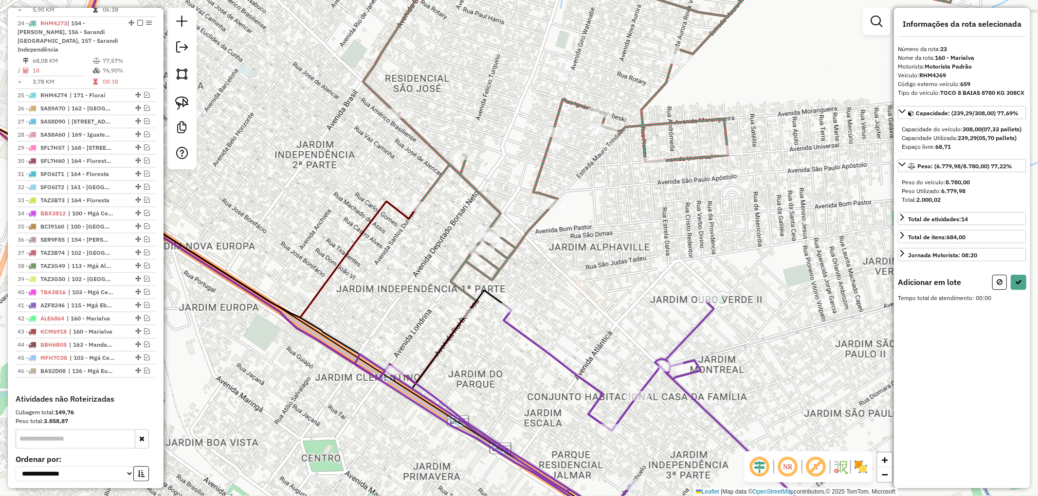
scroll to position [760, 0]
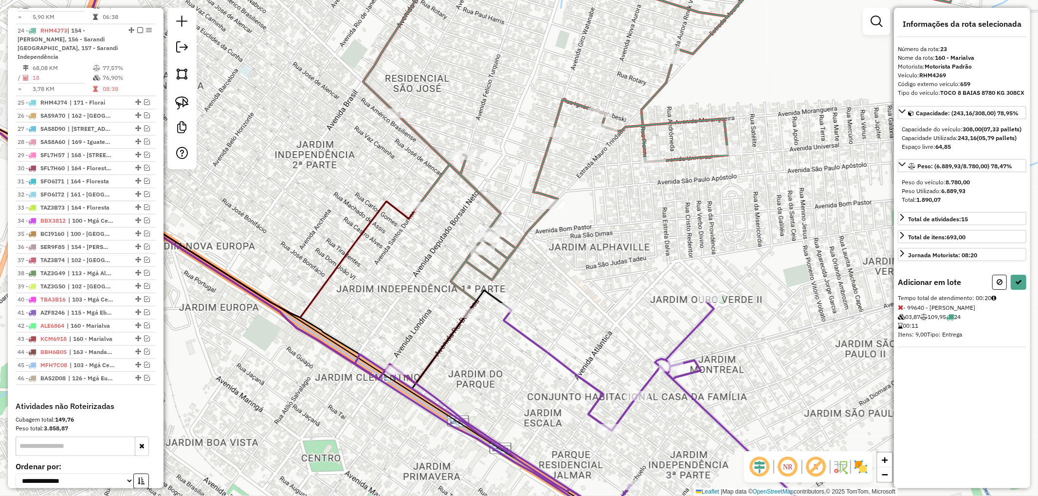
select select "**********"
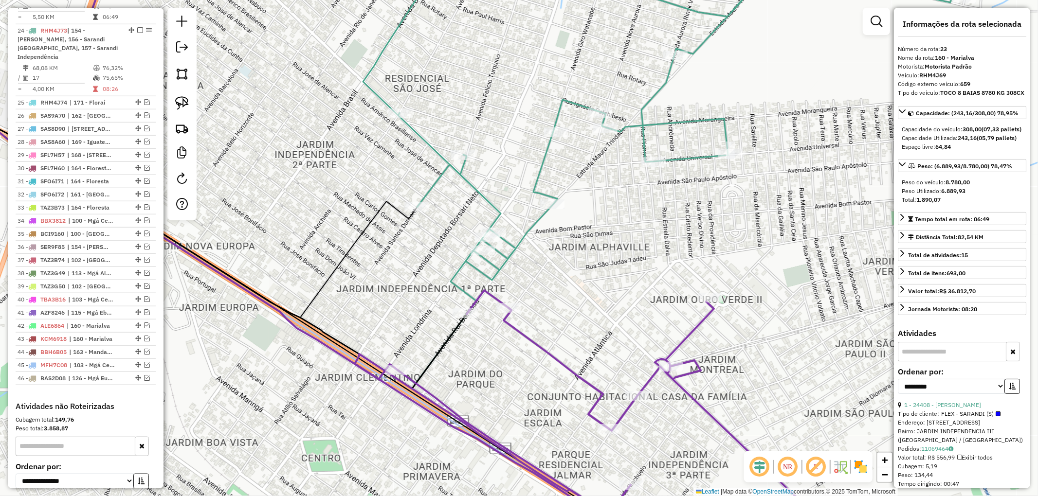
click at [488, 277] on icon at bounding box center [657, 167] width 589 height 434
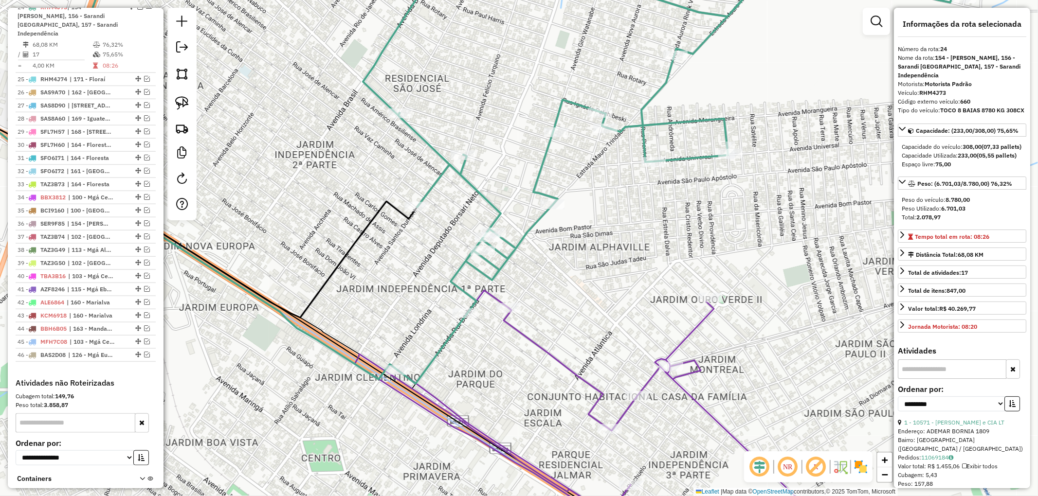
scroll to position [806, 0]
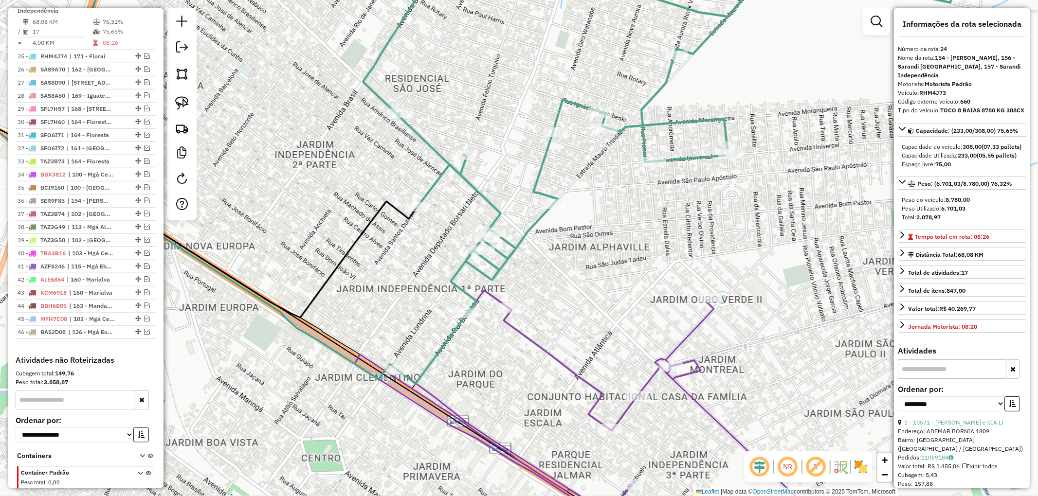
click at [510, 324] on icon at bounding box center [592, 419] width 475 height 256
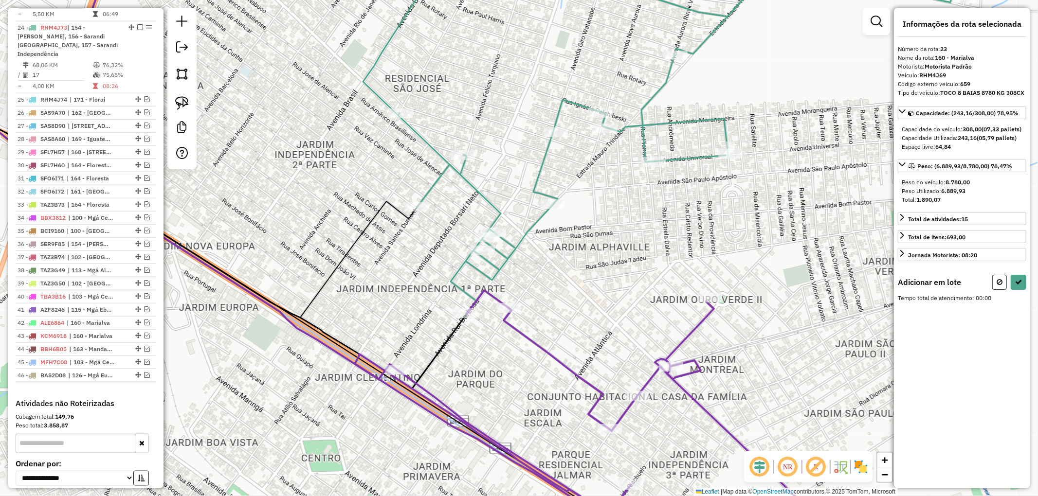
scroll to position [760, 0]
click at [395, 375] on div at bounding box center [397, 370] width 24 height 10
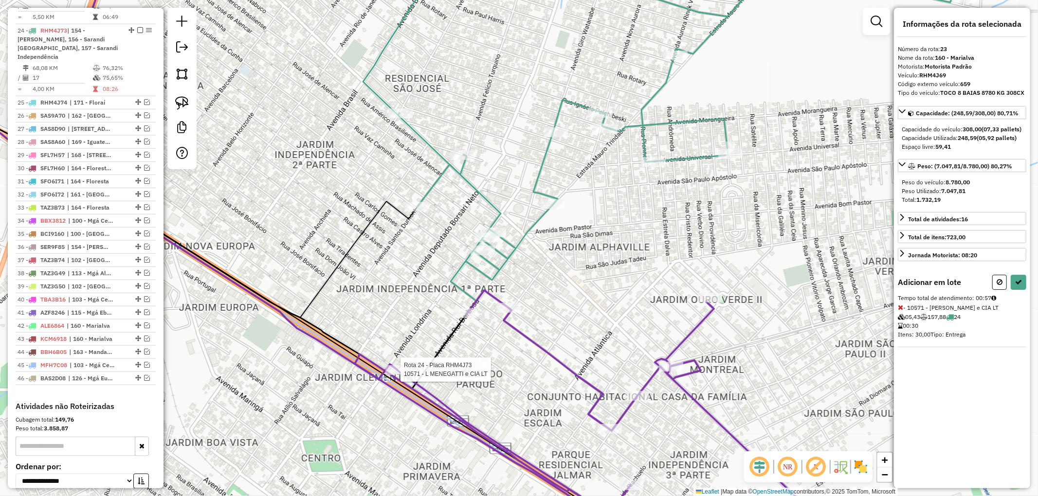
select select "**********"
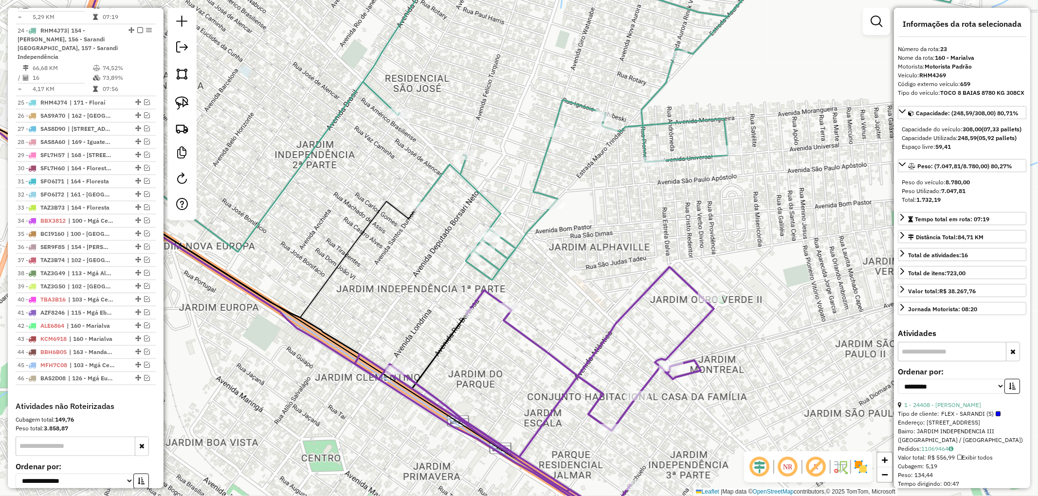
click at [503, 264] on icon at bounding box center [657, 115] width 589 height 330
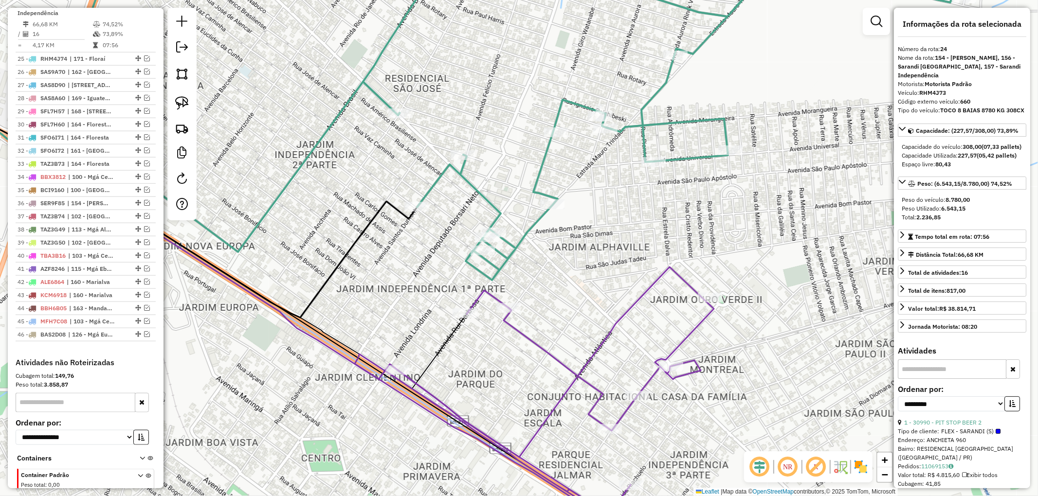
scroll to position [806, 0]
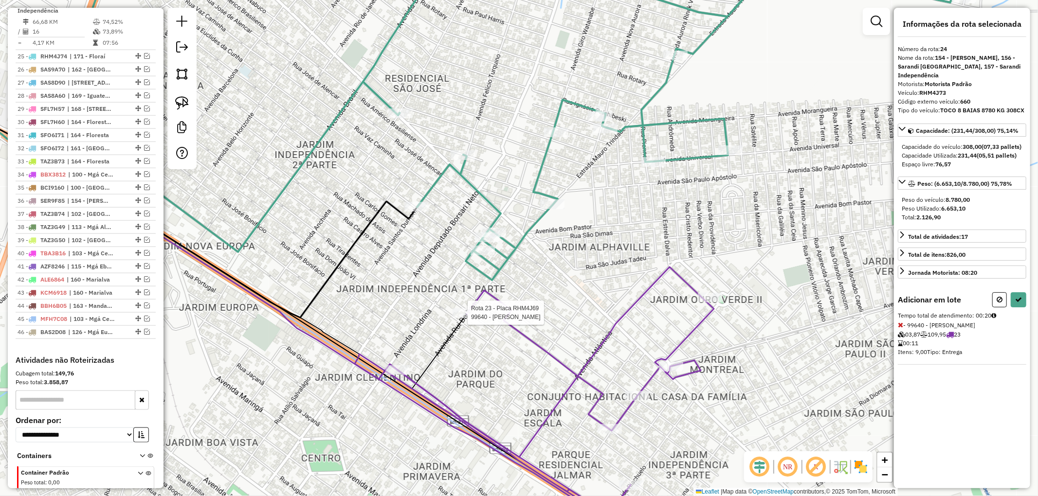
click at [0, 0] on div "Aguarde..." at bounding box center [0, 0] width 0 height 0
select select "**********"
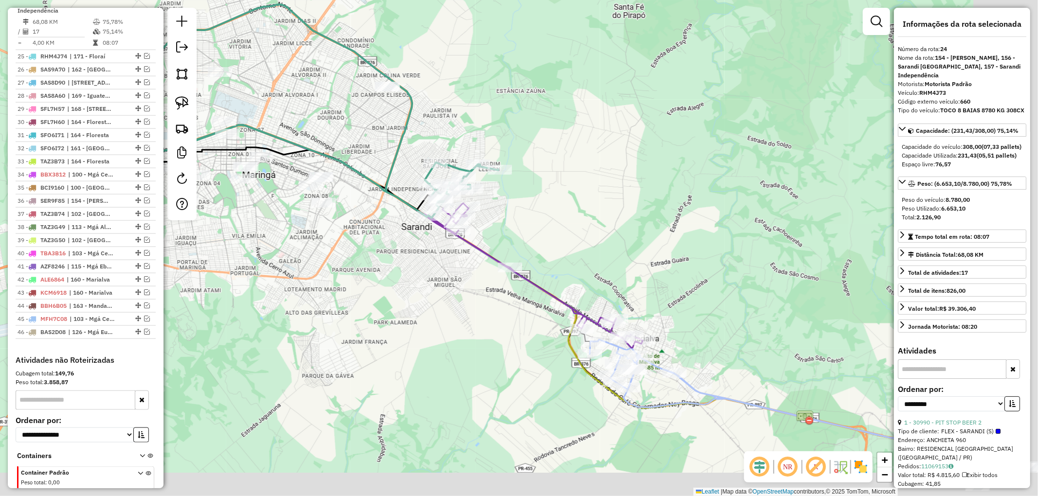
drag, startPoint x: 592, startPoint y: 268, endPoint x: 435, endPoint y: 164, distance: 188.6
click at [435, 164] on div "Janela de atendimento Grade de atendimento Capacidade Transportadoras Veículos …" at bounding box center [519, 248] width 1038 height 496
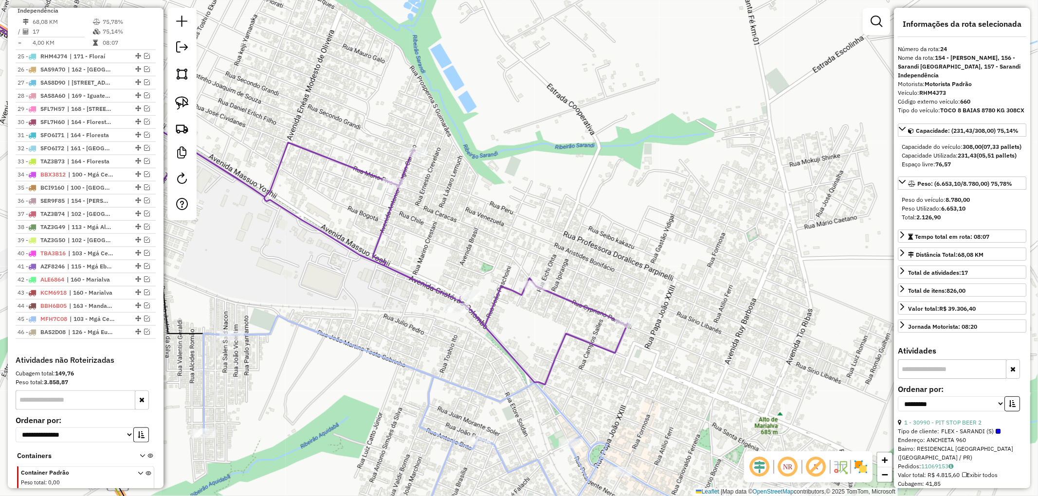
click at [404, 273] on icon at bounding box center [261, 173] width 731 height 424
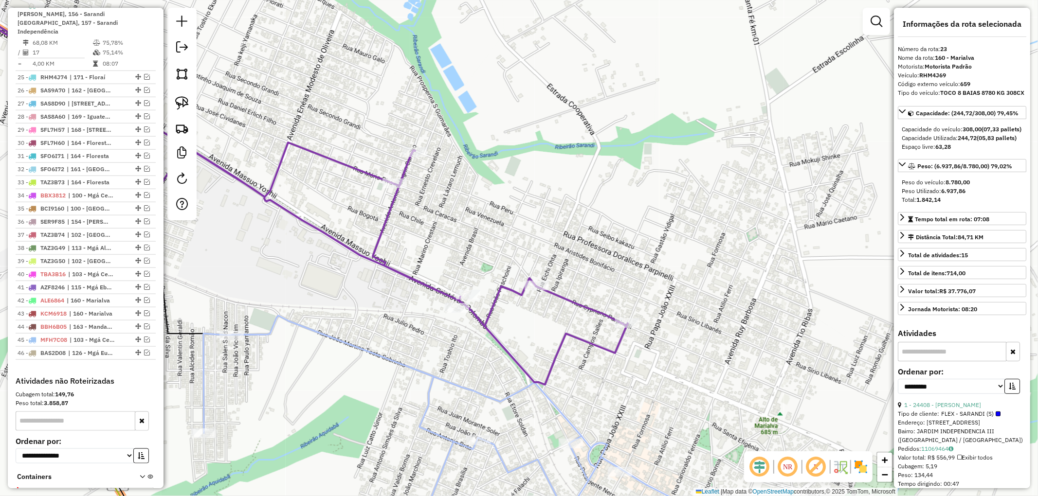
scroll to position [760, 0]
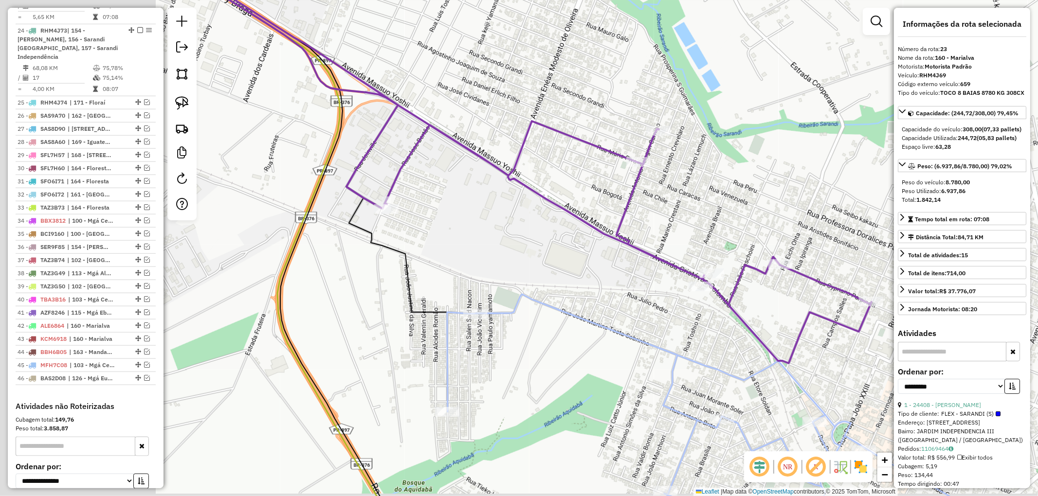
drag, startPoint x: 363, startPoint y: 278, endPoint x: 611, endPoint y: 252, distance: 250.1
click at [611, 252] on div "Janela de atendimento Grade de atendimento Capacidade Transportadoras Veículos …" at bounding box center [519, 248] width 1038 height 496
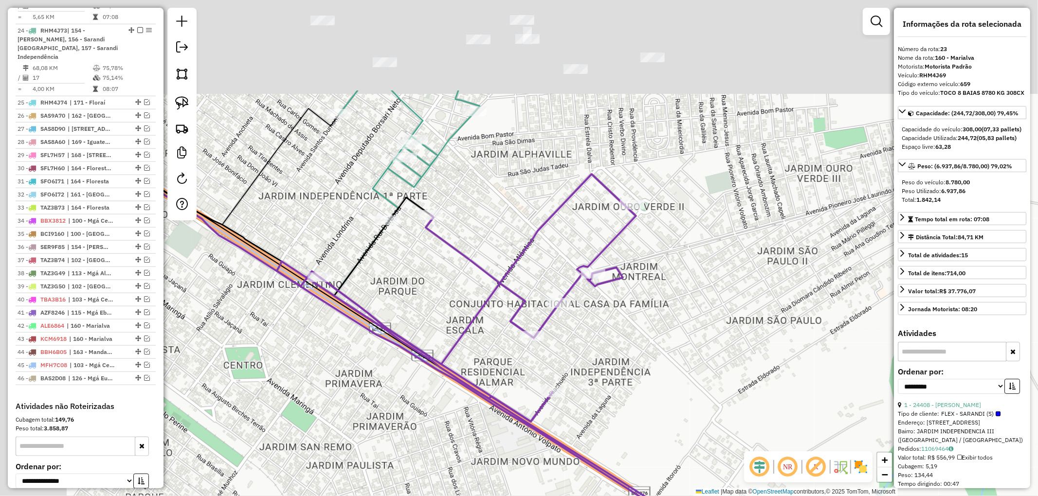
drag, startPoint x: 462, startPoint y: 220, endPoint x: 517, endPoint y: 267, distance: 72.2
click at [517, 267] on div "Janela de atendimento Grade de atendimento Capacidade Transportadoras Veículos …" at bounding box center [519, 248] width 1038 height 496
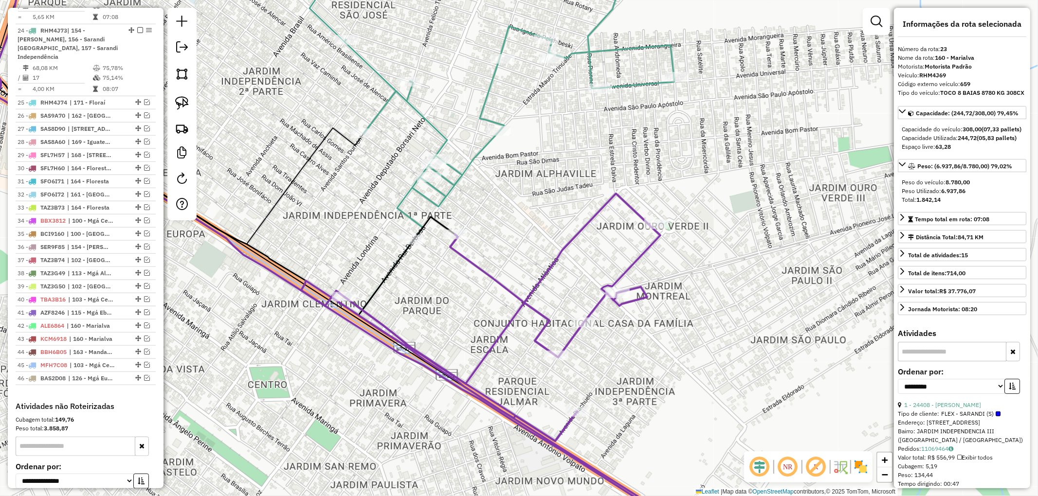
click at [452, 191] on icon at bounding box center [492, 95] width 365 height 291
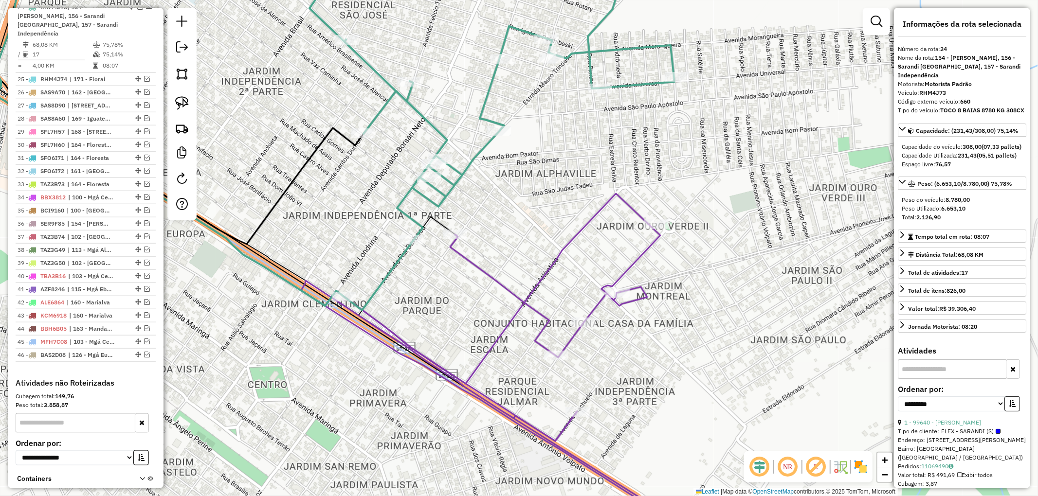
scroll to position [806, 0]
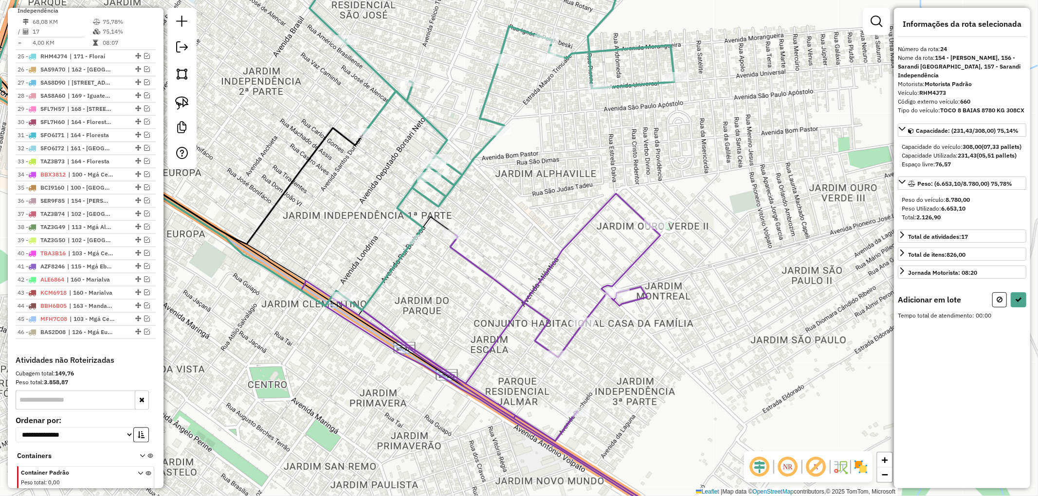
click at [458, 239] on div at bounding box center [455, 235] width 24 height 10
click at [1000, 304] on button at bounding box center [999, 299] width 15 height 15
select select "**********"
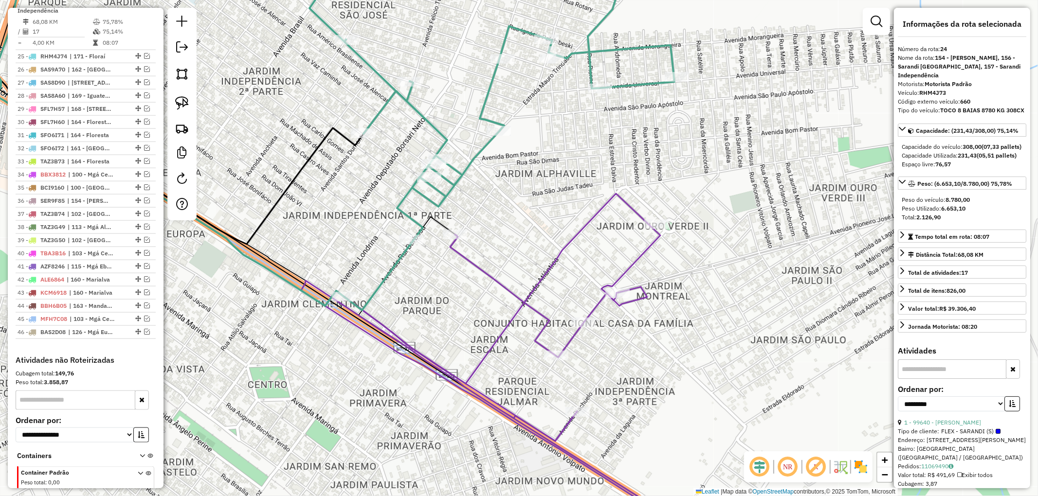
click at [463, 257] on icon at bounding box center [508, 370] width 415 height 352
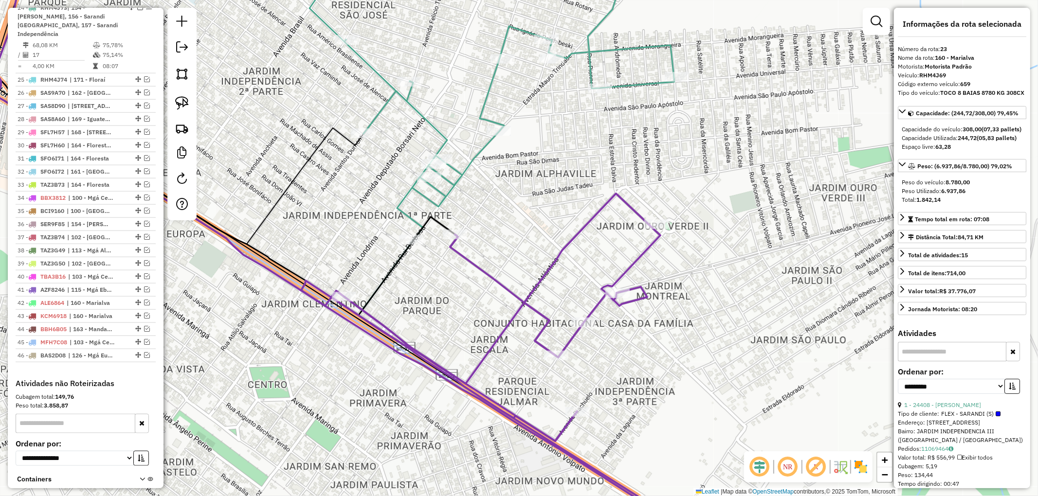
scroll to position [760, 0]
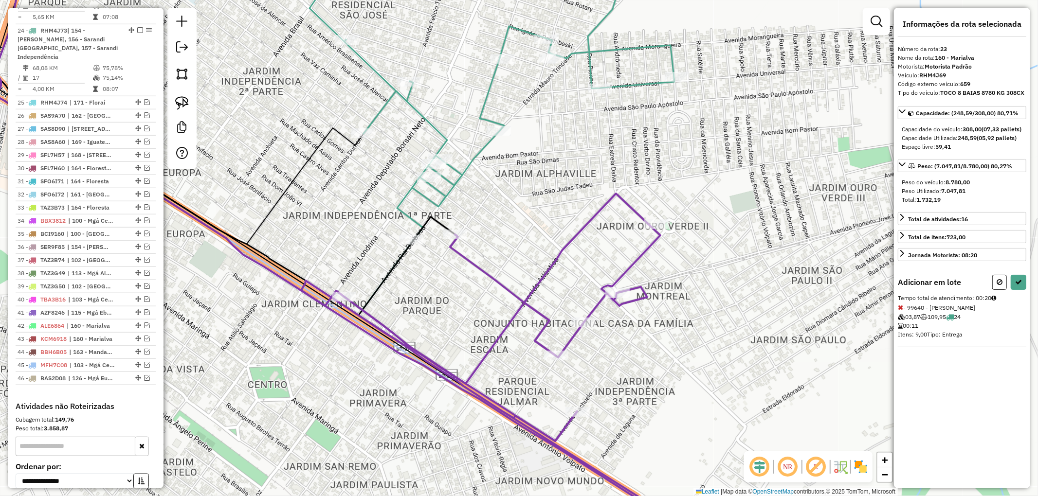
select select "**********"
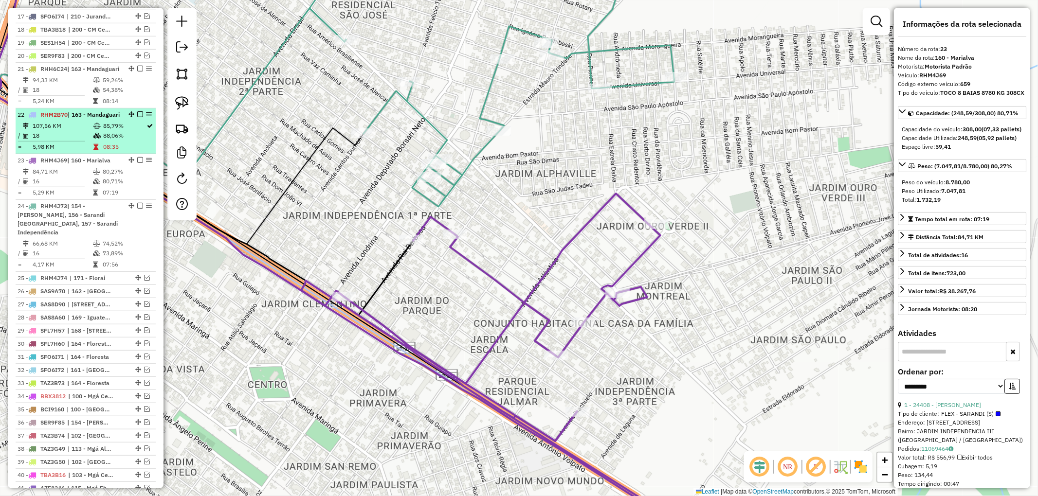
scroll to position [566, 0]
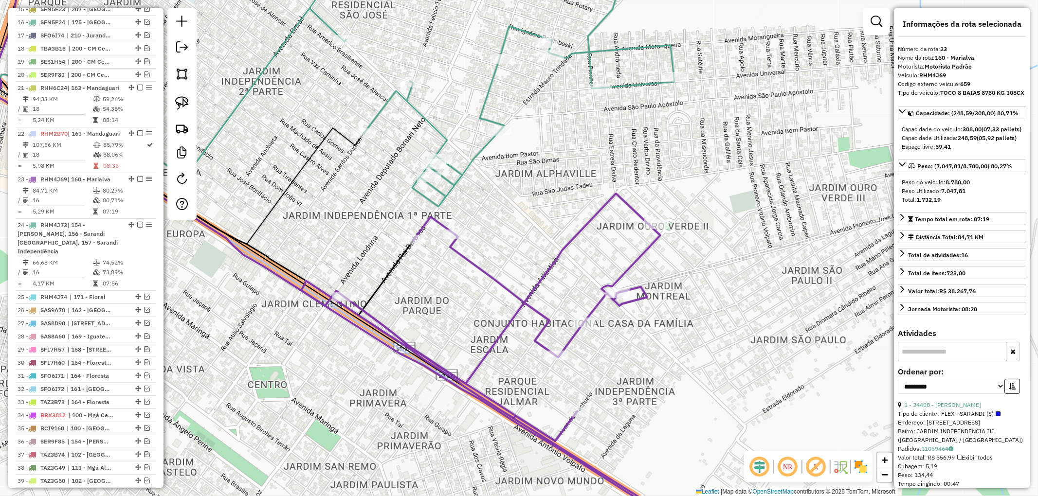
click at [448, 203] on icon at bounding box center [492, 78] width 365 height 256
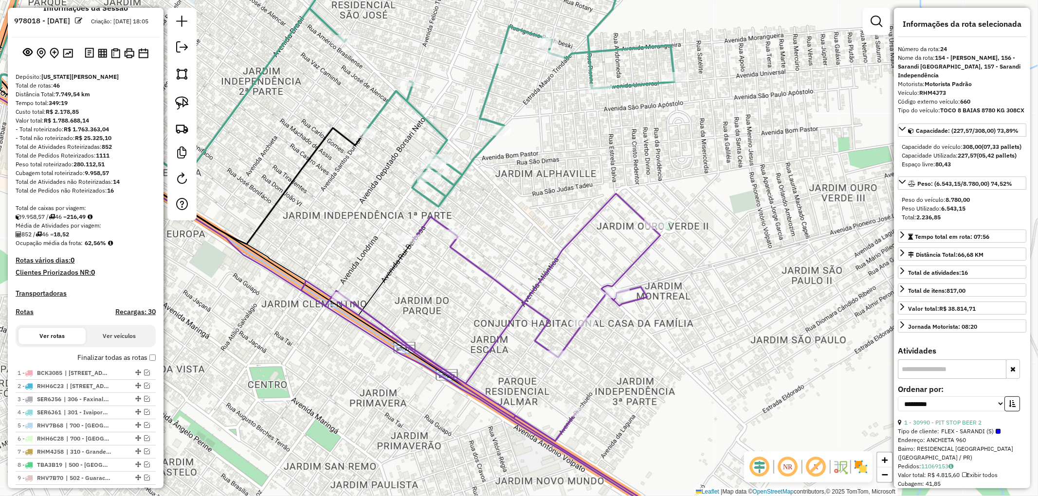
scroll to position [0, 0]
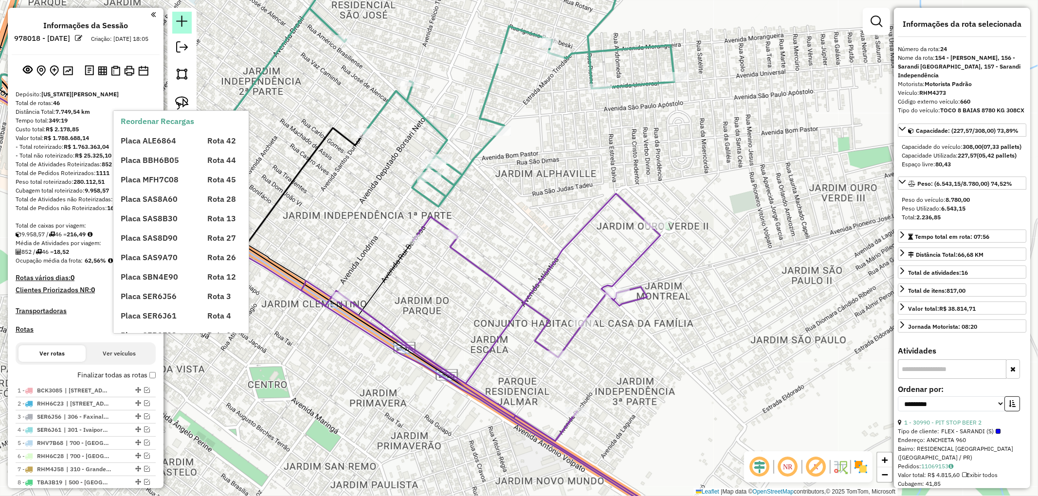
click at [185, 27] on link at bounding box center [181, 23] width 19 height 22
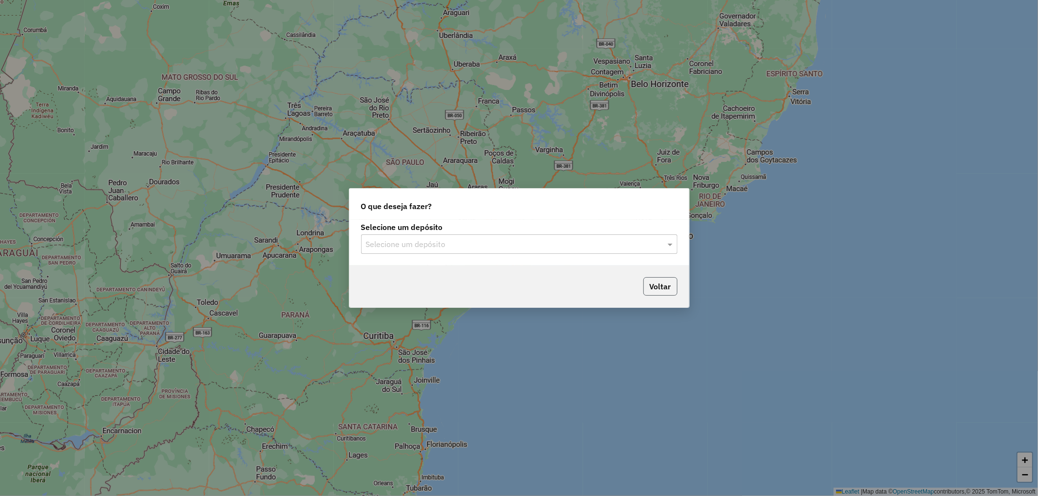
click at [651, 281] on button "Voltar" at bounding box center [660, 286] width 34 height 18
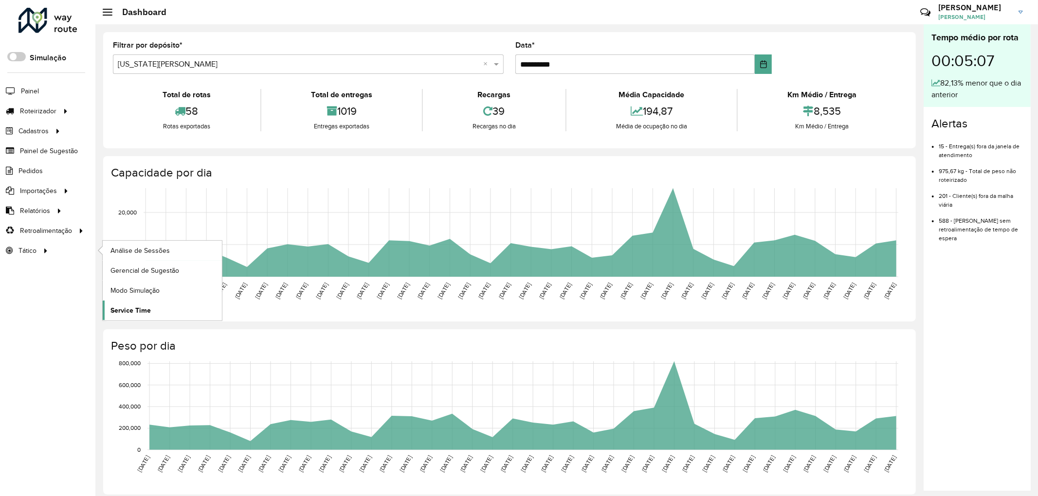
click at [146, 311] on span "Service Time" at bounding box center [130, 311] width 40 height 10
click at [115, 291] on span "Modo Simulação" at bounding box center [136, 291] width 52 height 10
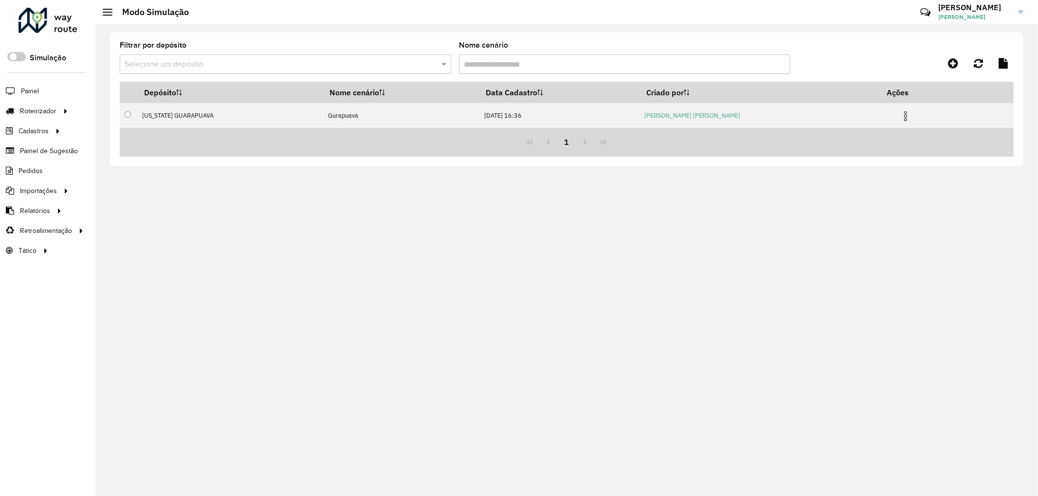
click at [189, 59] on input "text" at bounding box center [276, 65] width 302 height 12
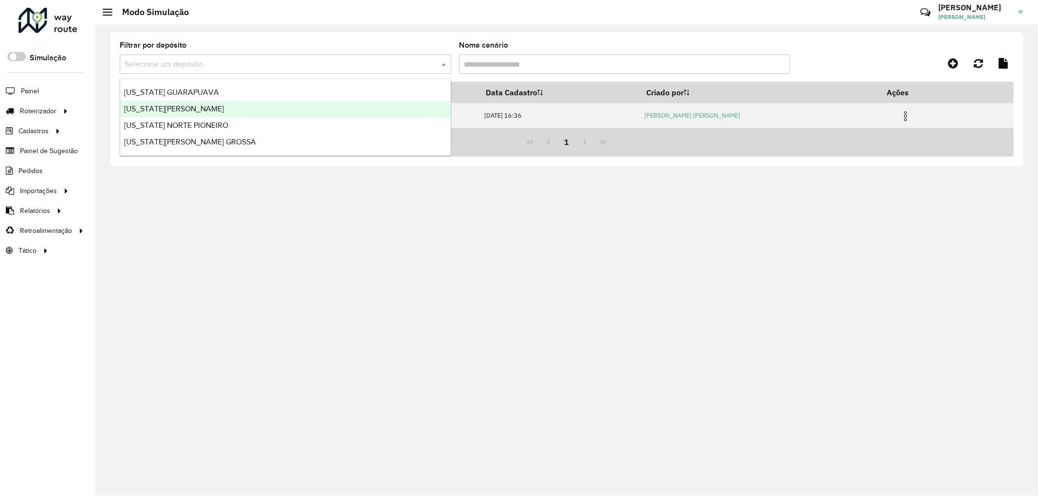
click at [159, 114] on div "[US_STATE][PERSON_NAME]" at bounding box center [285, 109] width 330 height 17
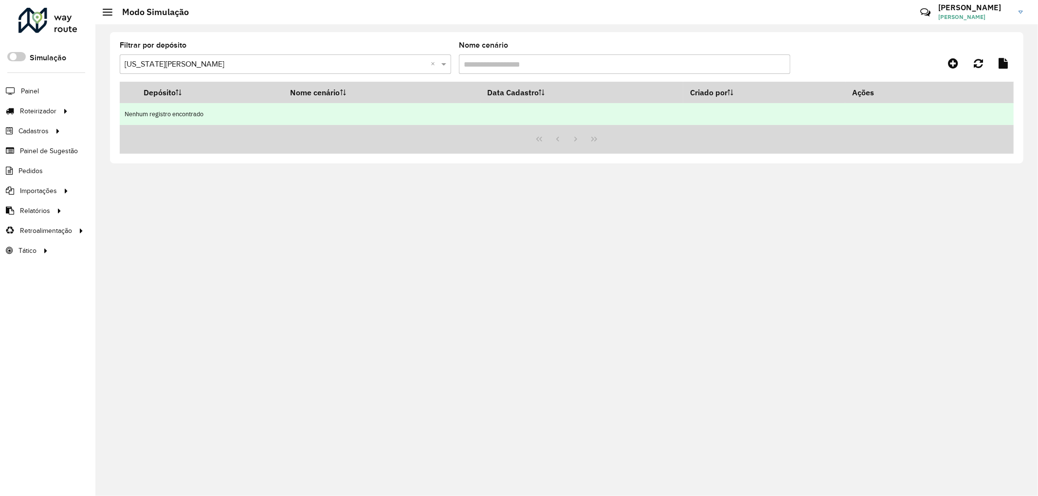
click at [147, 112] on td "Nenhum registro encontrado" at bounding box center [567, 114] width 894 height 22
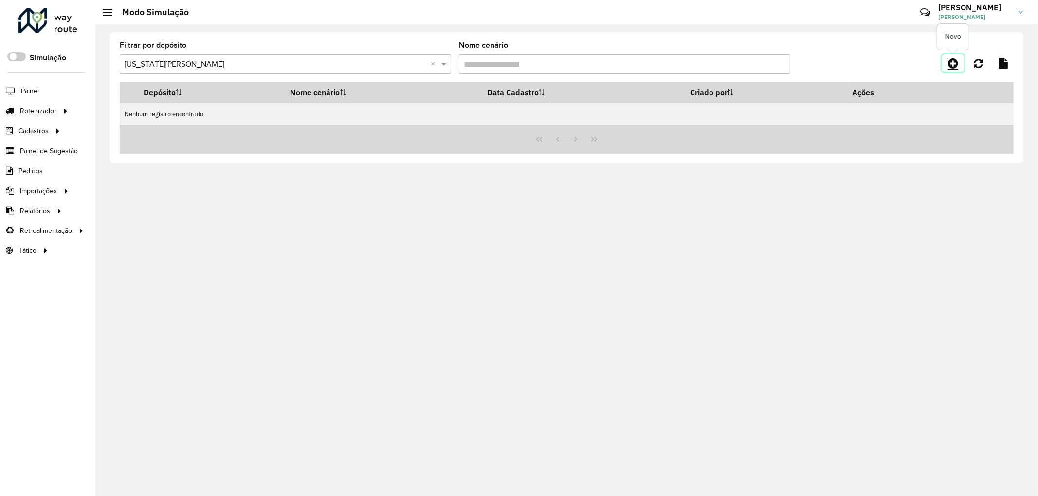
click at [947, 63] on link at bounding box center [953, 64] width 22 height 18
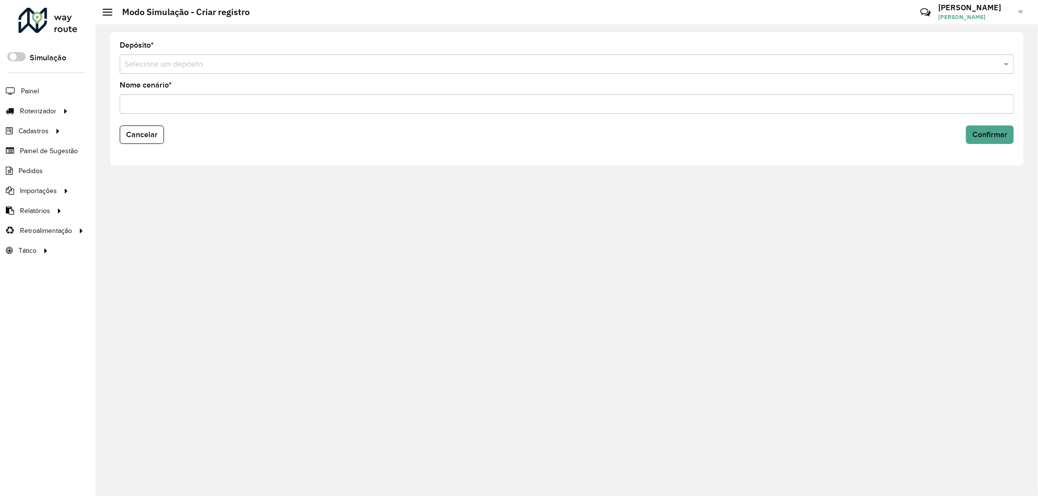
click at [237, 57] on div "Selecione um depósito" at bounding box center [567, 64] width 894 height 19
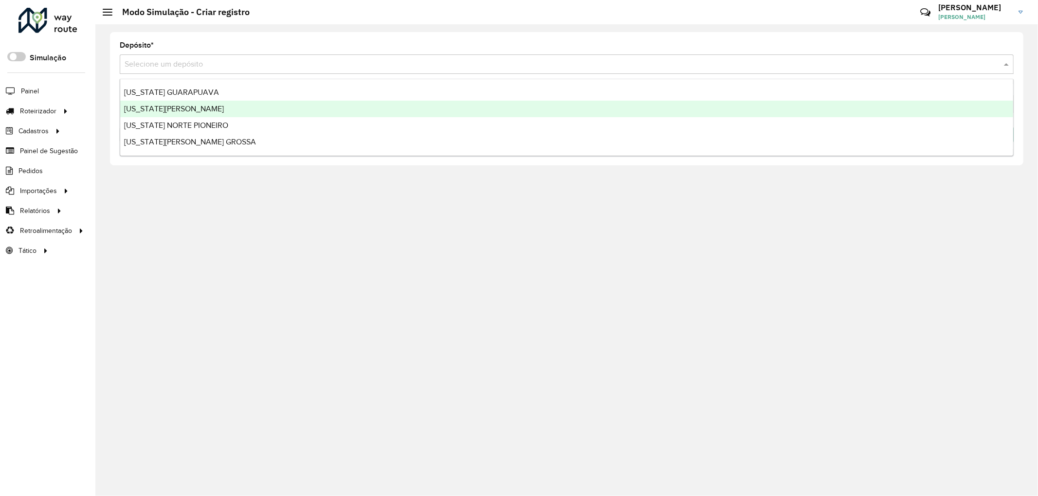
click at [193, 108] on div "[US_STATE][PERSON_NAME]" at bounding box center [566, 109] width 893 height 17
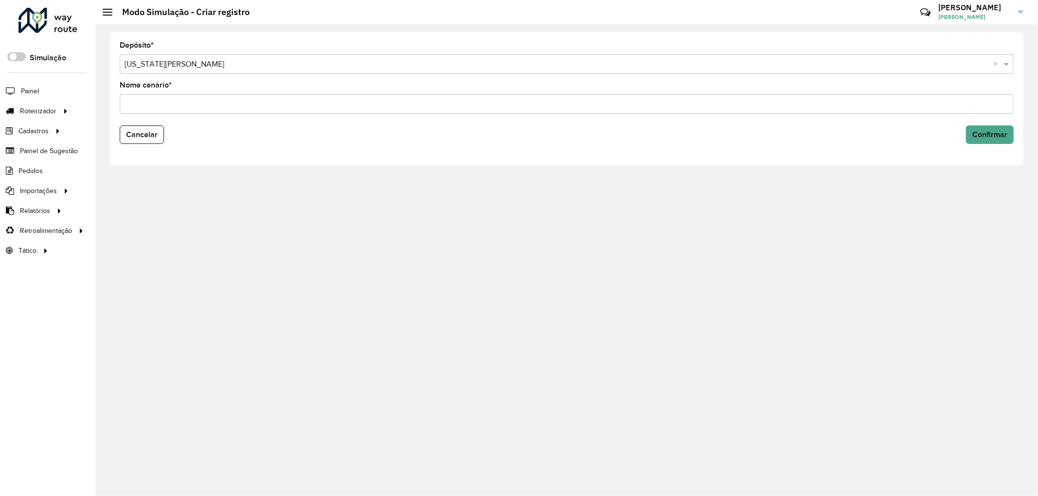
click at [182, 108] on input "Nome cenário *" at bounding box center [567, 103] width 894 height 19
type input "*****"
click at [993, 127] on button "Confirmar" at bounding box center [990, 135] width 48 height 18
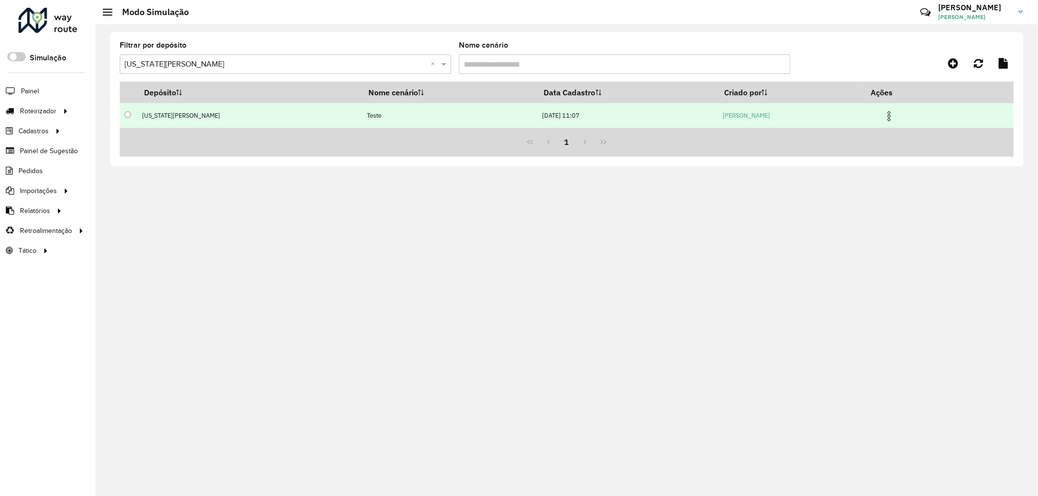
click at [194, 116] on td "[US_STATE][PERSON_NAME]" at bounding box center [249, 115] width 224 height 25
click at [886, 111] on img at bounding box center [889, 116] width 12 height 12
click at [884, 111] on img at bounding box center [889, 116] width 12 height 12
click at [883, 112] on img at bounding box center [889, 116] width 12 height 12
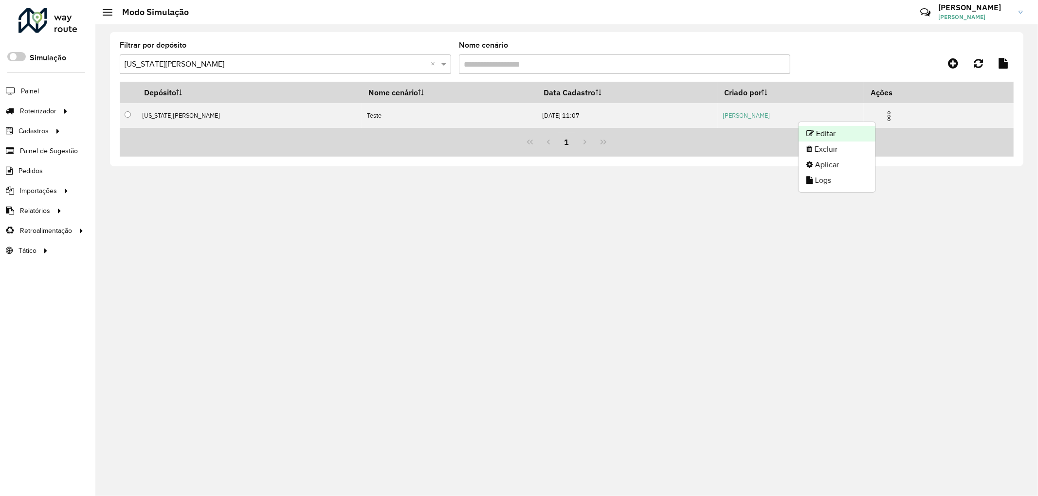
click at [832, 133] on li "Editar" at bounding box center [837, 134] width 77 height 16
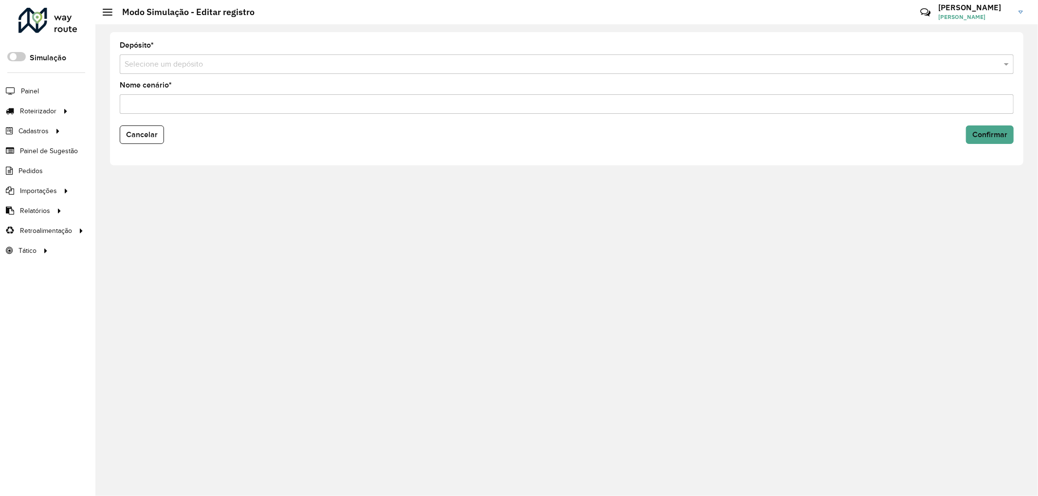
type input "*****"
click at [133, 135] on span "Cancelar" at bounding box center [142, 134] width 32 height 8
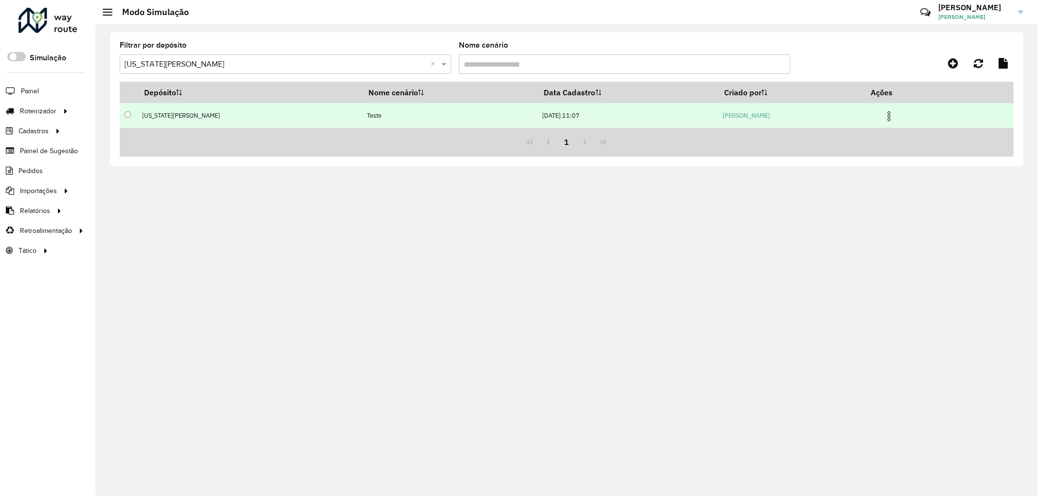
click at [884, 115] on img at bounding box center [889, 116] width 12 height 12
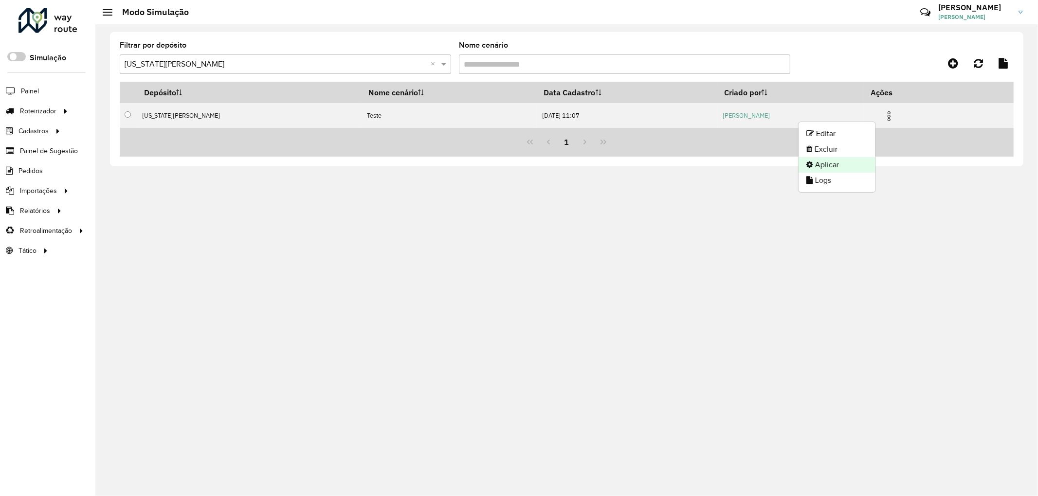
click at [822, 168] on li "Aplicar" at bounding box center [837, 165] width 77 height 16
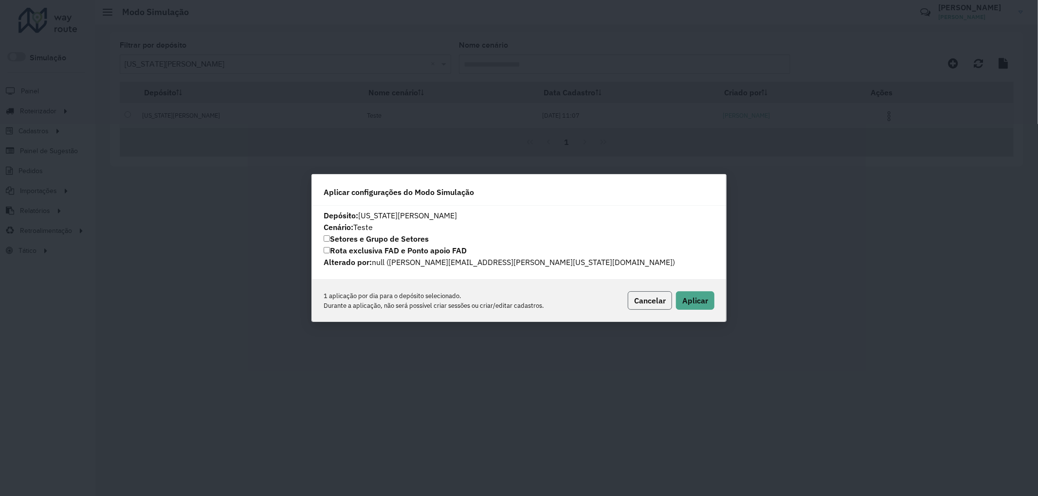
click at [659, 303] on span "Cancelar" at bounding box center [650, 301] width 32 height 10
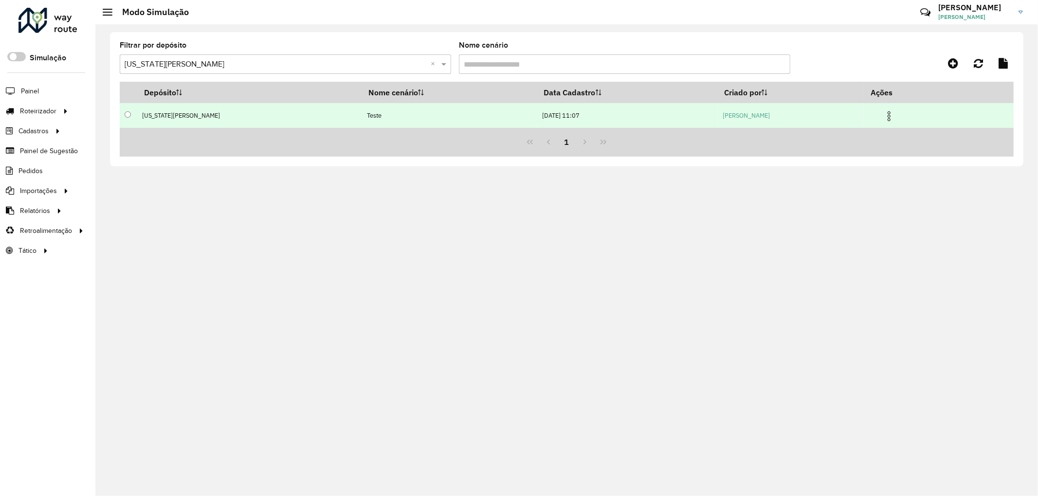
click at [565, 119] on td "[DATE] 11:07" at bounding box center [627, 115] width 181 height 25
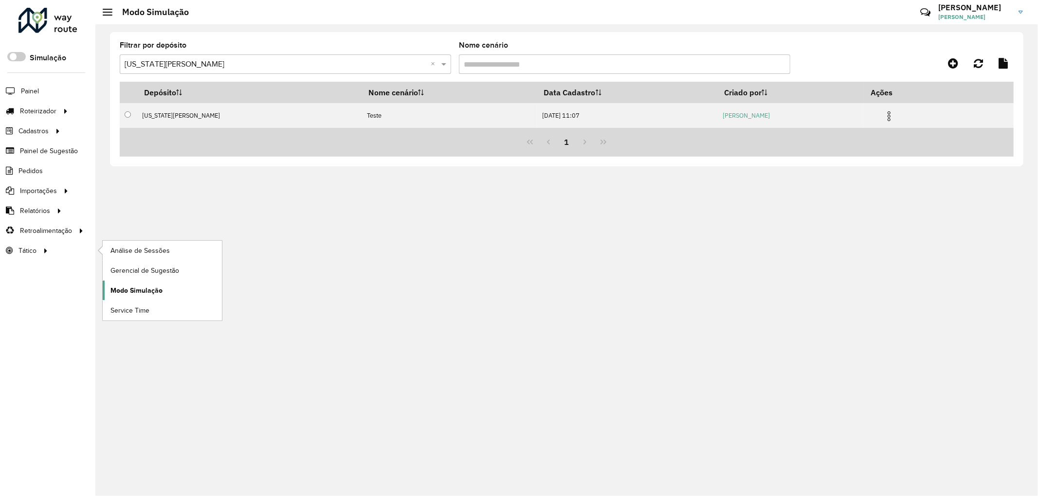
click at [150, 286] on link "Modo Simulação" at bounding box center [162, 290] width 119 height 19
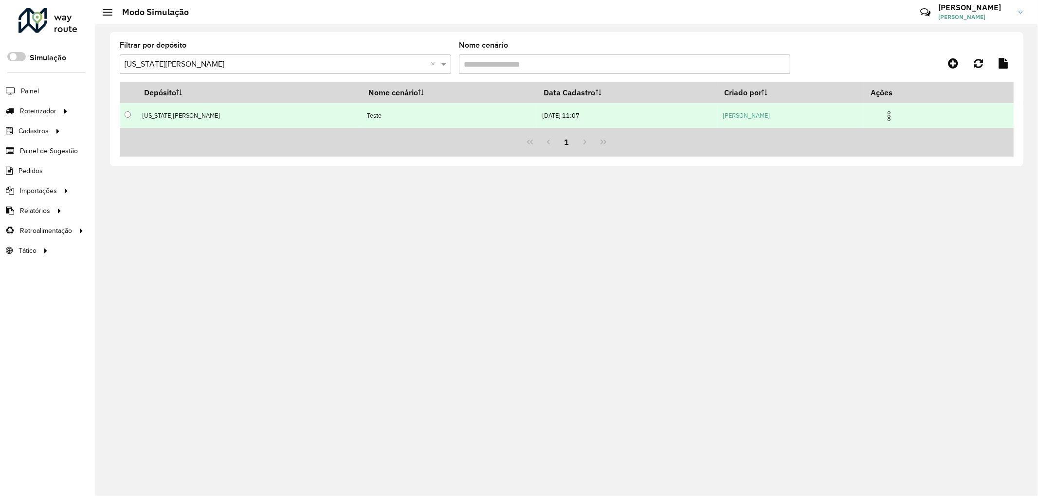
click at [362, 112] on td "Teste" at bounding box center [449, 115] width 175 height 25
click at [883, 114] on img at bounding box center [889, 116] width 12 height 12
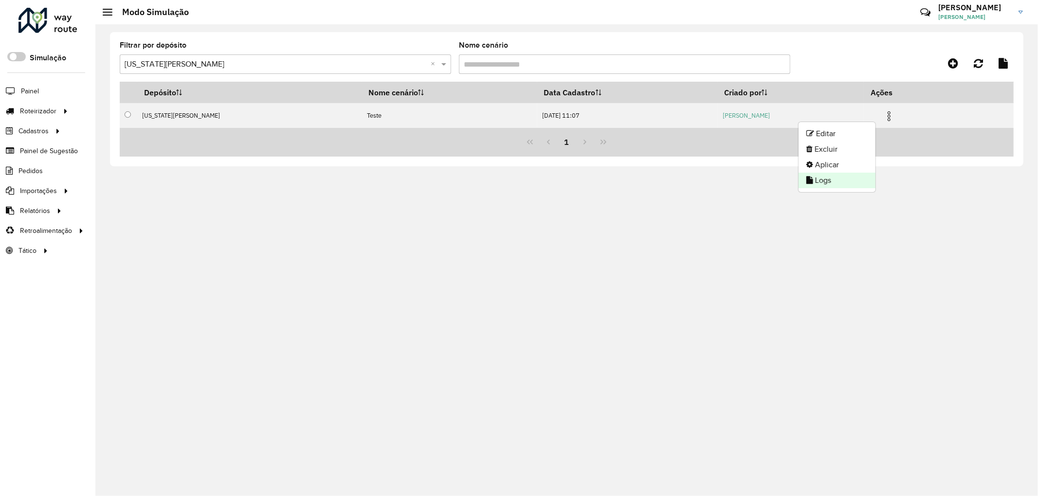
click at [822, 175] on li "Logs" at bounding box center [837, 181] width 77 height 16
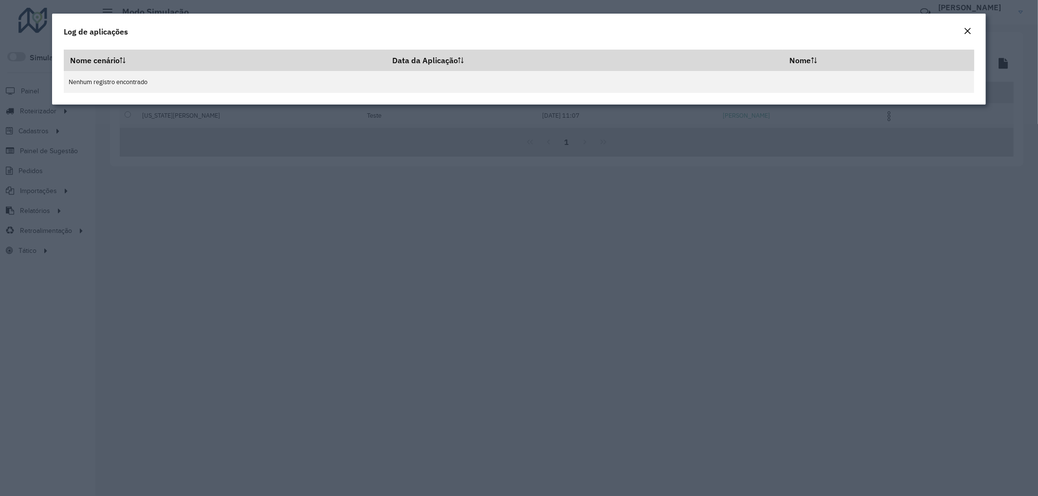
click at [963, 30] on button "Close" at bounding box center [968, 31] width 14 height 13
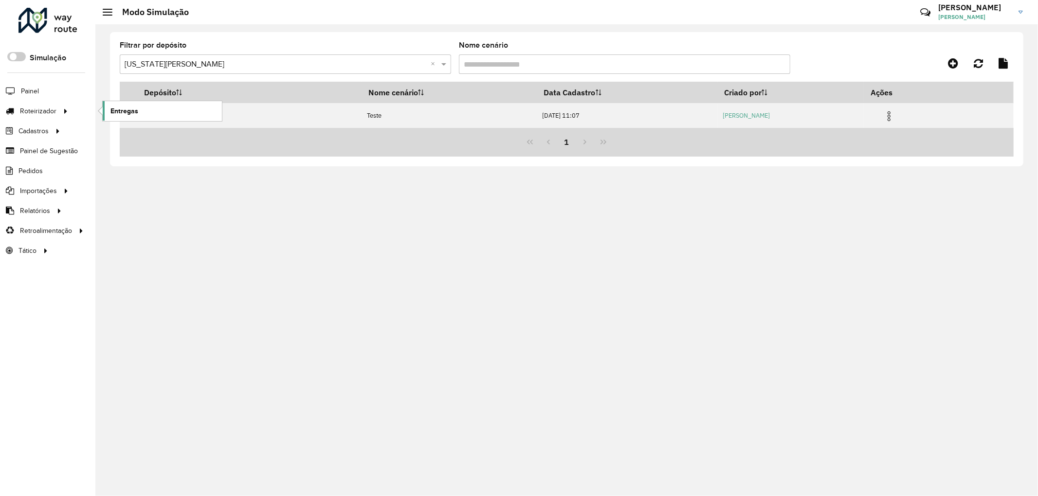
click at [138, 107] on link "Entregas" at bounding box center [162, 110] width 119 height 19
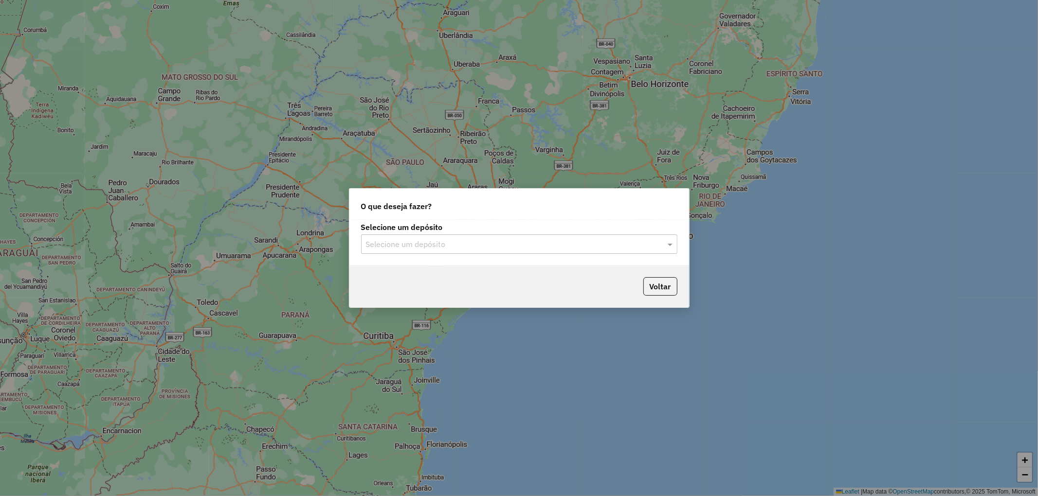
click at [444, 244] on input "text" at bounding box center [509, 245] width 287 height 12
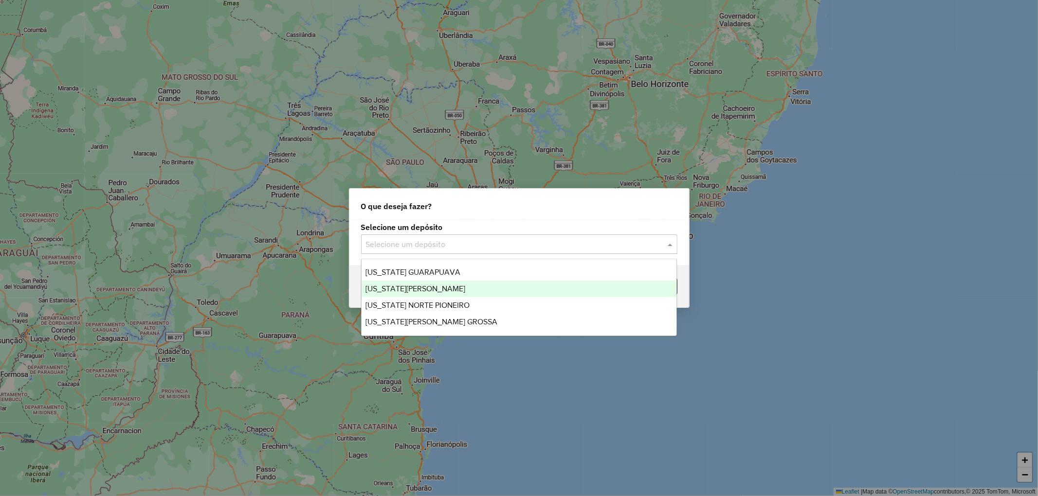
click at [402, 290] on span "[US_STATE][PERSON_NAME]" at bounding box center [415, 289] width 100 height 8
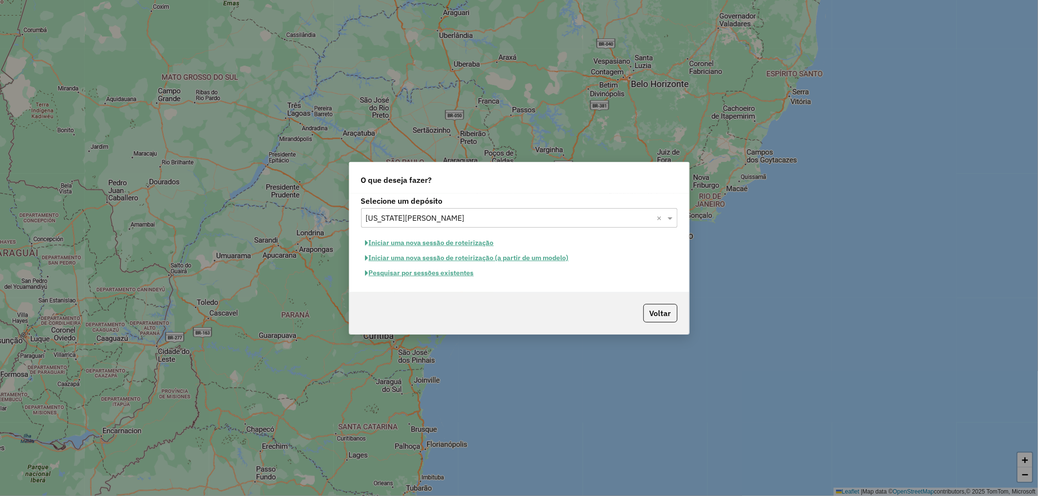
click at [454, 236] on button "Iniciar uma nova sessão de roteirização" at bounding box center [429, 243] width 137 height 15
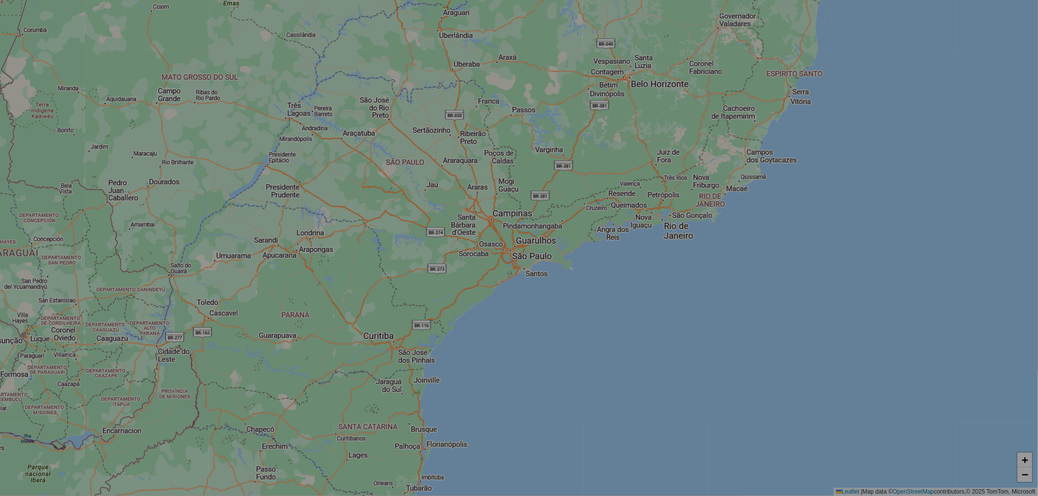
select select "*"
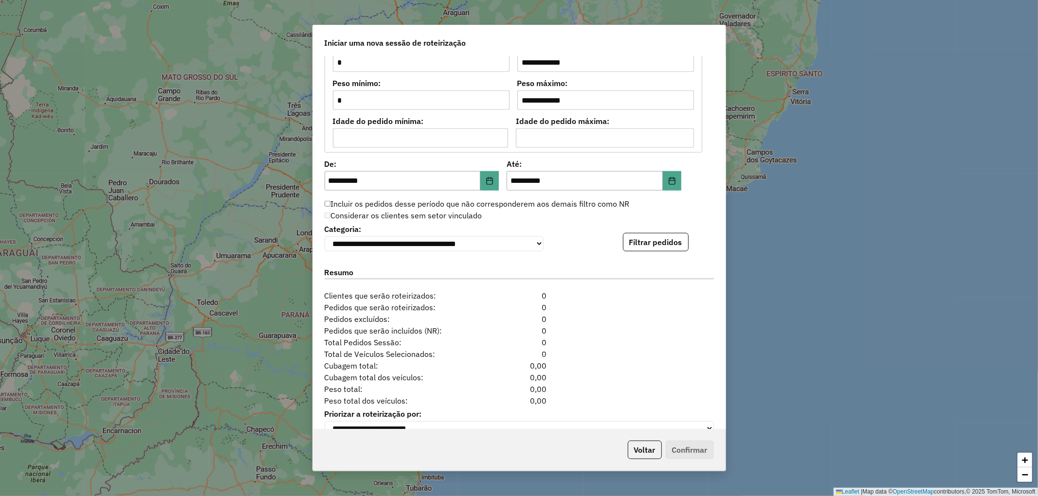
scroll to position [843, 0]
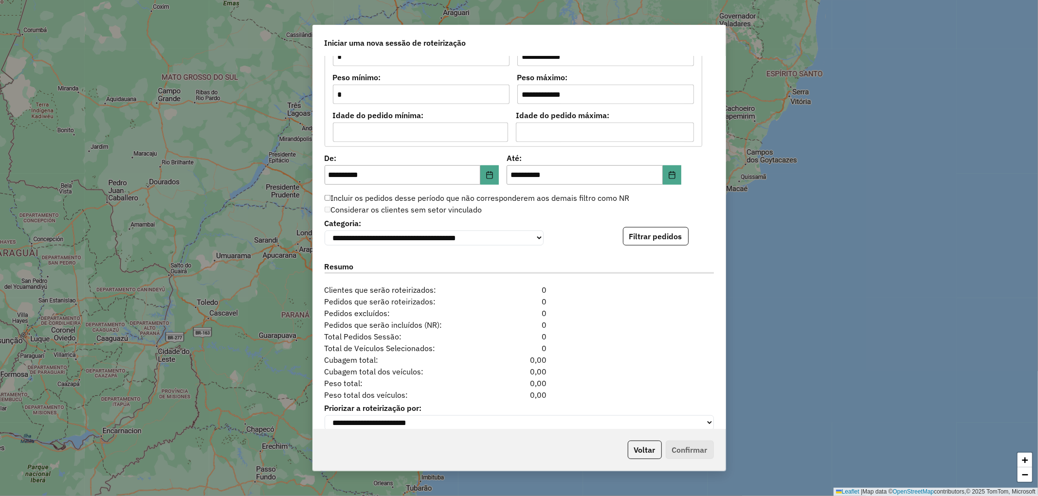
click at [518, 229] on label "Categoria:" at bounding box center [434, 224] width 219 height 12
click at [515, 241] on select "**********" at bounding box center [434, 238] width 219 height 15
select select "****"
click at [325, 233] on select "**********" at bounding box center [434, 238] width 219 height 15
click at [370, 201] on label "Incluir os pedidos desse período que não corresponderem aos demais filtro como …" at bounding box center [477, 198] width 305 height 12
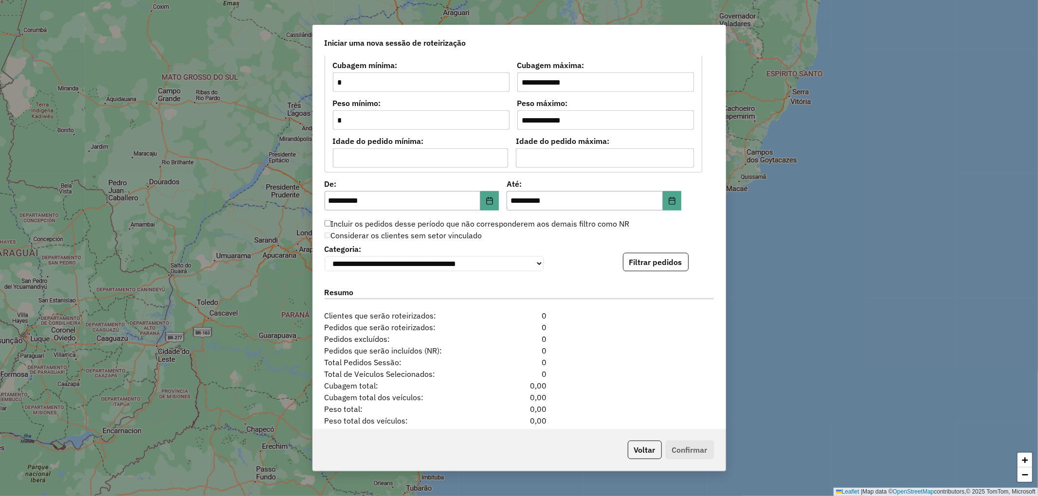
scroll to position [798, 0]
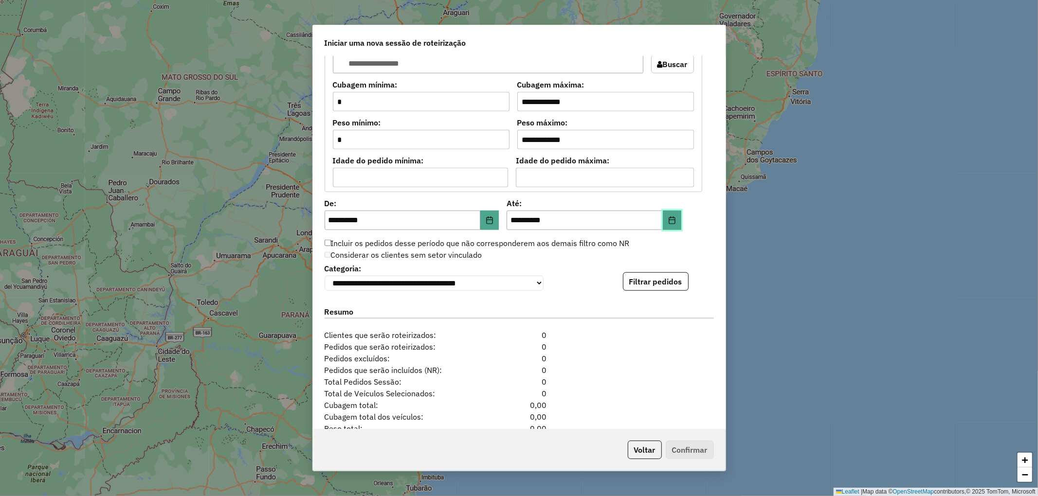
click at [664, 221] on button "Choose Date" at bounding box center [672, 220] width 18 height 19
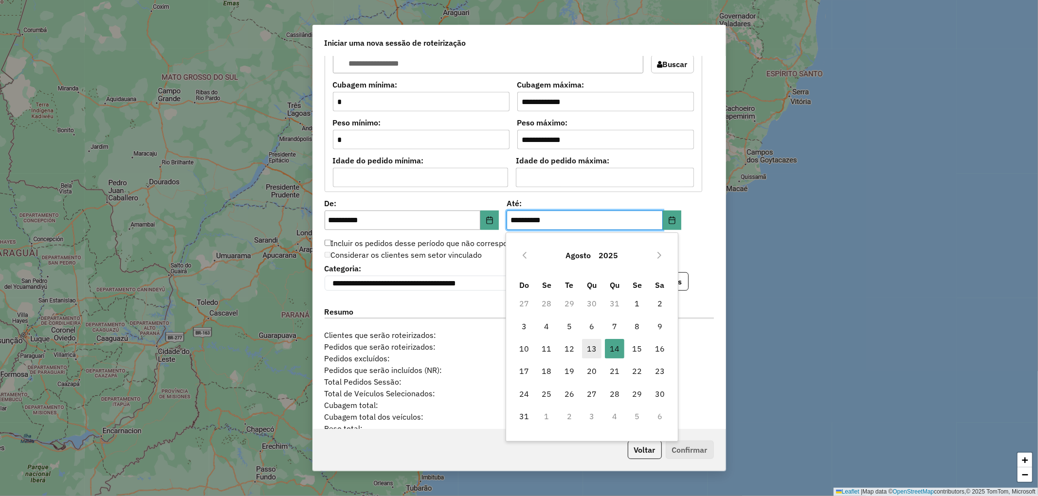
click at [595, 349] on span "13" at bounding box center [591, 348] width 19 height 19
type input "**********"
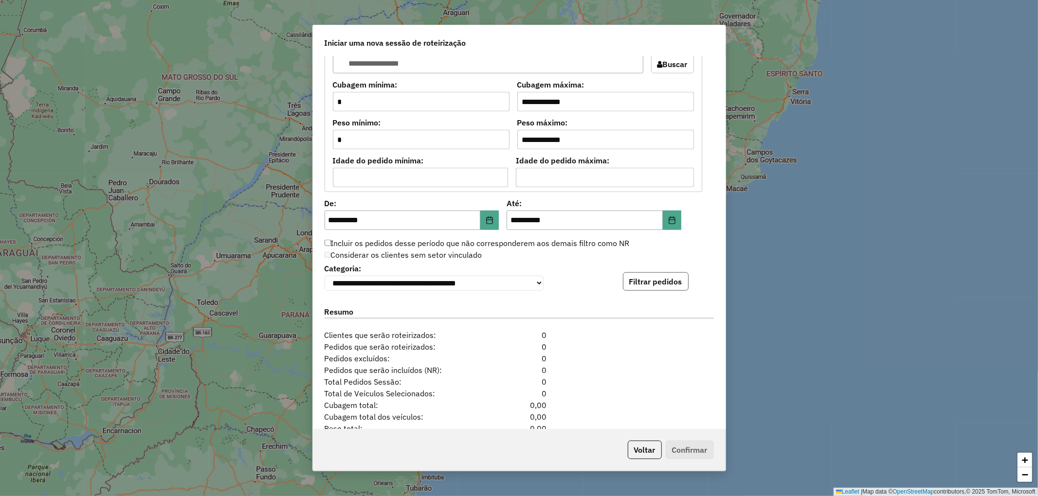
click at [666, 291] on button "Filtrar pedidos" at bounding box center [656, 282] width 66 height 18
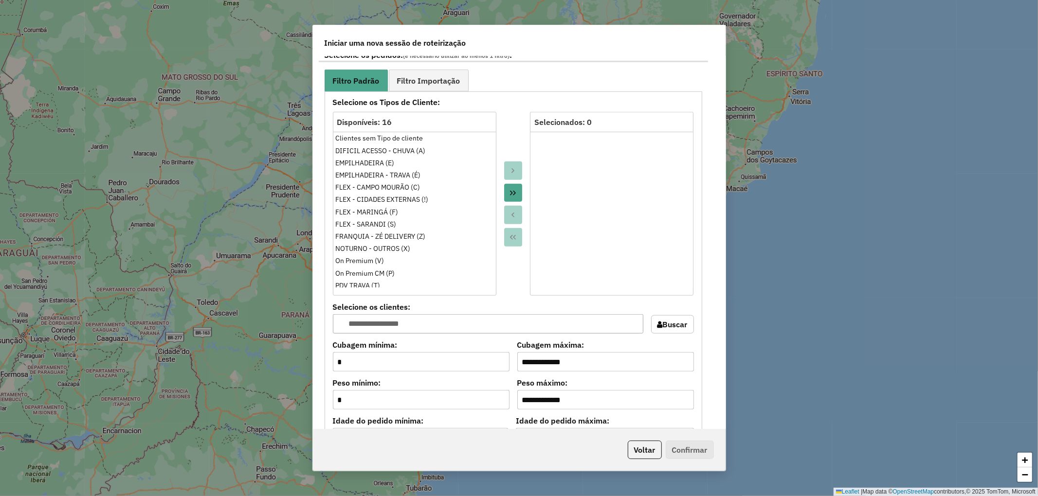
scroll to position [474, 0]
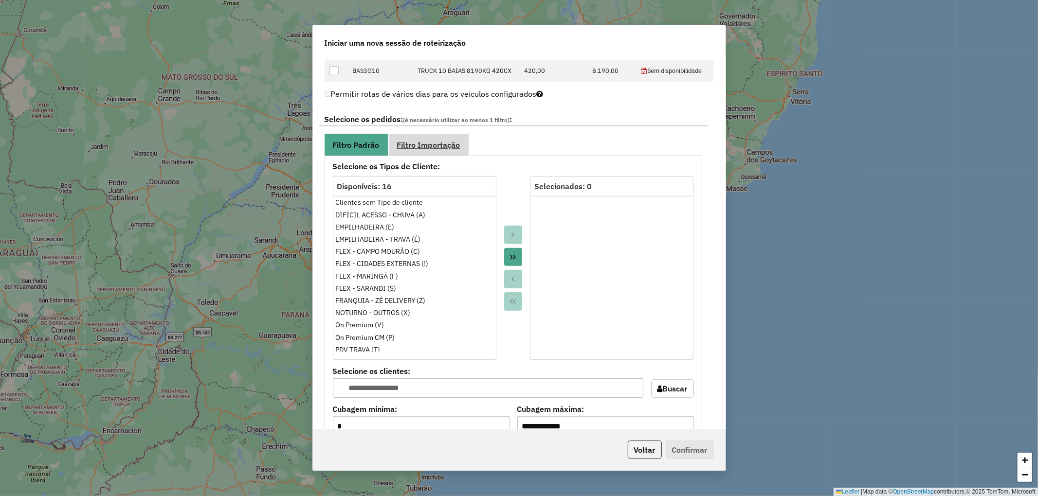
click at [408, 151] on link "Filtro Importação" at bounding box center [429, 145] width 80 height 22
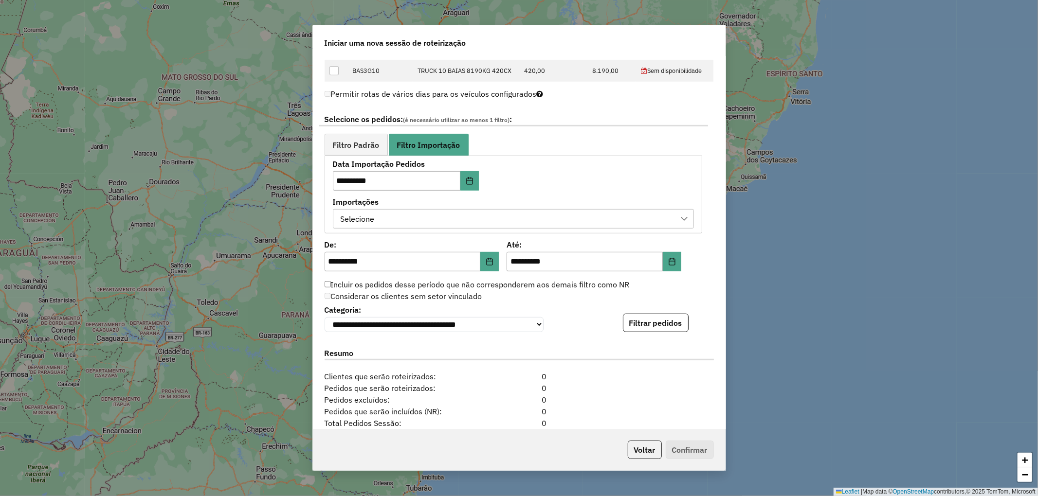
click at [460, 217] on div "Selecione" at bounding box center [506, 219] width 338 height 18
click at [599, 178] on div "**********" at bounding box center [513, 195] width 361 height 68
click at [623, 326] on button "Filtrar pedidos" at bounding box center [656, 323] width 66 height 18
click at [370, 226] on div "Selecione" at bounding box center [357, 219] width 41 height 18
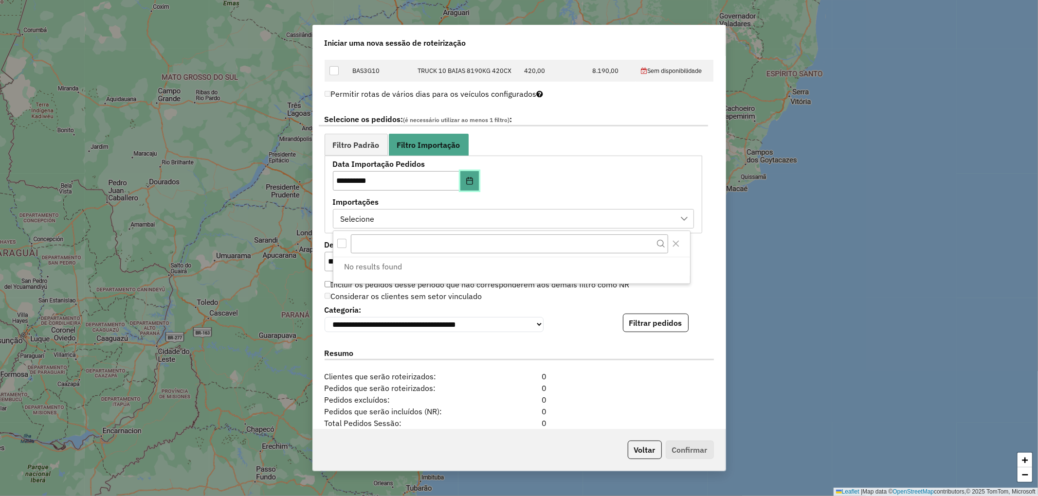
click at [473, 183] on icon "Choose Date" at bounding box center [469, 181] width 6 height 8
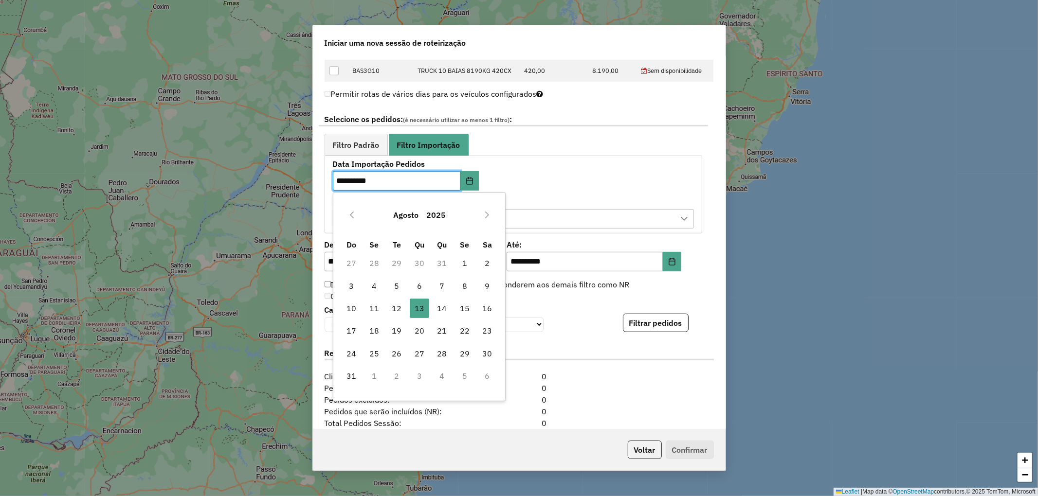
click at [408, 312] on td "13 13" at bounding box center [419, 308] width 23 height 22
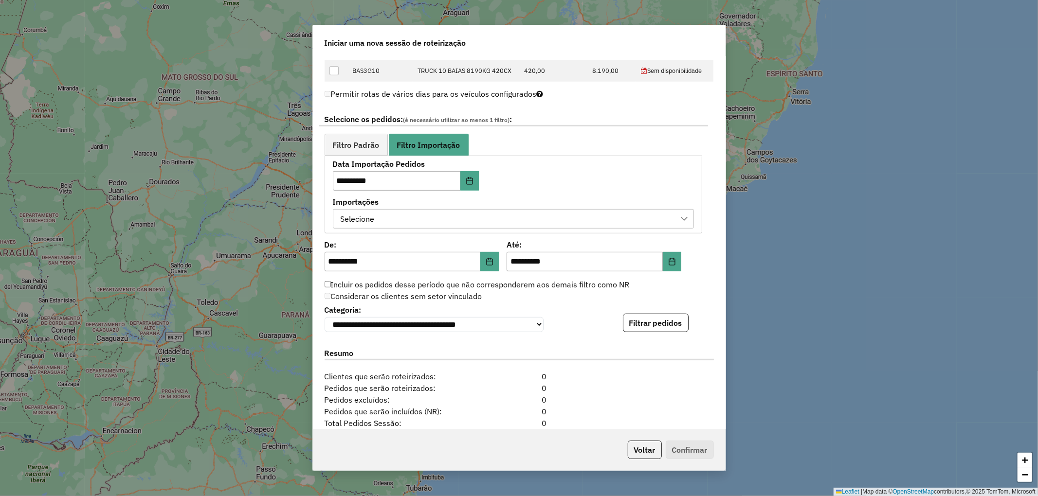
click at [564, 146] on ul "Filtro Padrão Filtro Importação" at bounding box center [514, 145] width 378 height 22
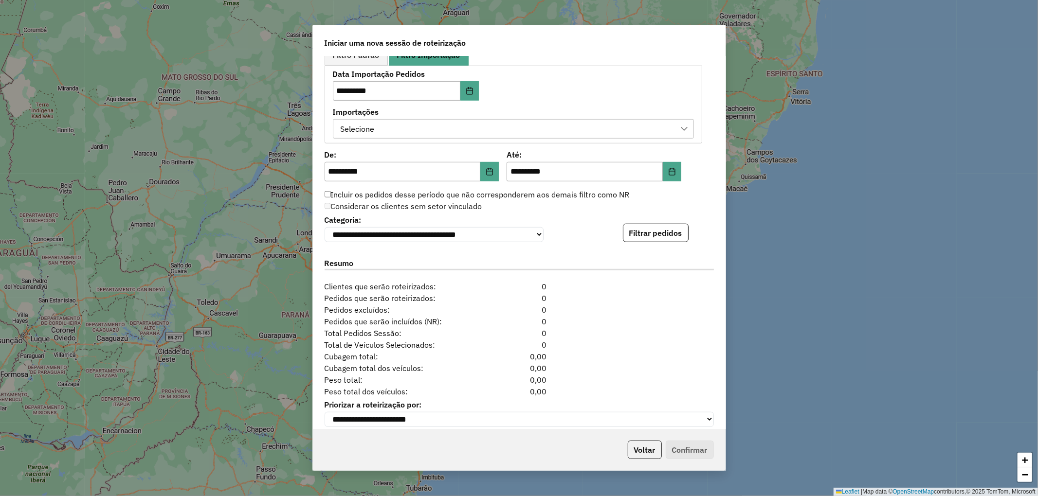
scroll to position [579, 0]
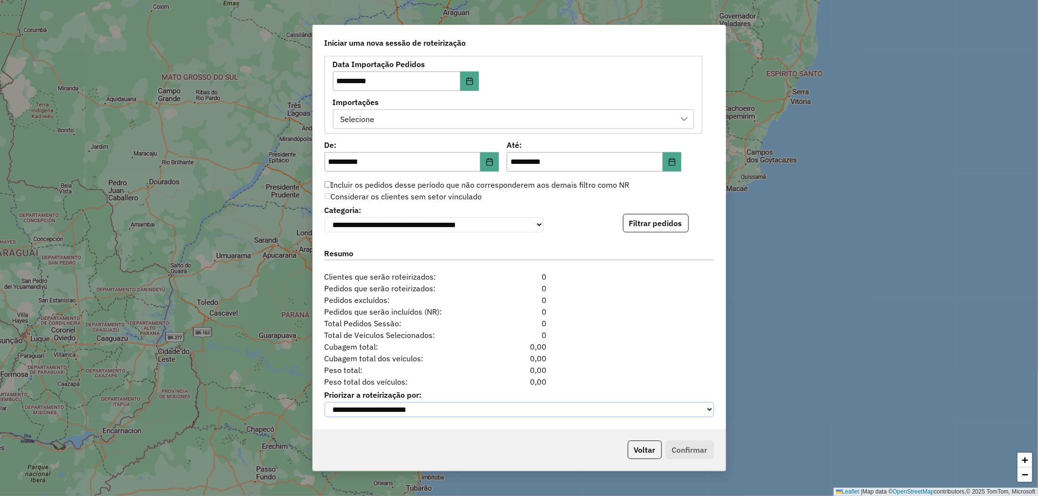
click at [545, 407] on select "**********" at bounding box center [519, 409] width 389 height 15
drag, startPoint x: 642, startPoint y: 217, endPoint x: 634, endPoint y: 217, distance: 8.8
click at [642, 218] on button "Filtrar pedidos" at bounding box center [656, 223] width 66 height 18
click at [445, 126] on div "**********" at bounding box center [514, 95] width 378 height 78
click at [435, 118] on div "Selecione" at bounding box center [506, 119] width 338 height 18
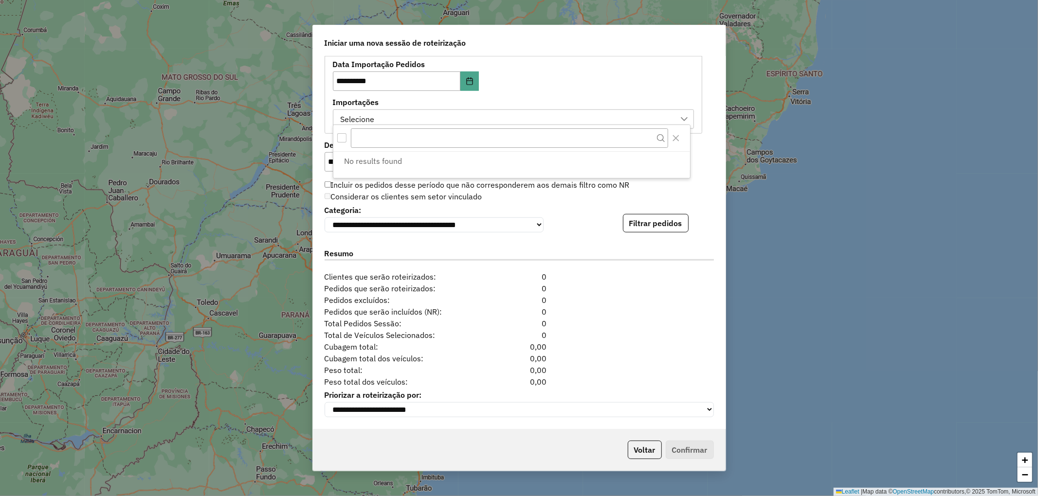
click at [647, 78] on div "**********" at bounding box center [513, 95] width 361 height 68
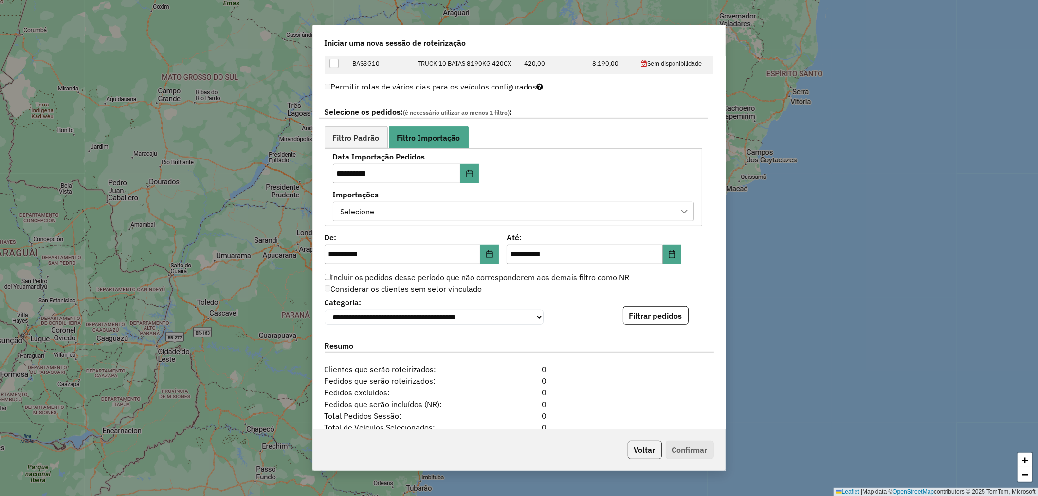
scroll to position [450, 0]
